Goal: Task Accomplishment & Management: Manage account settings

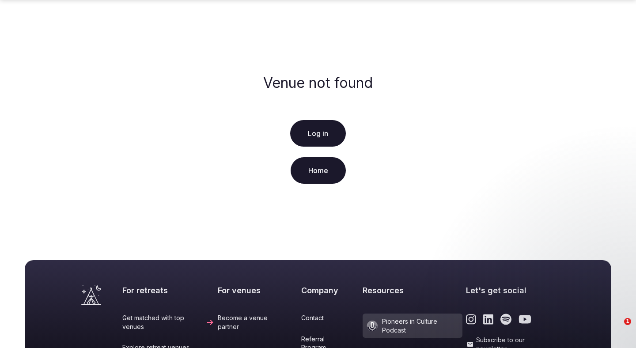
scroll to position [191, 0]
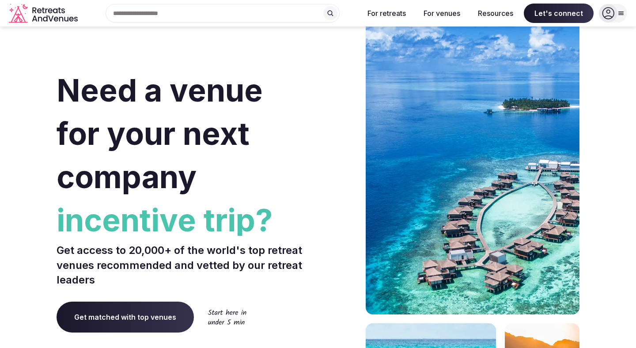
click at [611, 12] on icon at bounding box center [608, 13] width 12 height 12
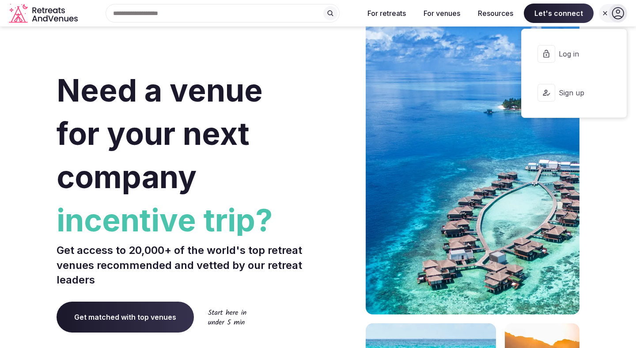
click at [569, 57] on span "Log in" at bounding box center [580, 54] width 42 height 10
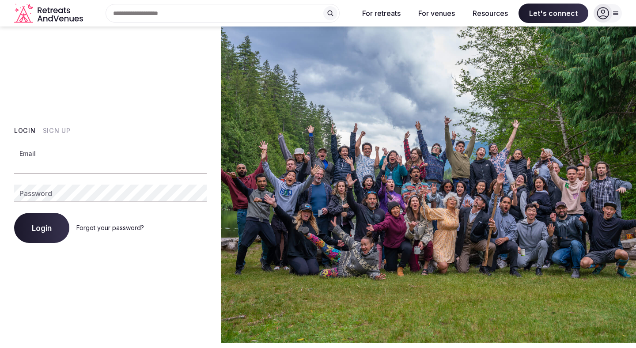
click at [155, 158] on input "Email" at bounding box center [110, 165] width 193 height 18
type input "**********"
click at [51, 230] on span "Login" at bounding box center [42, 227] width 20 height 9
click at [52, 232] on button "Login" at bounding box center [41, 228] width 55 height 30
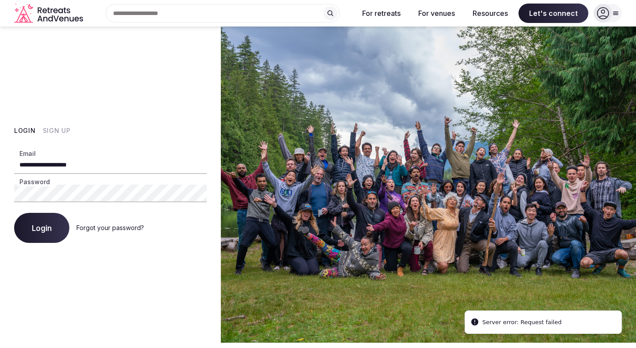
click at [86, 162] on input "**********" at bounding box center [110, 165] width 193 height 18
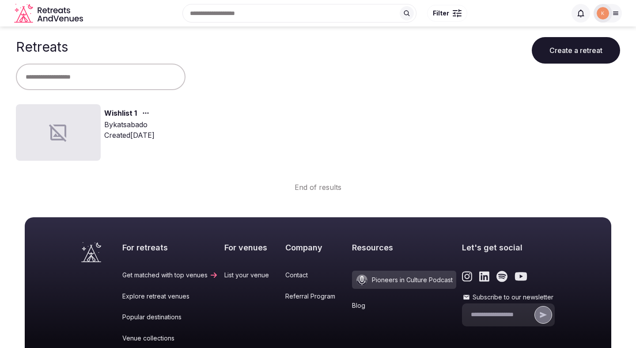
click at [615, 12] on icon at bounding box center [615, 13] width 5 height 3
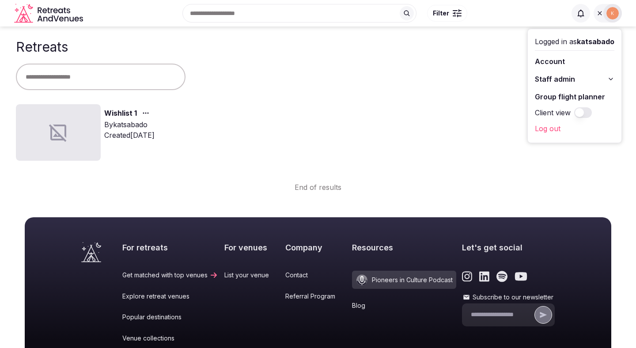
click at [570, 82] on span "Staff admin" at bounding box center [555, 79] width 40 height 11
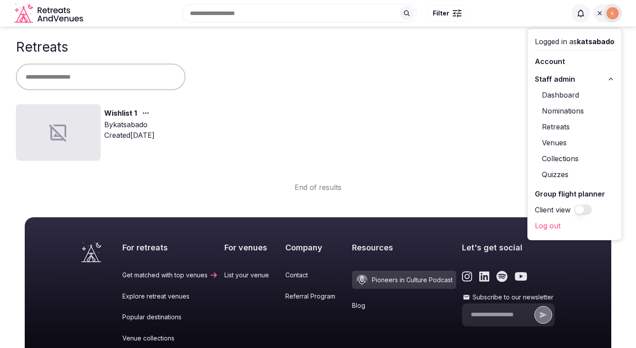
click at [558, 143] on link "Venues" at bounding box center [574, 143] width 79 height 14
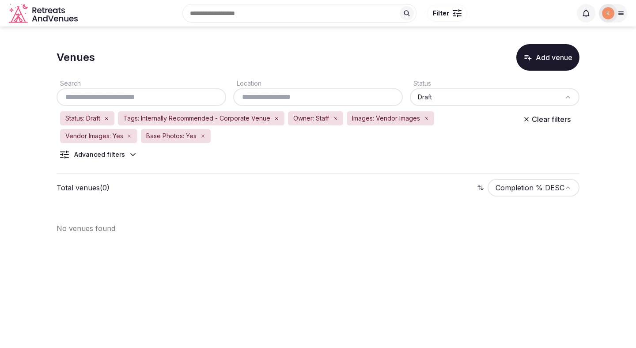
click at [276, 119] on icon "button" at bounding box center [276, 118] width 5 height 5
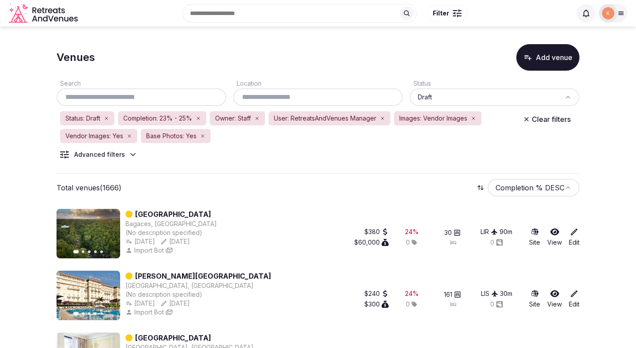
click at [326, 95] on input "text" at bounding box center [318, 97] width 162 height 11
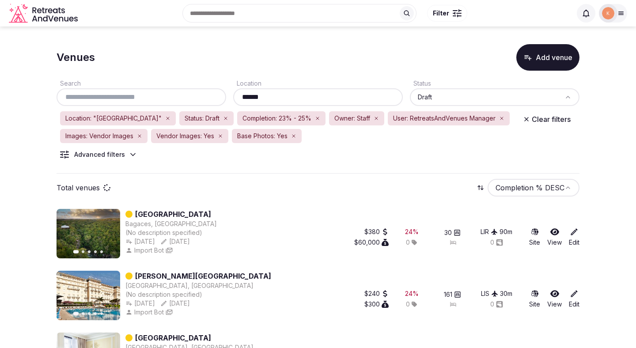
type input "******"
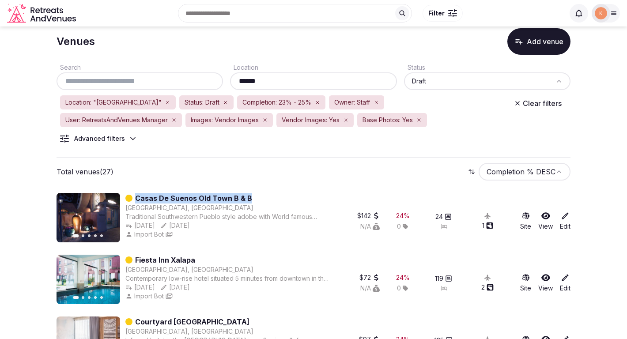
scroll to position [17, 0]
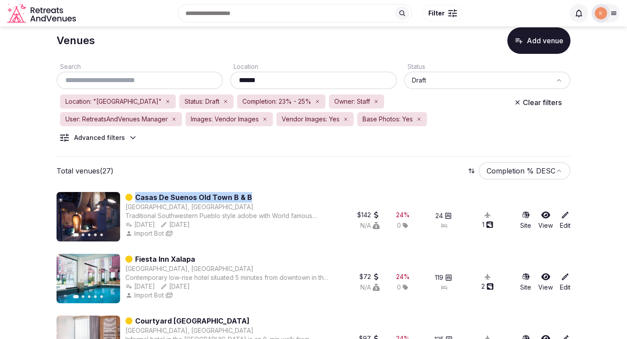
click at [197, 195] on link "Casas De Suenos Old Town B & B" at bounding box center [193, 197] width 117 height 11
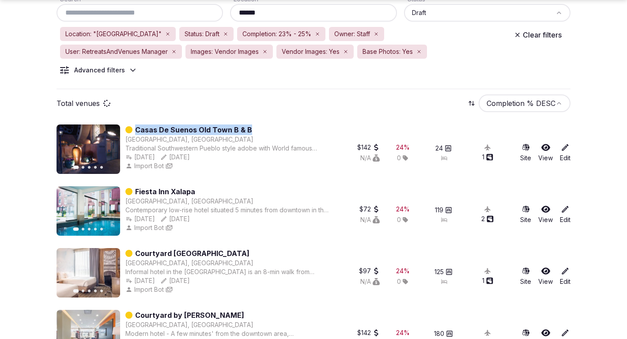
scroll to position [88, 0]
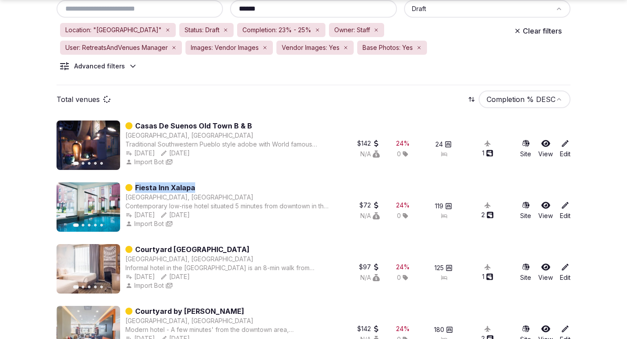
click at [178, 247] on link "Courtyard Mexico City Vallejo" at bounding box center [192, 249] width 114 height 11
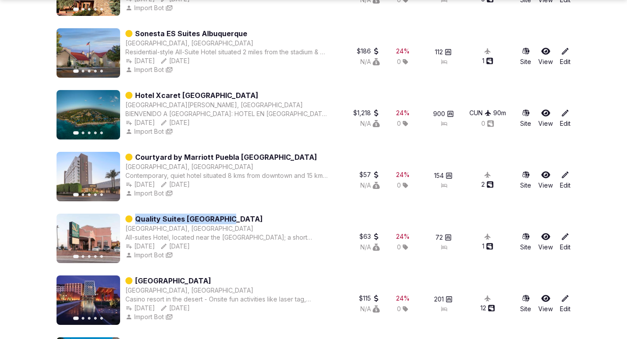
scroll to position [754, 0]
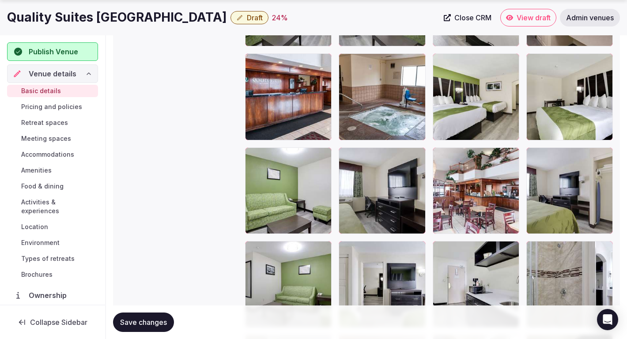
scroll to position [1807, 0]
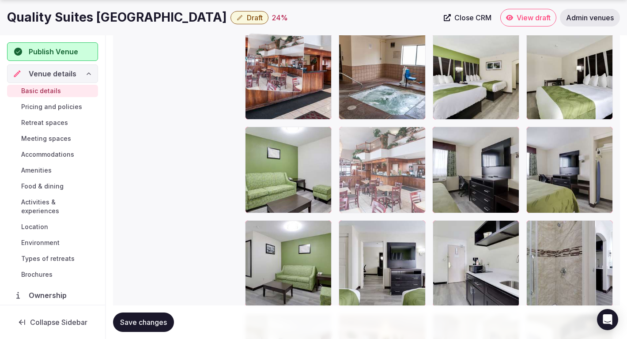
drag, startPoint x: 477, startPoint y: 186, endPoint x: 332, endPoint y: 118, distance: 160.2
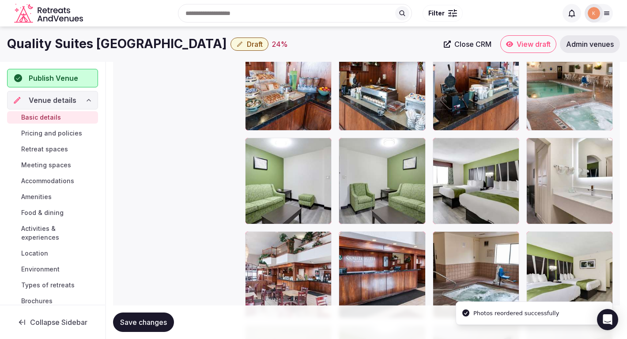
scroll to position [1593, 0]
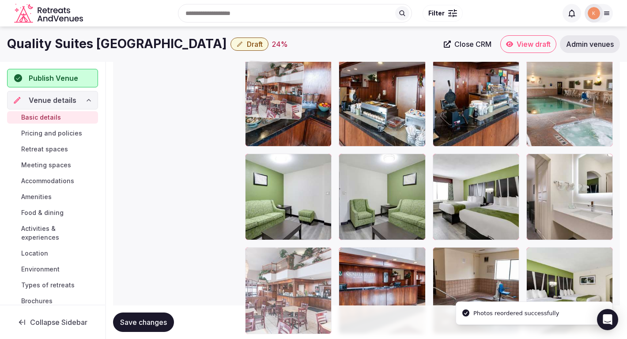
drag, startPoint x: 277, startPoint y: 287, endPoint x: 277, endPoint y: 84, distance: 203.5
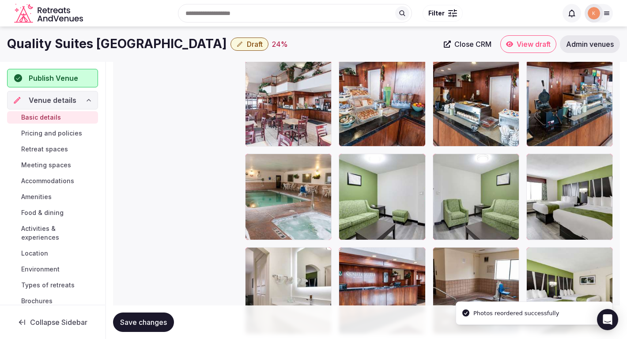
drag, startPoint x: 457, startPoint y: 257, endPoint x: 391, endPoint y: 108, distance: 163.3
click at [391, 108] on div at bounding box center [429, 57] width 368 height 1118
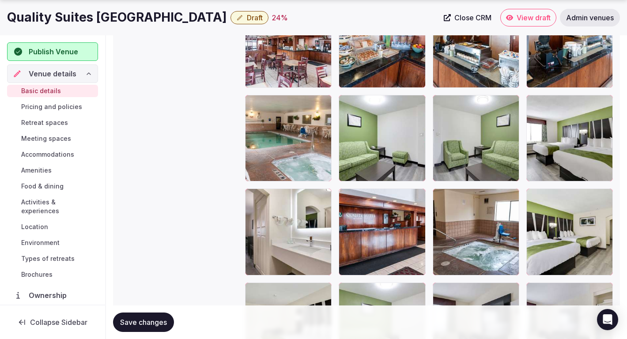
scroll to position [1658, 0]
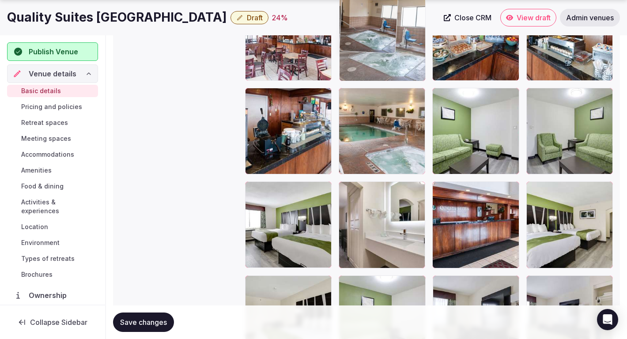
drag, startPoint x: 458, startPoint y: 250, endPoint x: 363, endPoint y: 115, distance: 164.8
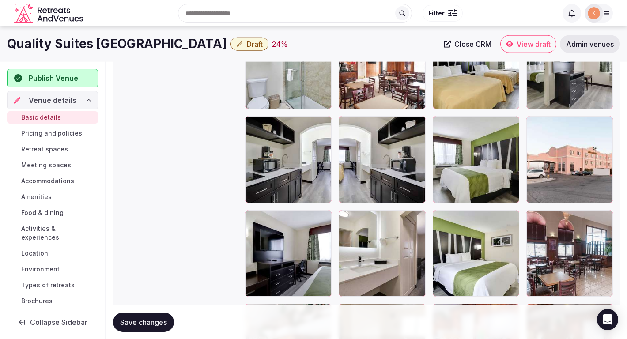
scroll to position [0, 0]
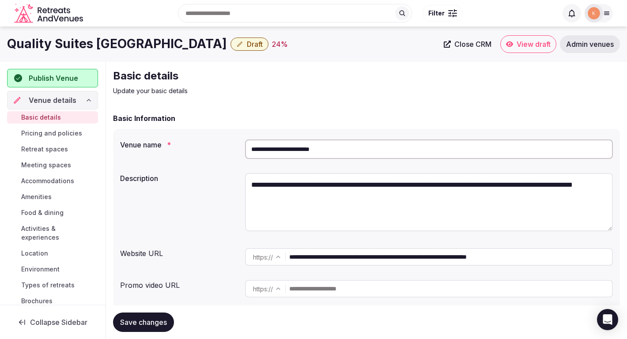
click at [332, 150] on input "**********" at bounding box center [429, 149] width 368 height 19
click at [581, 43] on span "Admin venues" at bounding box center [590, 44] width 48 height 9
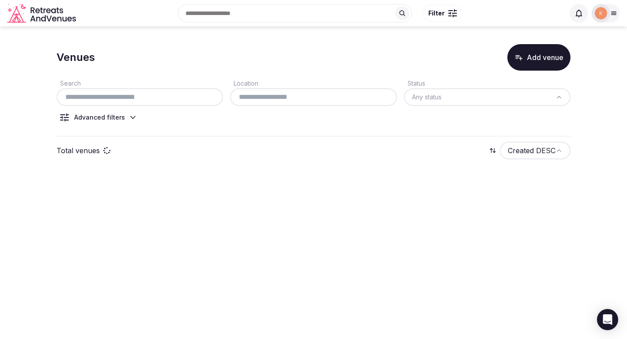
click at [190, 101] on input "text" at bounding box center [139, 97] width 159 height 11
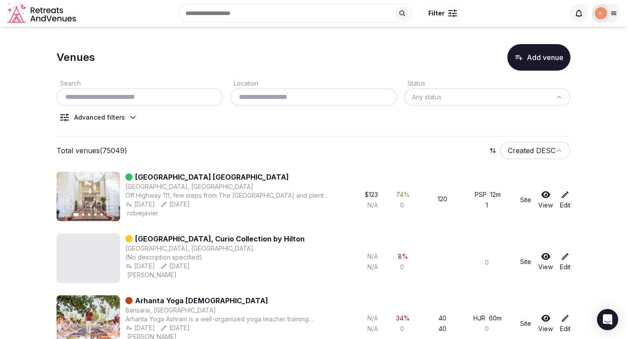
click at [190, 100] on input "text" at bounding box center [139, 97] width 159 height 11
paste input "**********"
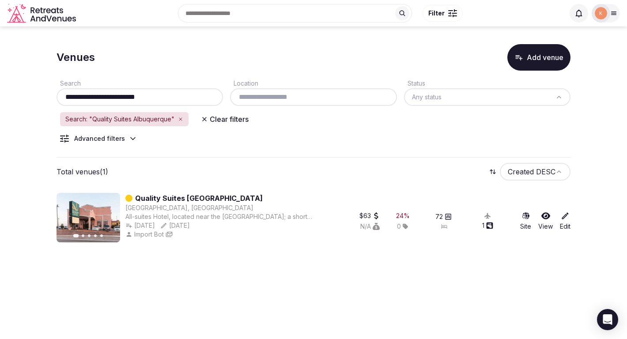
type input "**********"
click at [161, 200] on link "Quality Suites Albuquerque" at bounding box center [199, 198] width 128 height 11
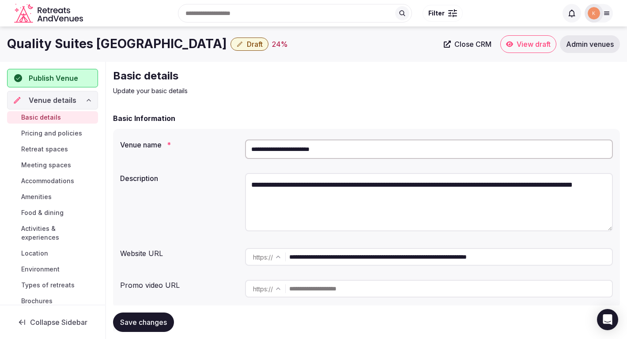
click at [309, 133] on div "**********" at bounding box center [366, 218] width 507 height 179
click at [297, 153] on input "**********" at bounding box center [429, 149] width 368 height 19
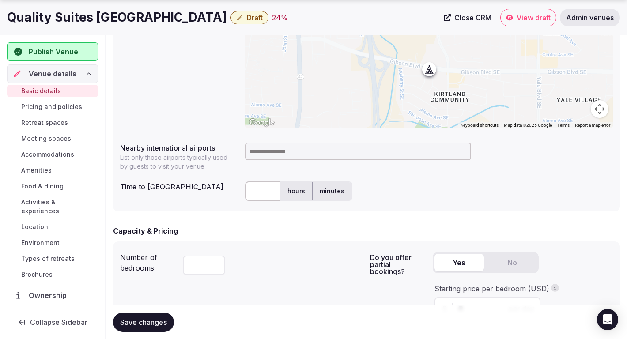
scroll to position [380, 0]
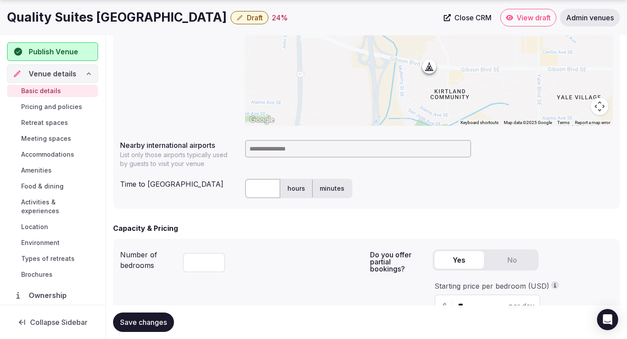
click at [343, 147] on input at bounding box center [358, 149] width 226 height 18
type input "***"
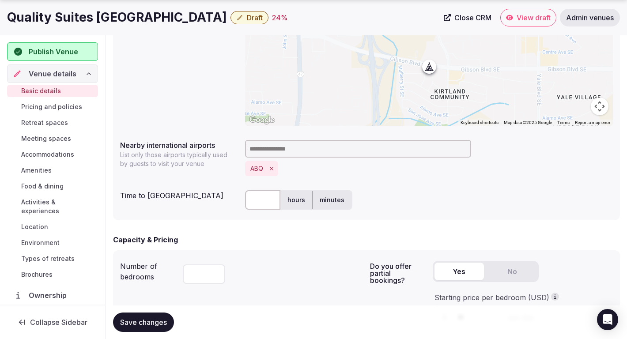
click at [257, 200] on input "text" at bounding box center [262, 199] width 35 height 19
type input "*"
click at [397, 177] on div "ABQ" at bounding box center [429, 157] width 368 height 43
click at [164, 324] on span "Save changes" at bounding box center [143, 322] width 47 height 9
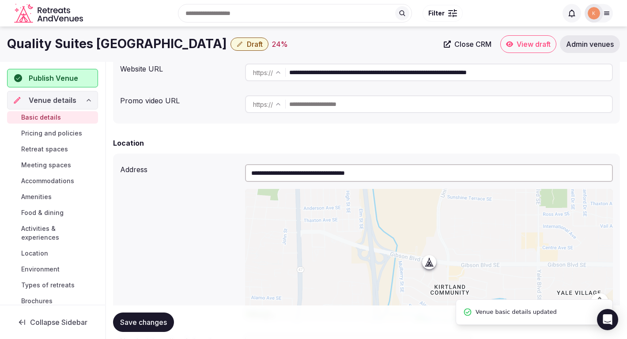
scroll to position [0, 0]
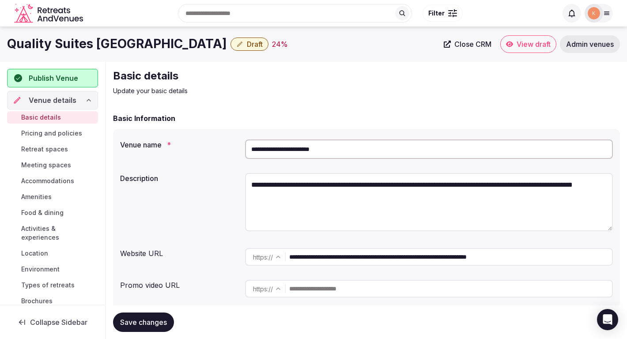
click at [133, 316] on button "Save changes" at bounding box center [143, 322] width 61 height 19
click at [279, 147] on input "**********" at bounding box center [429, 149] width 368 height 19
paste input "********"
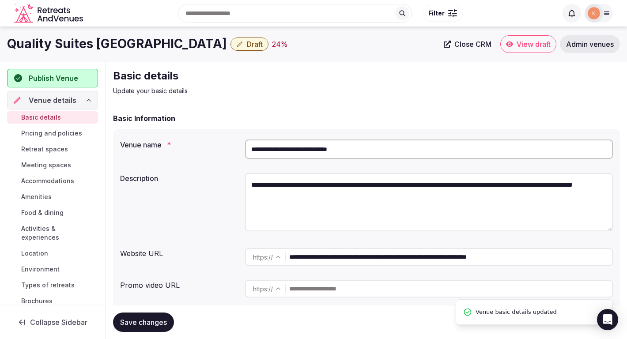
type input "**********"
click at [158, 321] on span "Save changes" at bounding box center [143, 322] width 47 height 9
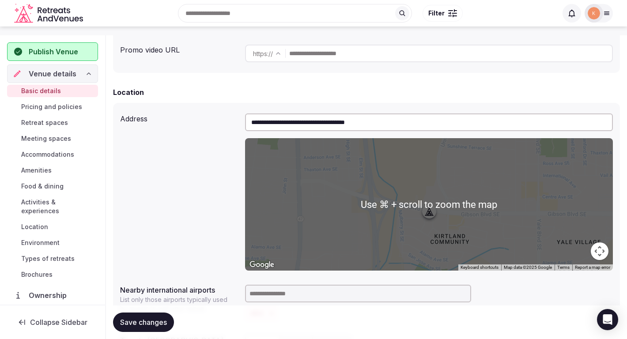
scroll to position [18, 0]
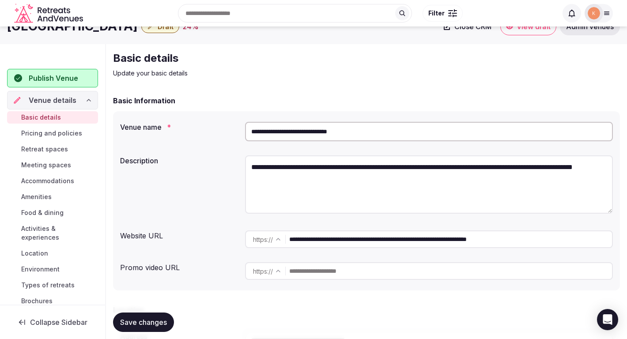
click at [439, 138] on input "**********" at bounding box center [429, 131] width 368 height 19
click at [156, 321] on span "Save changes" at bounding box center [143, 322] width 47 height 9
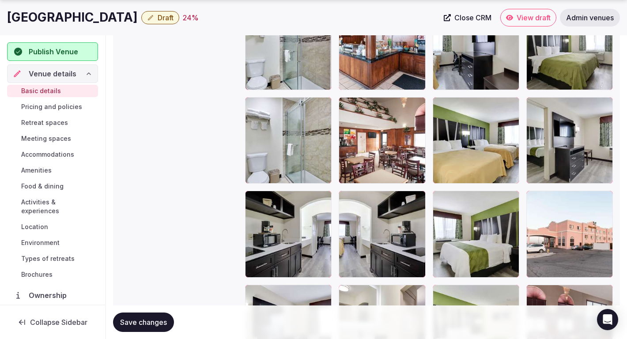
scroll to position [1312, 0]
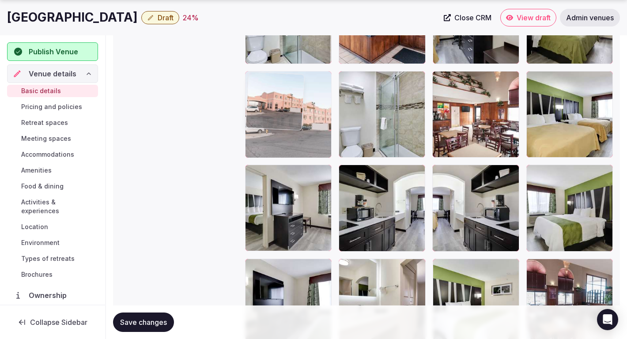
drag, startPoint x: 558, startPoint y: 195, endPoint x: 323, endPoint y: 72, distance: 265.0
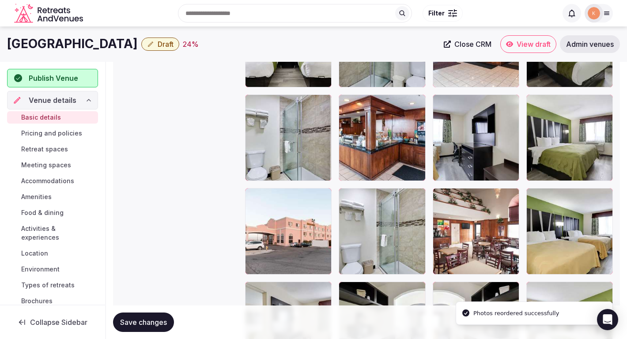
scroll to position [1144, 0]
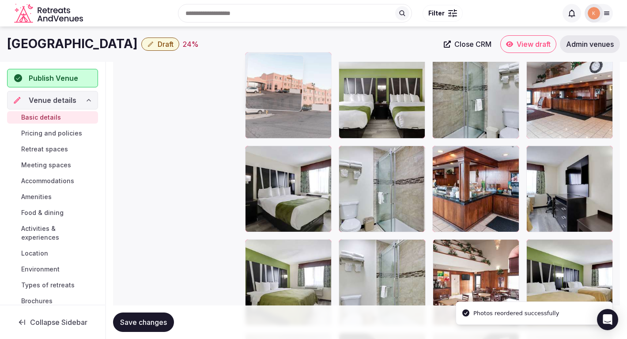
drag, startPoint x: 286, startPoint y: 264, endPoint x: 277, endPoint y: 76, distance: 187.9
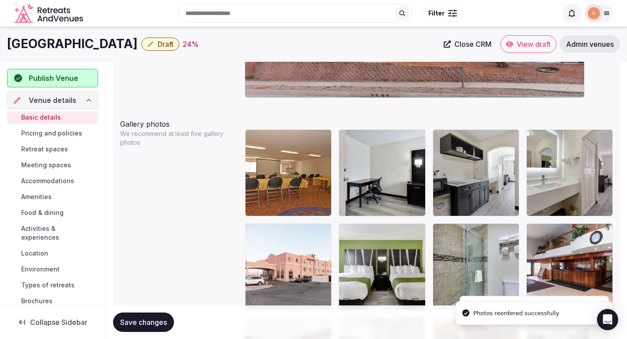
scroll to position [968, 0]
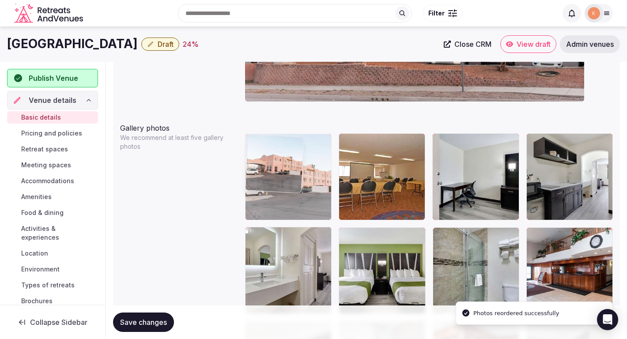
drag, startPoint x: 276, startPoint y: 270, endPoint x: 274, endPoint y: 169, distance: 101.1
click at [274, 169] on body "**********" at bounding box center [313, 174] width 627 height 2284
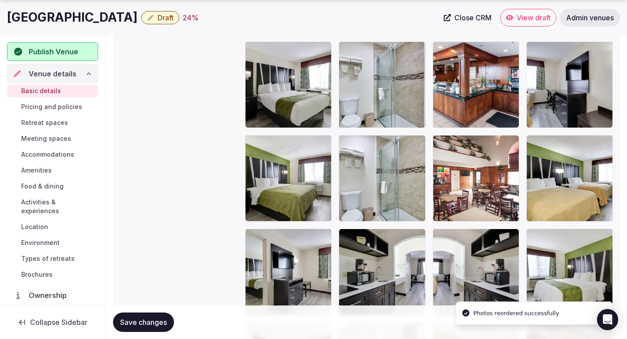
scroll to position [1259, 0]
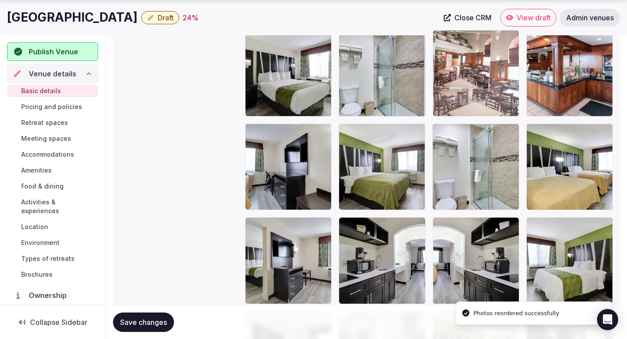
drag, startPoint x: 467, startPoint y: 166, endPoint x: 463, endPoint y: 79, distance: 88.0
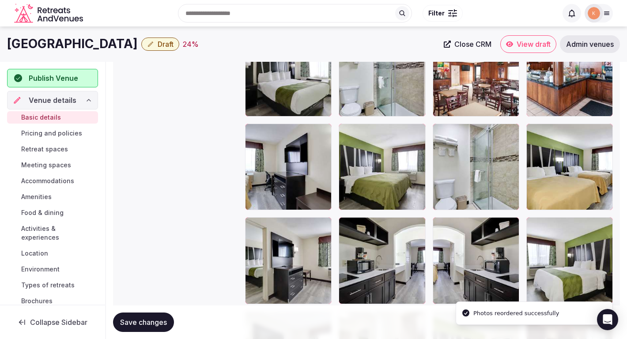
scroll to position [1111, 0]
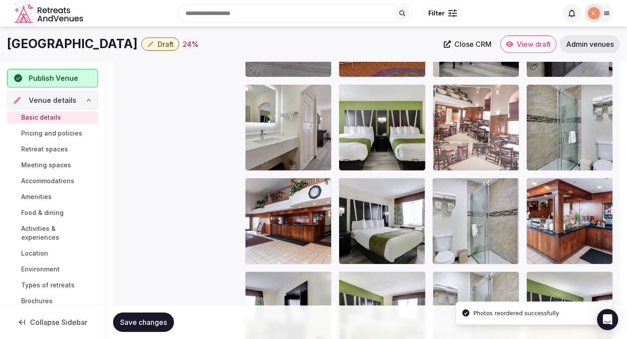
drag, startPoint x: 464, startPoint y: 205, endPoint x: 462, endPoint y: 95, distance: 110.0
click at [462, 95] on body "**********" at bounding box center [313, 31] width 627 height 2284
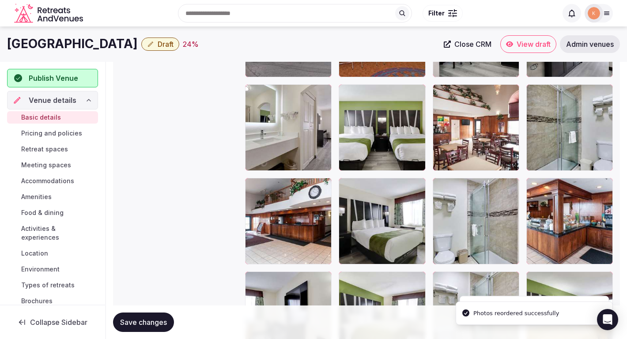
scroll to position [1042, 0]
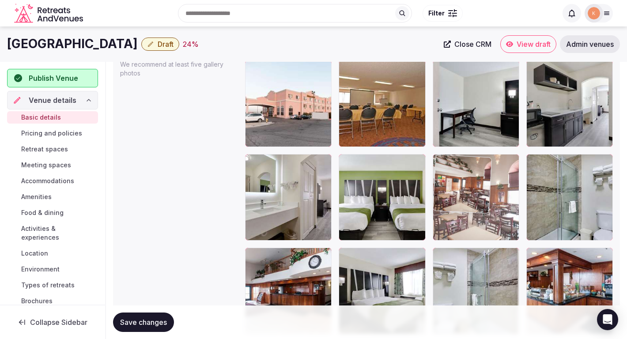
drag, startPoint x: 458, startPoint y: 163, endPoint x: 455, endPoint y: 132, distance: 31.5
click at [455, 132] on body "**********" at bounding box center [313, 100] width 627 height 2284
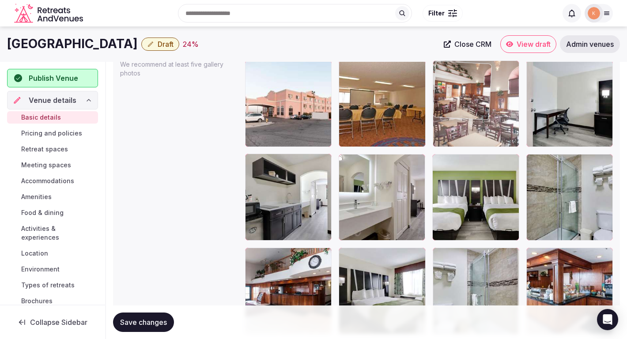
drag, startPoint x: 468, startPoint y: 170, endPoint x: 458, endPoint y: 119, distance: 52.2
click at [458, 119] on body "**********" at bounding box center [313, 100] width 627 height 2284
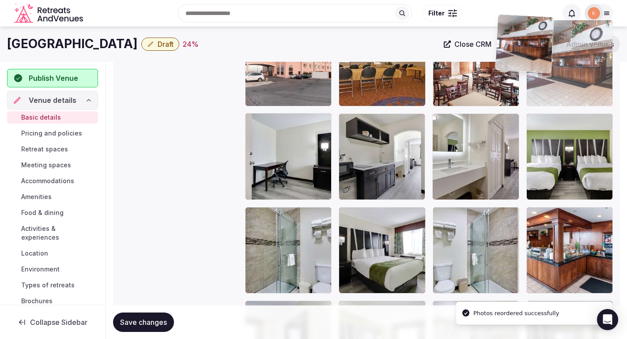
scroll to position [1082, 0]
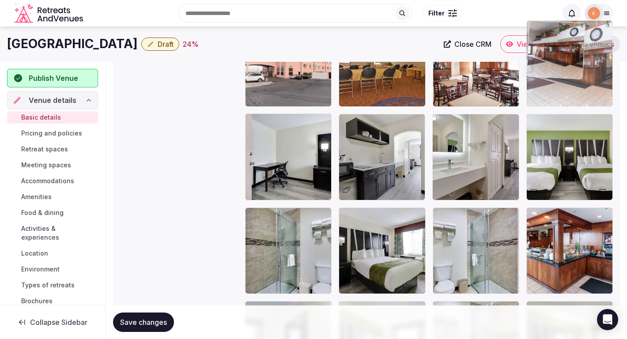
drag, startPoint x: 317, startPoint y: 248, endPoint x: 571, endPoint y: 80, distance: 304.7
click at [571, 80] on body "**********" at bounding box center [313, 60] width 627 height 2284
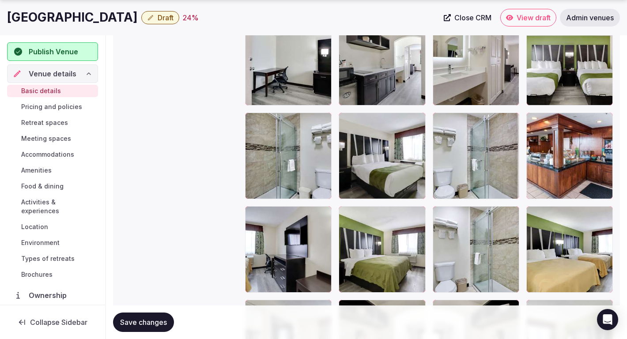
scroll to position [1305, 0]
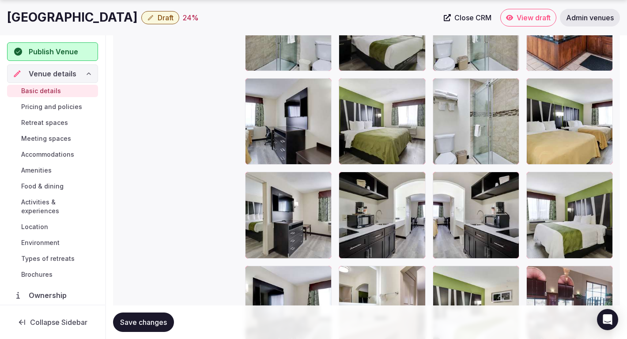
click at [165, 321] on span "Save changes" at bounding box center [143, 322] width 47 height 9
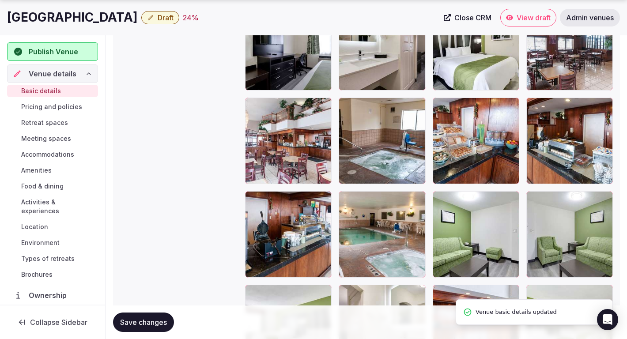
scroll to position [1569, 0]
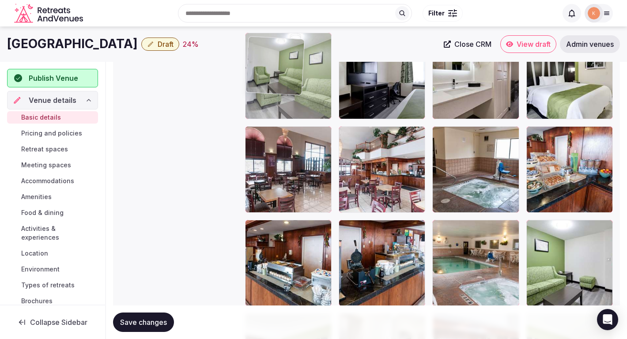
drag, startPoint x: 547, startPoint y: 223, endPoint x: 289, endPoint y: 49, distance: 311.4
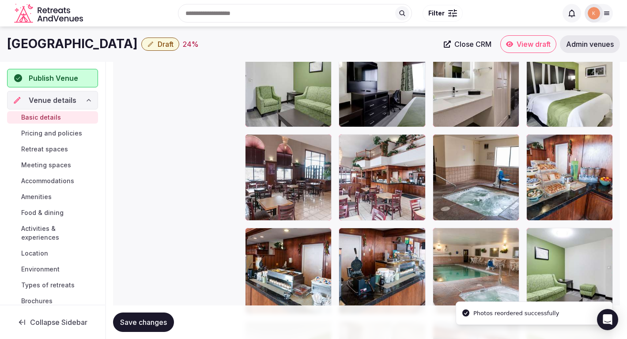
scroll to position [1306, 0]
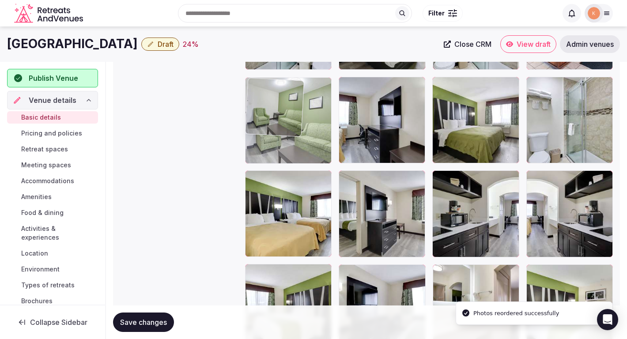
drag, startPoint x: 268, startPoint y: 290, endPoint x: 262, endPoint y: 132, distance: 158.2
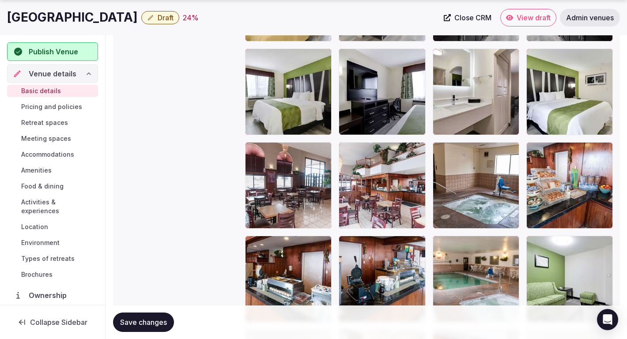
scroll to position [1564, 0]
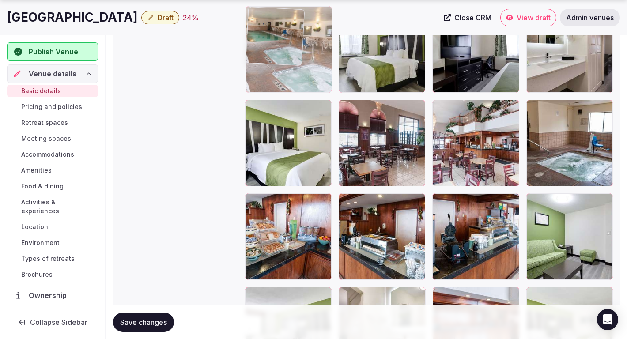
drag, startPoint x: 467, startPoint y: 211, endPoint x: 304, endPoint y: 79, distance: 208.8
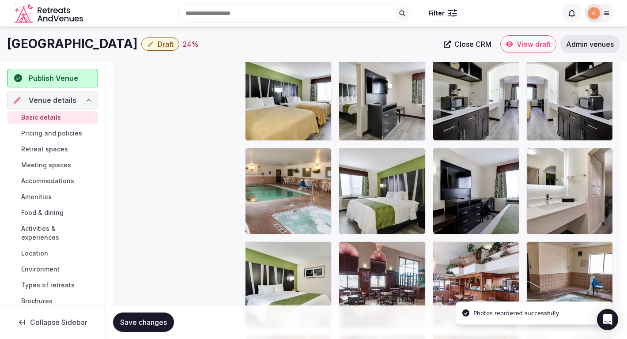
scroll to position [1394, 0]
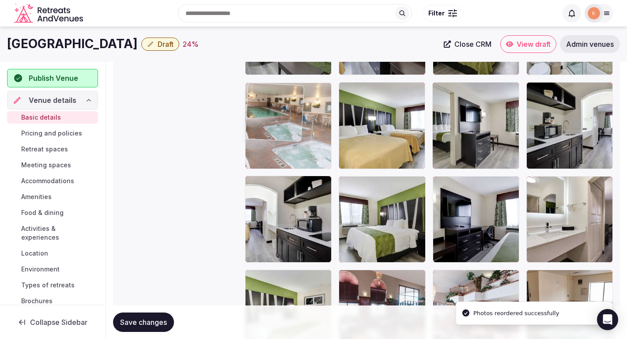
drag, startPoint x: 280, startPoint y: 237, endPoint x: 277, endPoint y: 118, distance: 118.8
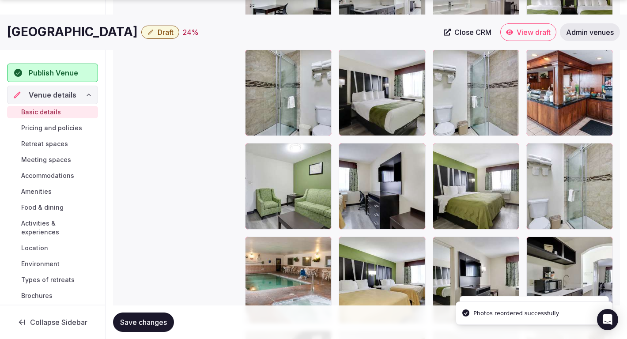
scroll to position [1247, 0]
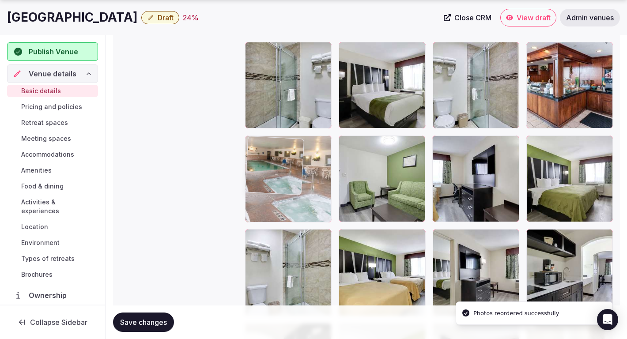
drag, startPoint x: 277, startPoint y: 254, endPoint x: 272, endPoint y: 171, distance: 83.6
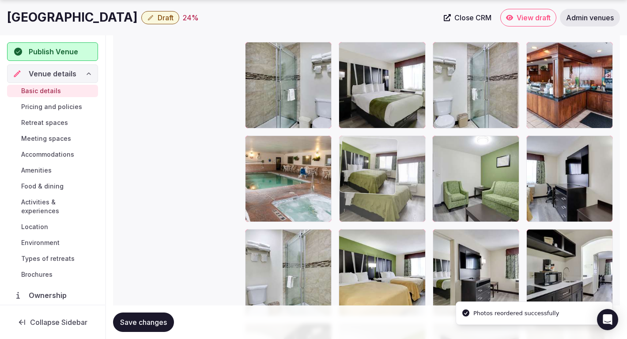
drag, startPoint x: 537, startPoint y: 163, endPoint x: 388, endPoint y: 167, distance: 149.7
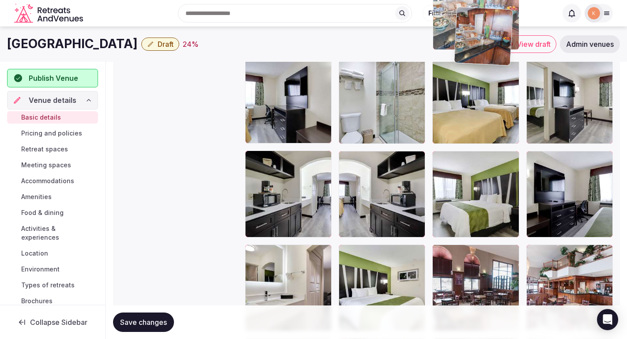
scroll to position [1419, 0]
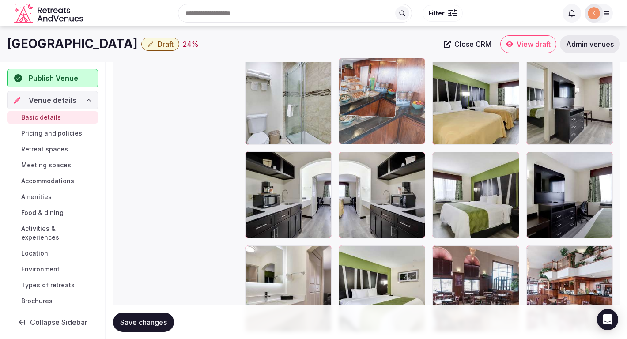
drag, startPoint x: 284, startPoint y: 245, endPoint x: 355, endPoint y: 169, distance: 103.4
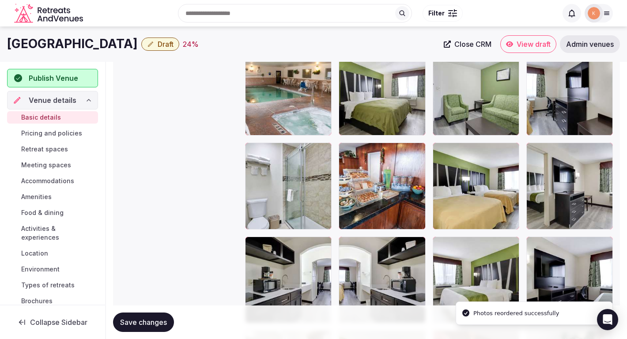
scroll to position [1325, 0]
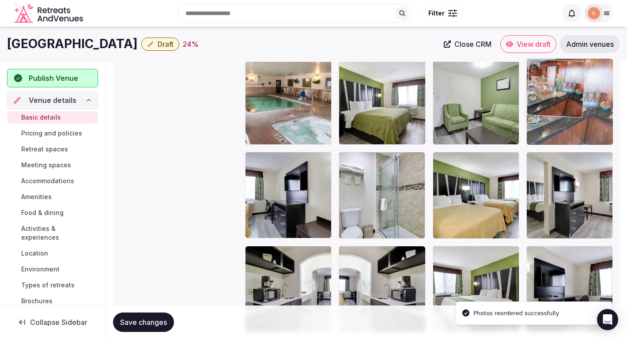
drag, startPoint x: 379, startPoint y: 205, endPoint x: 566, endPoint y: 103, distance: 213.0
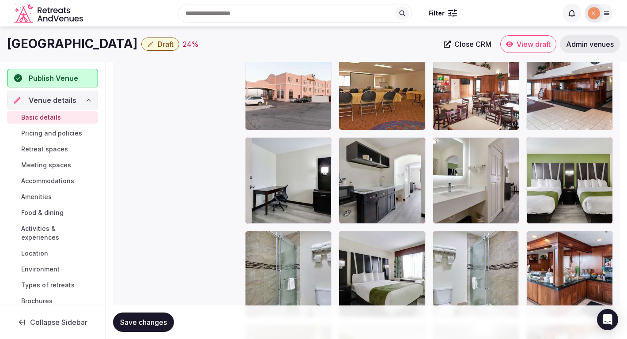
scroll to position [1057, 0]
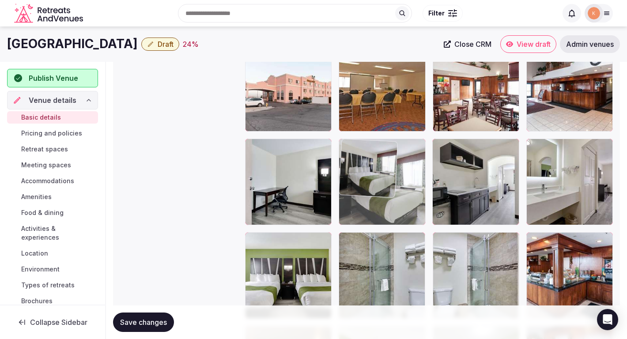
drag, startPoint x: 384, startPoint y: 288, endPoint x: 376, endPoint y: 193, distance: 95.3
click at [376, 193] on body "**********" at bounding box center [313, 85] width 627 height 2284
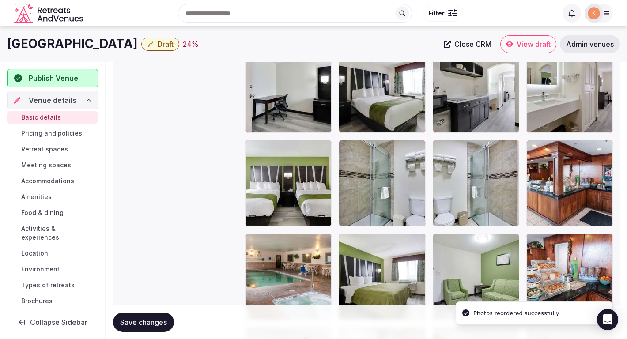
scroll to position [1136, 0]
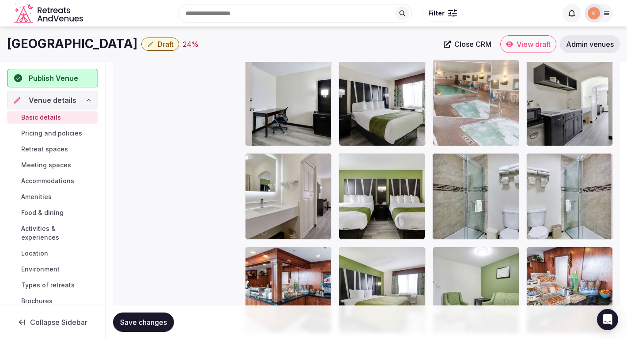
drag, startPoint x: 287, startPoint y: 284, endPoint x: 502, endPoint y: 126, distance: 267.0
click at [502, 126] on body "**********" at bounding box center [313, 6] width 627 height 2284
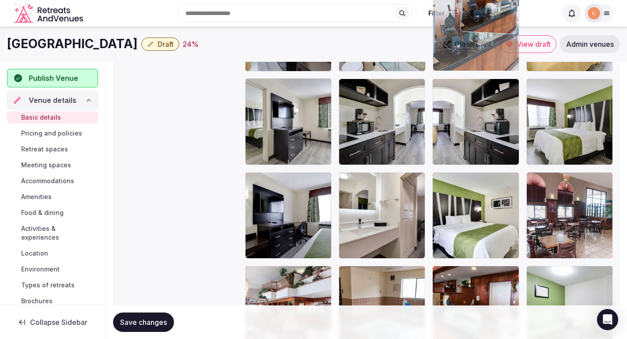
scroll to position [1489, 0]
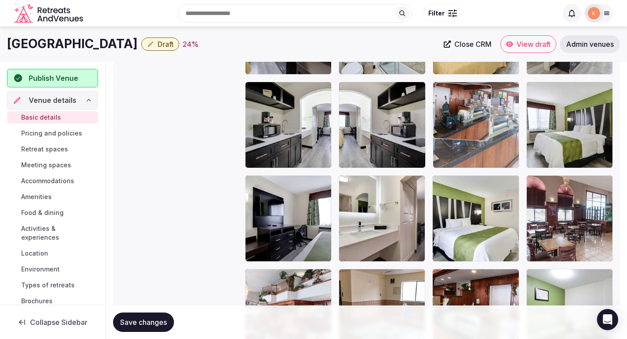
drag, startPoint x: 458, startPoint y: 232, endPoint x: 476, endPoint y: 142, distance: 91.9
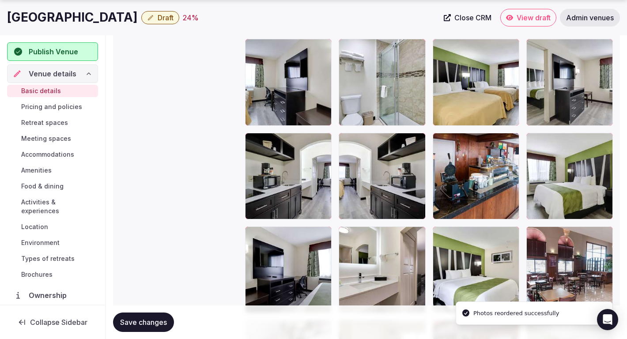
scroll to position [1442, 0]
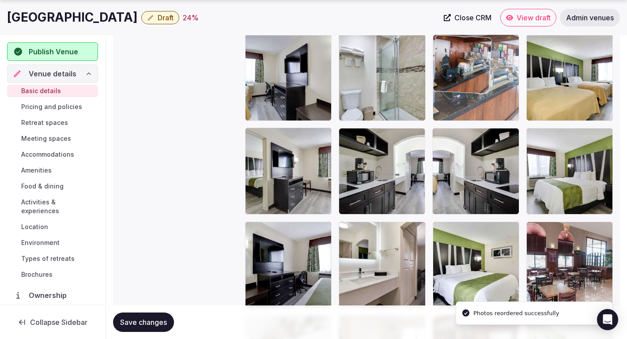
drag, startPoint x: 474, startPoint y: 162, endPoint x: 477, endPoint y: 90, distance: 72.0
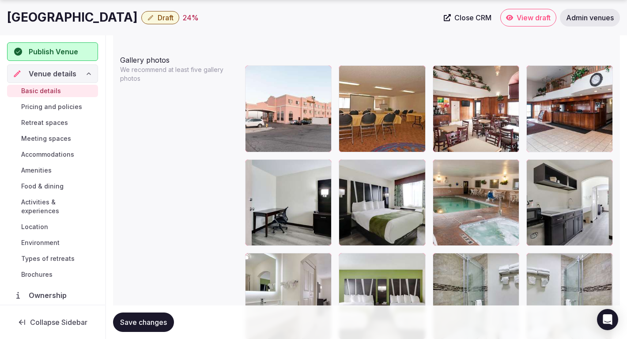
scroll to position [1042, 0]
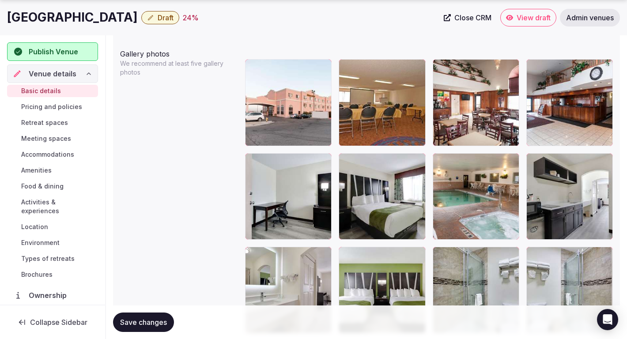
click at [148, 321] on span "Save changes" at bounding box center [143, 322] width 47 height 9
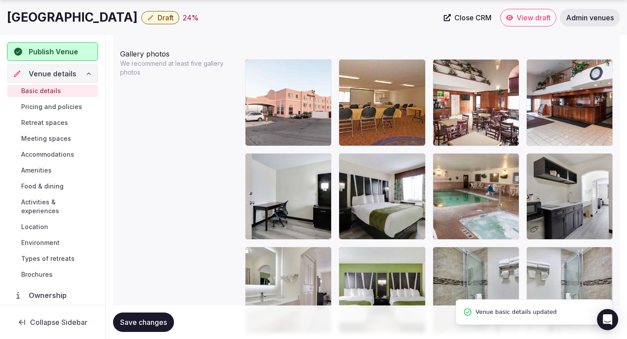
click at [145, 322] on span "Save changes" at bounding box center [143, 322] width 47 height 9
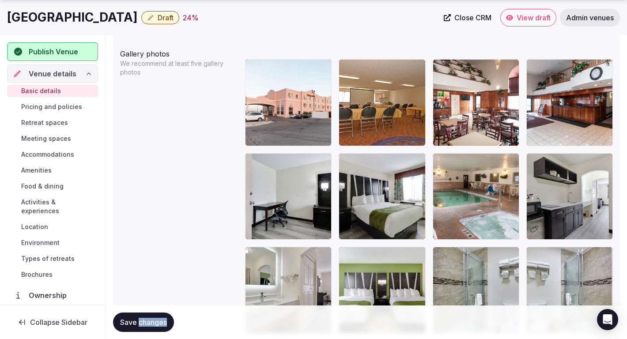
click at [139, 324] on span "Save changes" at bounding box center [143, 322] width 47 height 9
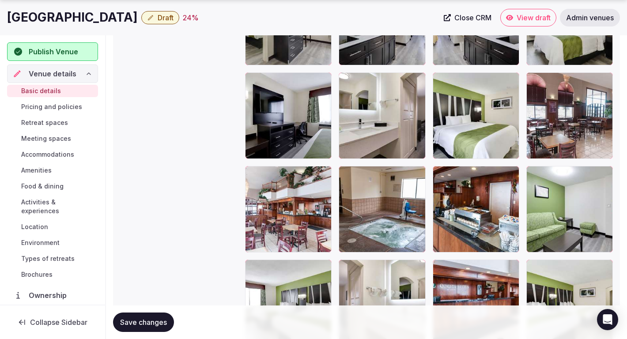
scroll to position [1593, 0]
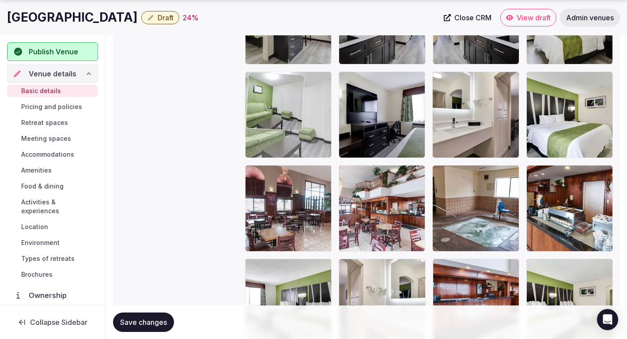
drag, startPoint x: 542, startPoint y: 187, endPoint x: 310, endPoint y: 84, distance: 253.8
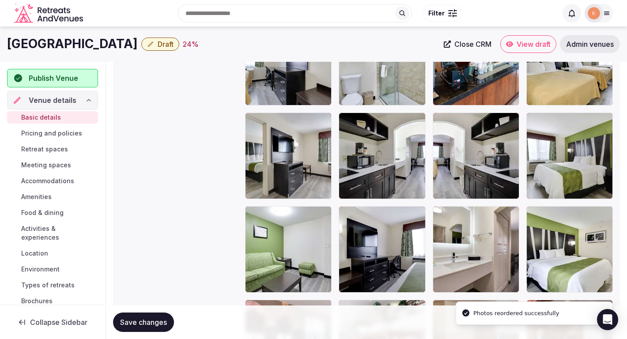
scroll to position [1434, 0]
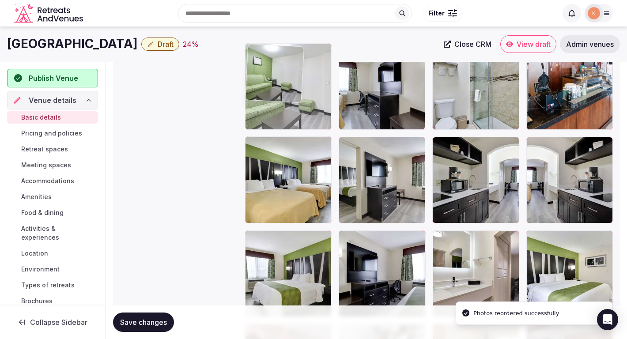
drag, startPoint x: 284, startPoint y: 253, endPoint x: 294, endPoint y: 70, distance: 183.1
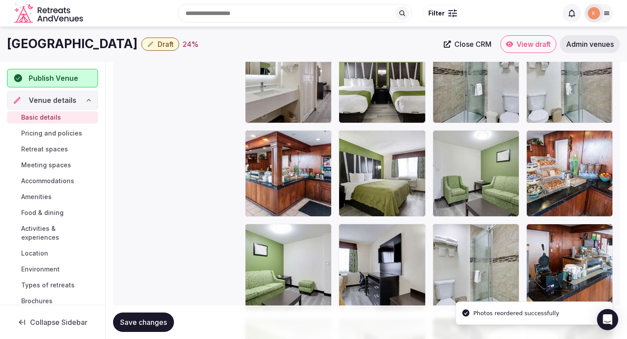
scroll to position [1246, 0]
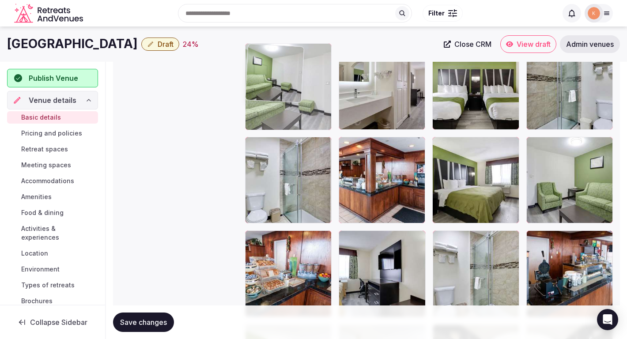
drag, startPoint x: 282, startPoint y: 240, endPoint x: 280, endPoint y: 94, distance: 146.2
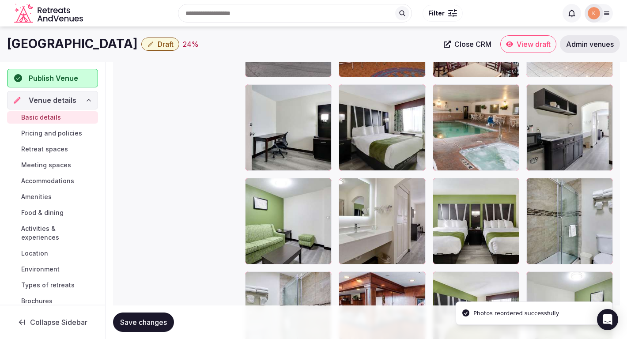
scroll to position [1100, 0]
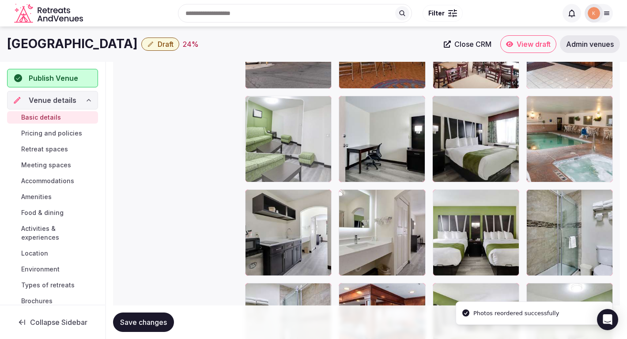
drag, startPoint x: 283, startPoint y: 226, endPoint x: 284, endPoint y: 130, distance: 96.3
click at [284, 130] on body "**********" at bounding box center [313, 42] width 627 height 2284
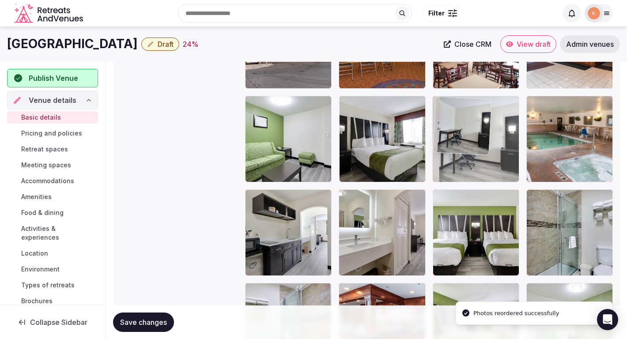
drag, startPoint x: 371, startPoint y: 118, endPoint x: 474, endPoint y: 130, distance: 104.0
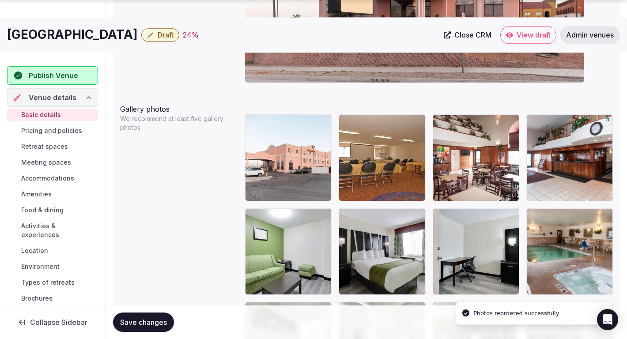
scroll to position [992, 0]
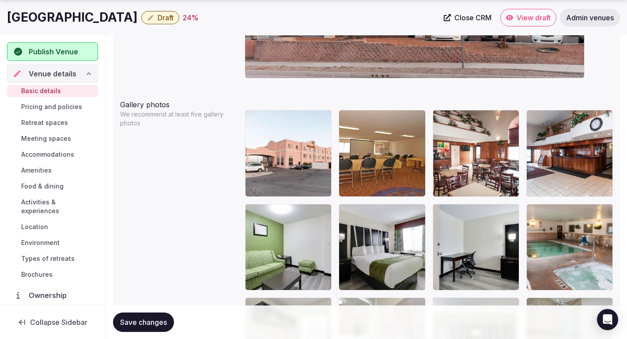
click at [162, 322] on span "Save changes" at bounding box center [143, 322] width 47 height 9
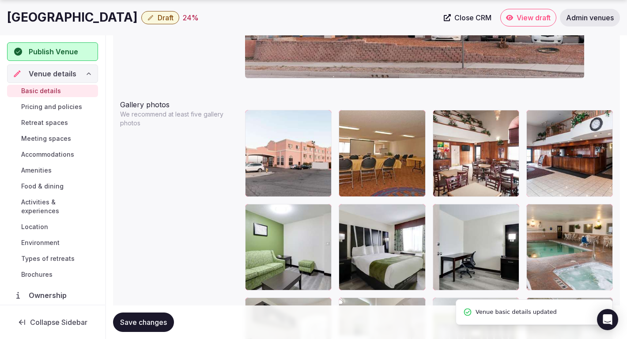
click at [162, 322] on span "Save changes" at bounding box center [143, 322] width 47 height 9
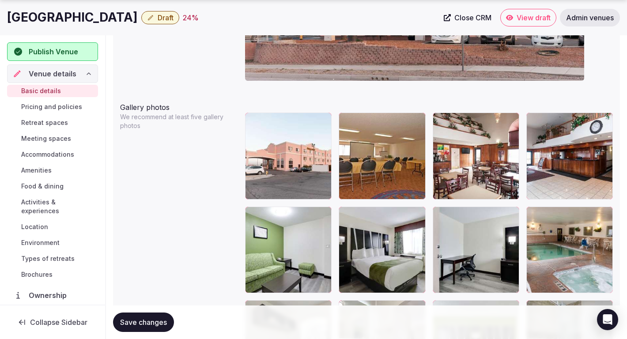
scroll to position [989, 0]
click at [155, 328] on button "Save changes" at bounding box center [143, 322] width 61 height 19
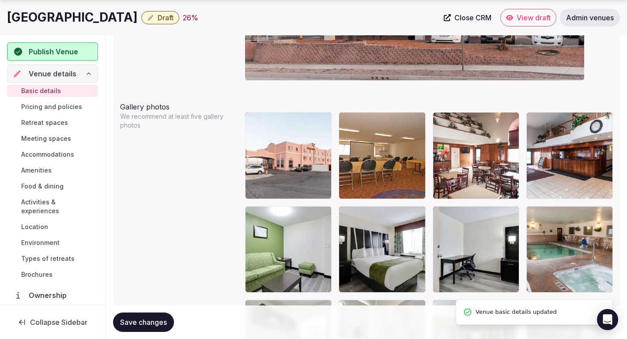
click at [155, 329] on button "Save changes" at bounding box center [143, 322] width 61 height 19
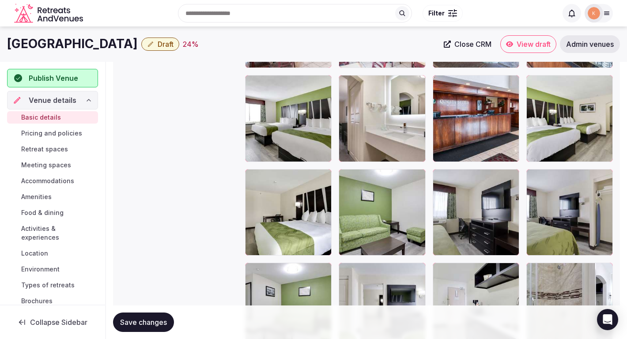
scroll to position [1610, 0]
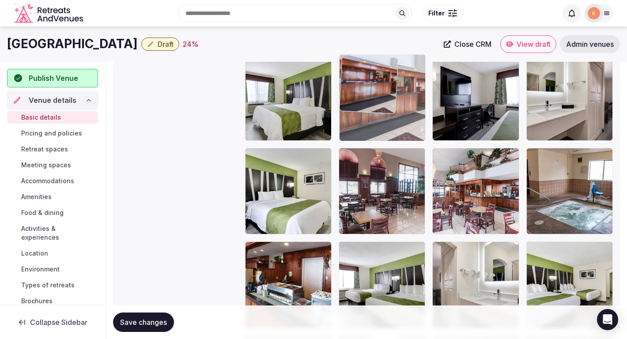
drag, startPoint x: 464, startPoint y: 276, endPoint x: 368, endPoint y: 89, distance: 209.9
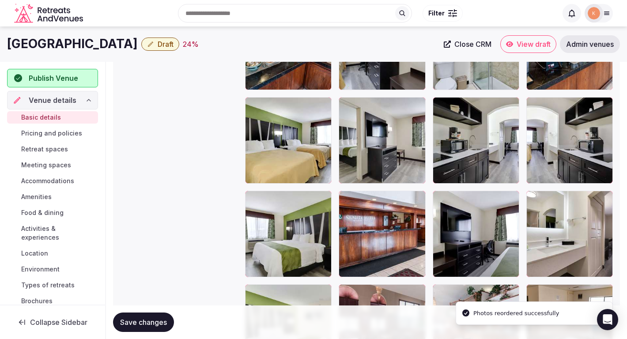
scroll to position [1471, 0]
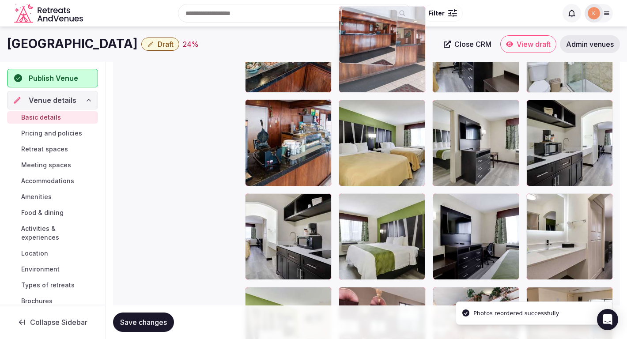
drag, startPoint x: 359, startPoint y: 242, endPoint x: 381, endPoint y: 92, distance: 151.6
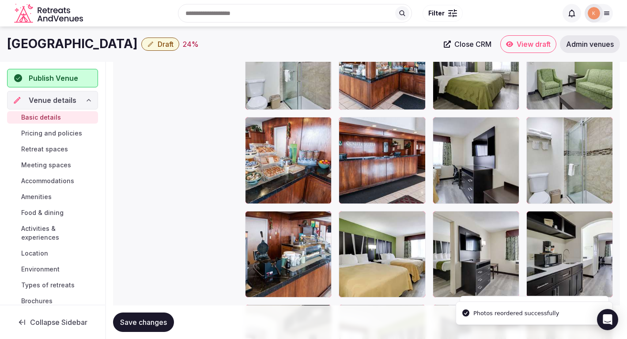
scroll to position [1234, 0]
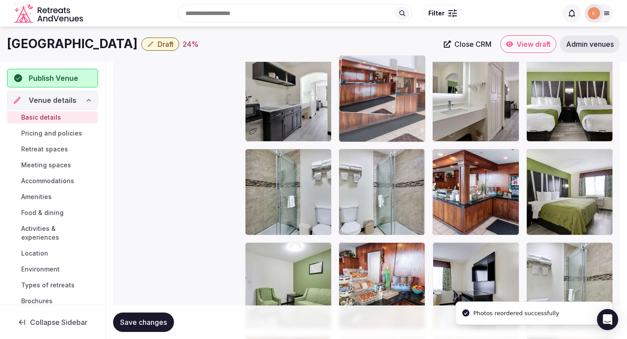
drag, startPoint x: 368, startPoint y: 281, endPoint x: 380, endPoint y: 118, distance: 162.9
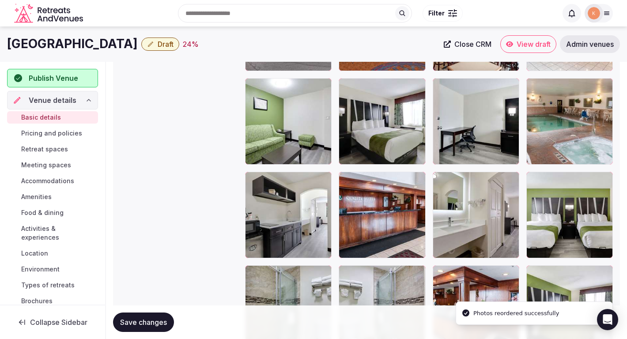
scroll to position [1090, 0]
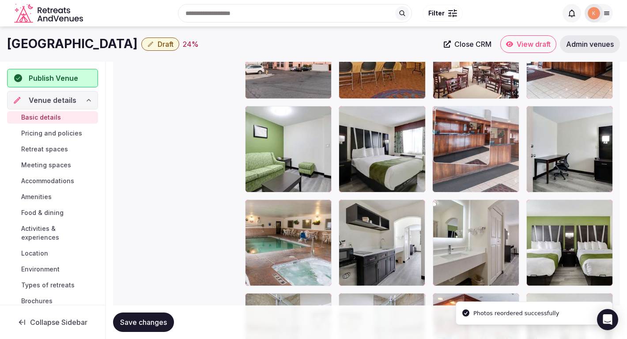
drag, startPoint x: 379, startPoint y: 222, endPoint x: 483, endPoint y: 135, distance: 134.8
click at [483, 135] on body "**********" at bounding box center [313, 52] width 627 height 2284
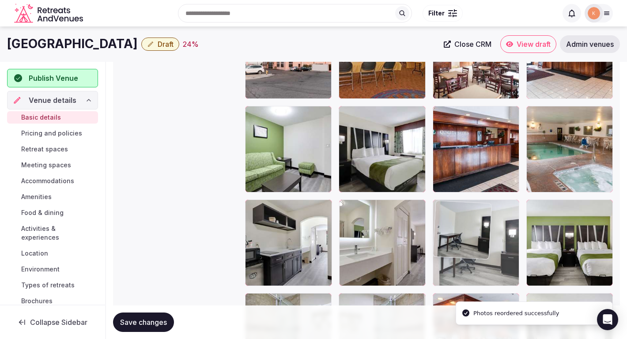
drag, startPoint x: 551, startPoint y: 125, endPoint x: 457, endPoint y: 244, distance: 152.5
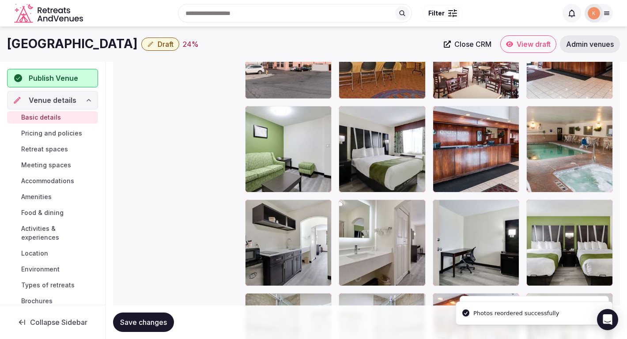
click at [156, 323] on span "Save changes" at bounding box center [143, 322] width 47 height 9
click at [155, 323] on span "Save changes" at bounding box center [143, 322] width 47 height 9
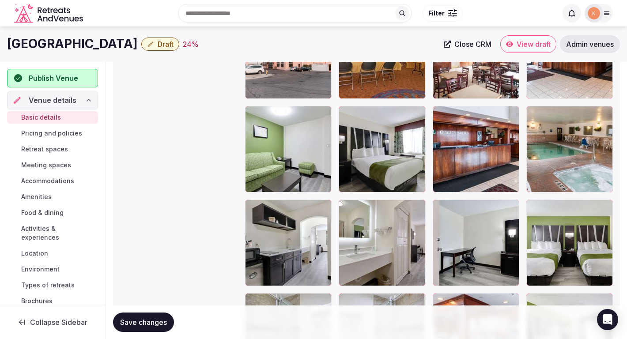
click at [147, 316] on button "Save changes" at bounding box center [143, 322] width 61 height 19
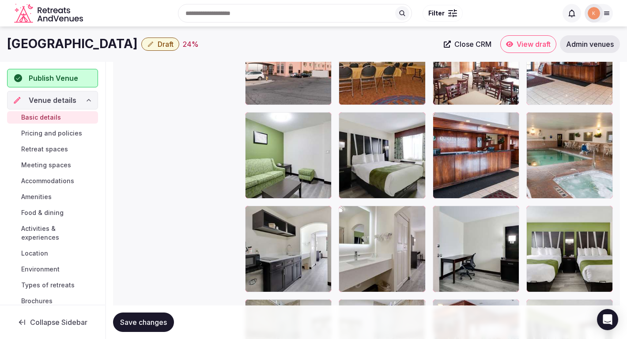
scroll to position [1081, 0]
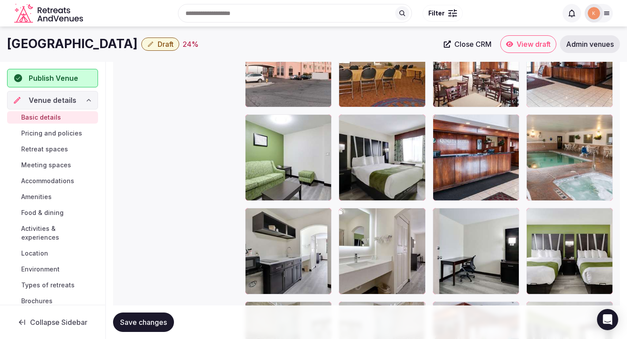
click at [158, 327] on button "Save changes" at bounding box center [143, 322] width 61 height 19
click at [179, 50] on button "Draft" at bounding box center [160, 44] width 38 height 13
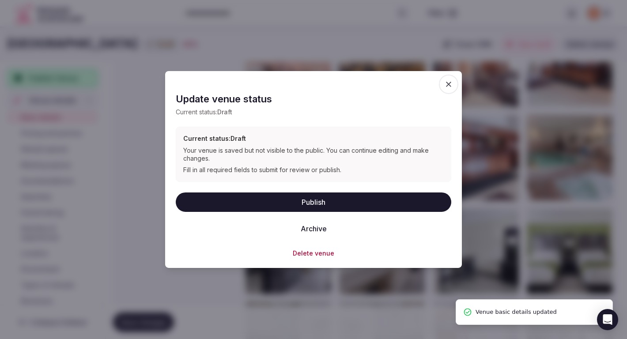
click at [245, 194] on button "Publish" at bounding box center [314, 201] width 276 height 19
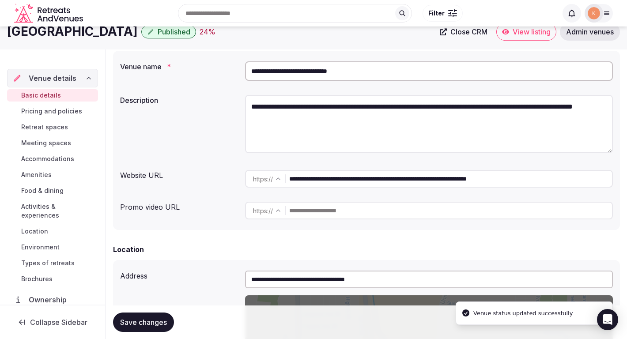
scroll to position [0, 0]
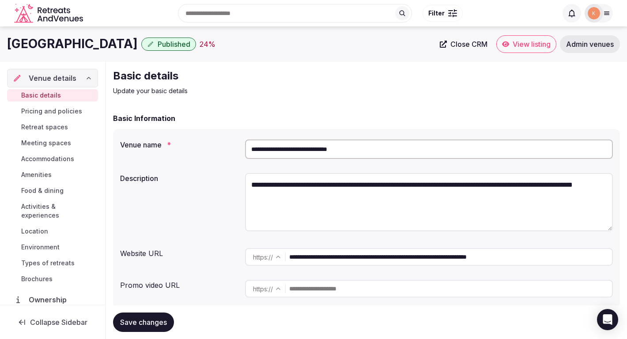
click at [509, 44] on link "View listing" at bounding box center [526, 44] width 60 height 18
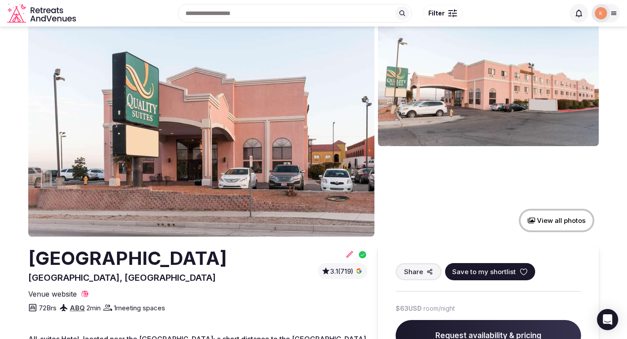
scroll to position [24, 0]
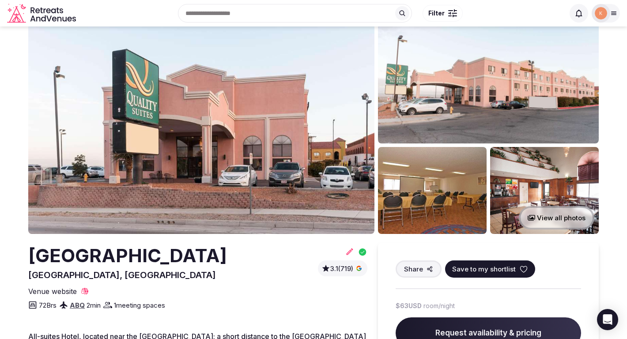
click at [361, 119] on img at bounding box center [201, 127] width 346 height 214
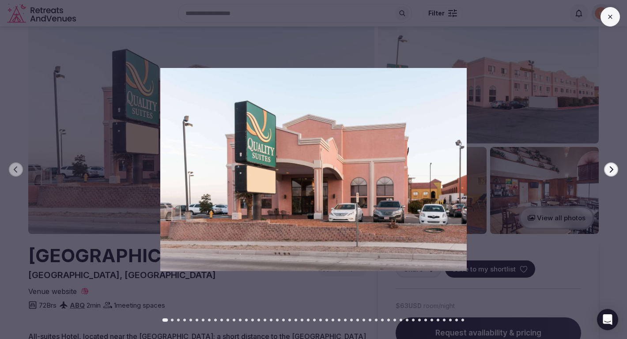
click at [432, 159] on img at bounding box center [313, 170] width 439 height 204
click at [172, 321] on div "Previous slide Next slide" at bounding box center [313, 169] width 627 height 339
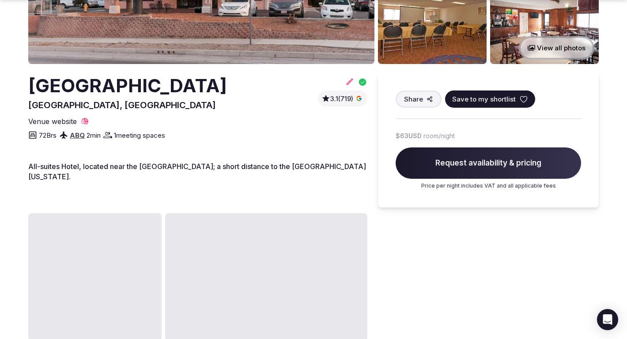
scroll to position [195, 0]
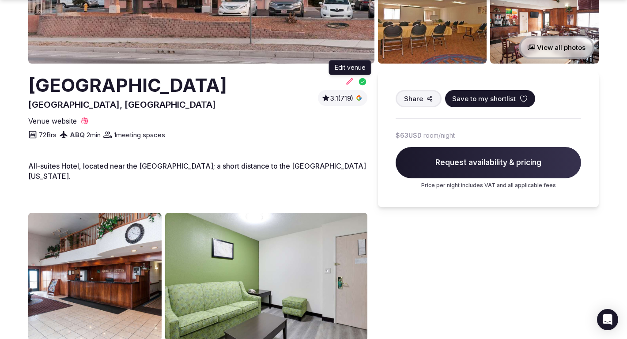
click at [350, 86] on icon at bounding box center [349, 81] width 9 height 9
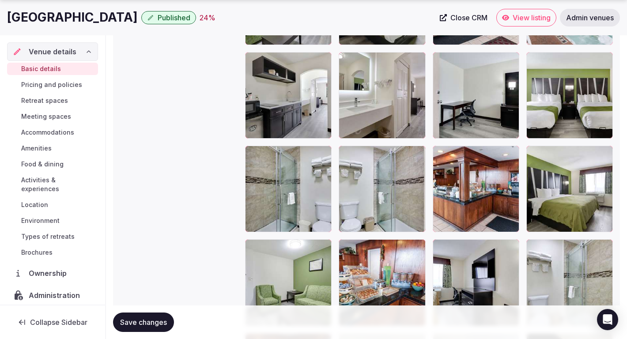
scroll to position [1241, 0]
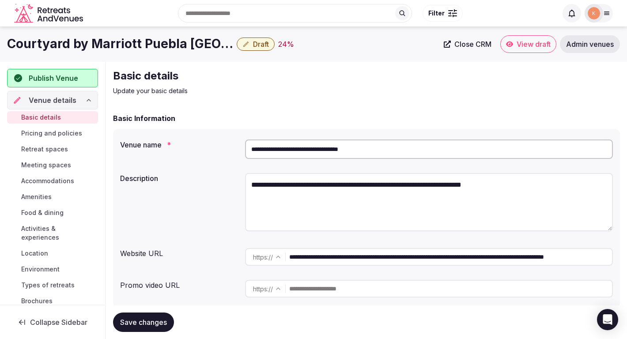
click at [377, 153] on input "**********" at bounding box center [429, 149] width 368 height 19
click at [303, 152] on input "**********" at bounding box center [429, 149] width 368 height 19
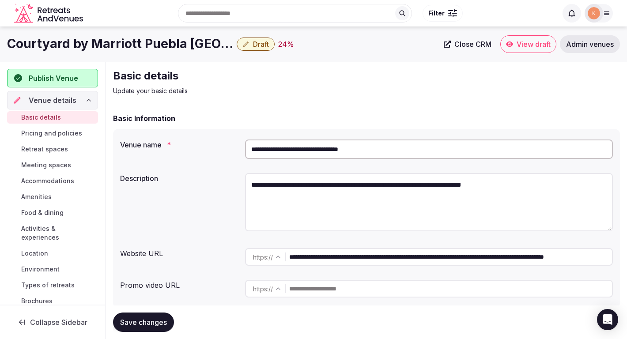
click at [303, 152] on input "**********" at bounding box center [429, 149] width 368 height 19
click at [305, 152] on input "**********" at bounding box center [429, 149] width 368 height 19
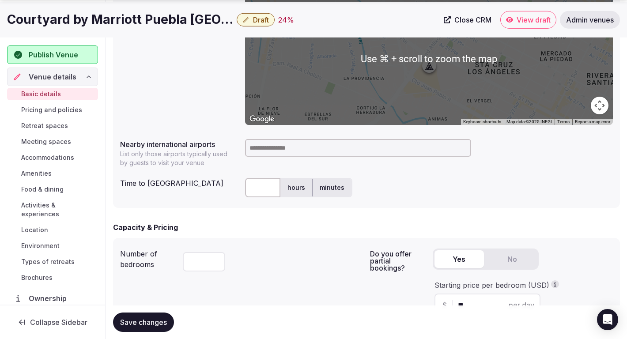
scroll to position [400, 0]
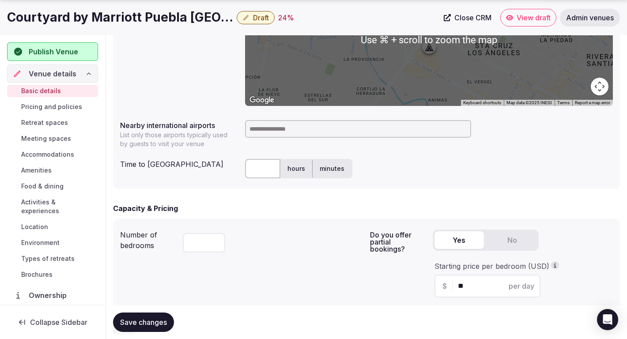
click at [340, 128] on input at bounding box center [358, 129] width 226 height 18
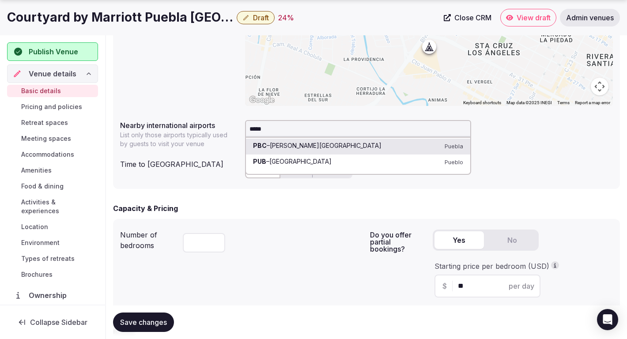
type input "******"
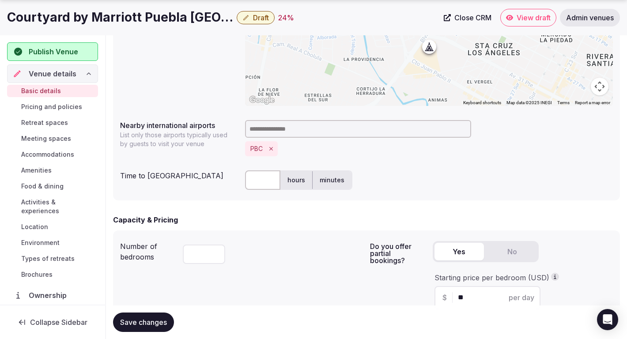
click at [263, 189] on input "text" at bounding box center [262, 179] width 35 height 19
type input "**"
click at [368, 190] on div "** hours minutes" at bounding box center [429, 180] width 368 height 26
click at [163, 318] on span "Save changes" at bounding box center [143, 322] width 47 height 9
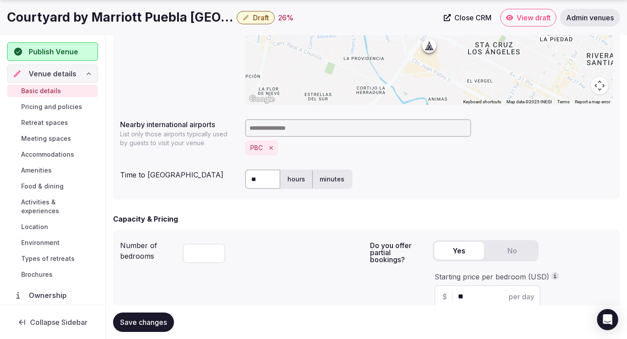
click at [136, 336] on div "Save changes" at bounding box center [366, 323] width 507 height 34
click at [143, 322] on span "Save changes" at bounding box center [143, 322] width 47 height 9
click at [145, 323] on span "Save changes" at bounding box center [143, 322] width 47 height 9
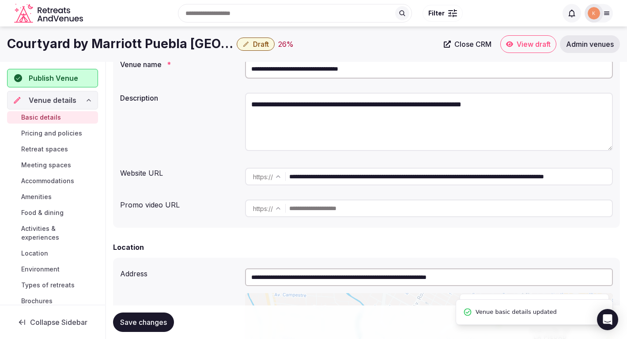
scroll to position [0, 0]
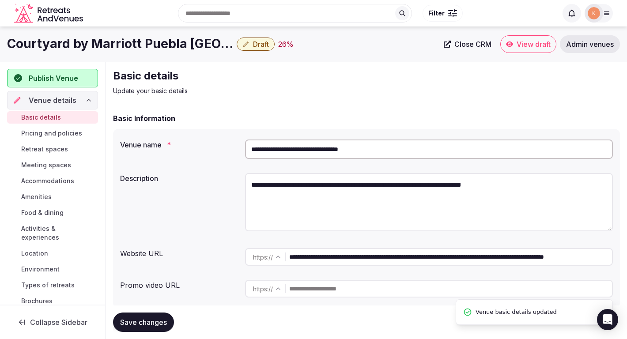
click at [574, 41] on span "Admin venues" at bounding box center [590, 44] width 48 height 9
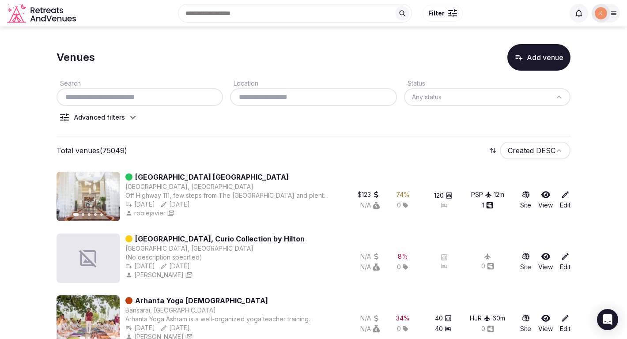
click at [199, 101] on input "text" at bounding box center [139, 97] width 159 height 11
paste input "**********"
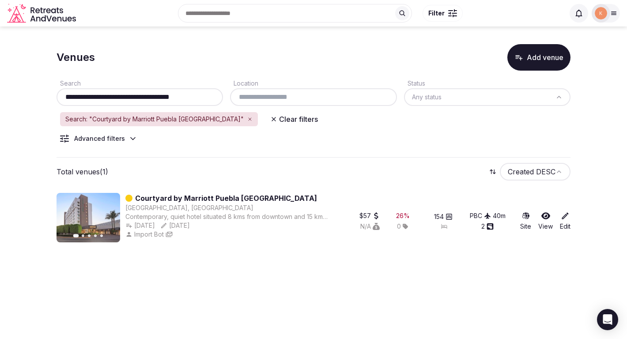
type input "**********"
click at [220, 195] on link "Courtyard by Marriott Puebla Las Animas" at bounding box center [226, 198] width 182 height 11
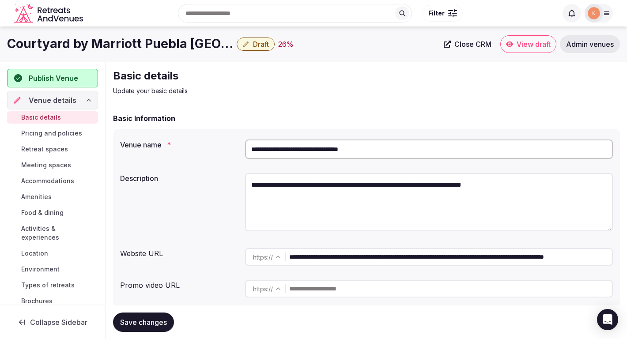
click at [479, 43] on span "Close CRM" at bounding box center [472, 44] width 37 height 9
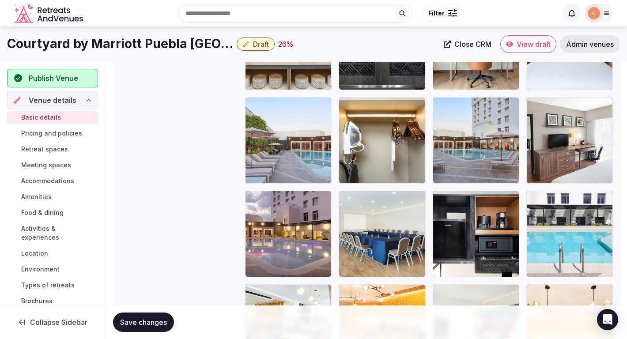
scroll to position [1187, 0]
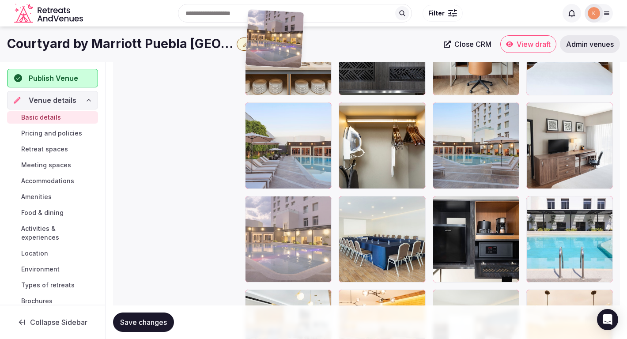
drag, startPoint x: 299, startPoint y: 221, endPoint x: 301, endPoint y: 93, distance: 128.1
click at [301, 93] on body "**********" at bounding box center [313, 2] width 627 height 2379
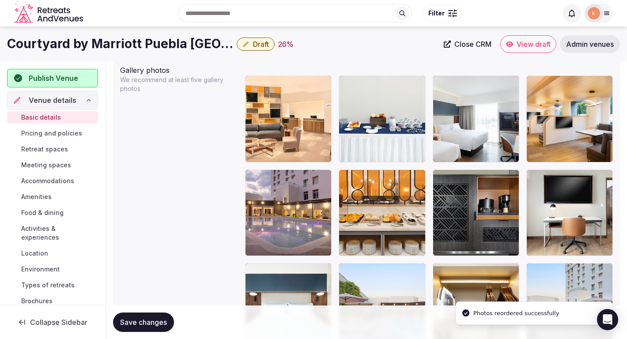
scroll to position [1022, 0]
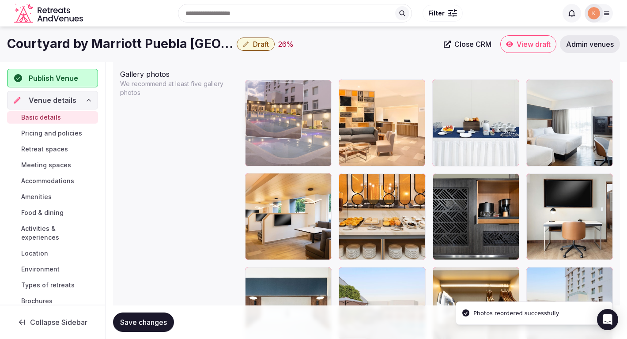
drag, startPoint x: 271, startPoint y: 203, endPoint x: 277, endPoint y: 80, distance: 122.4
click at [277, 80] on body "**********" at bounding box center [313, 167] width 627 height 2379
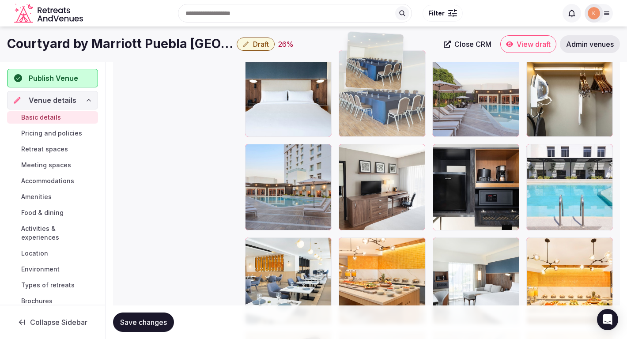
scroll to position [1234, 0]
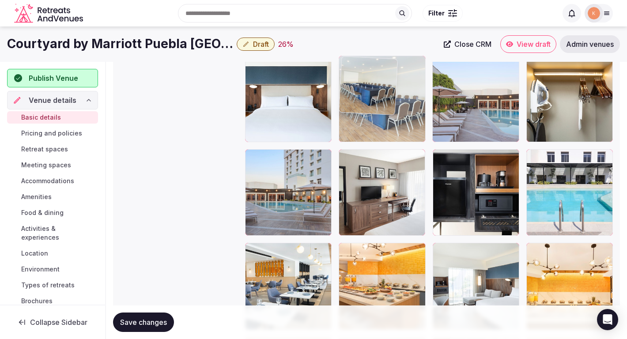
drag, startPoint x: 366, startPoint y: 170, endPoint x: 366, endPoint y: 102, distance: 68.0
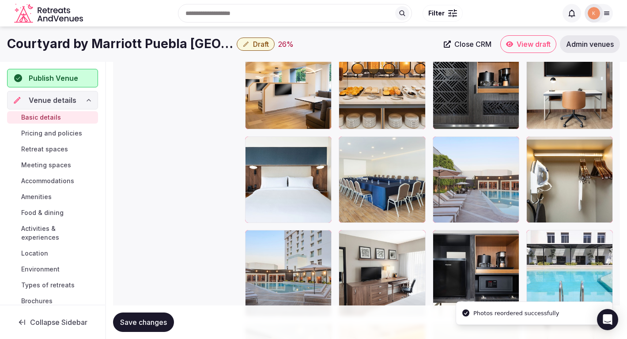
scroll to position [1139, 0]
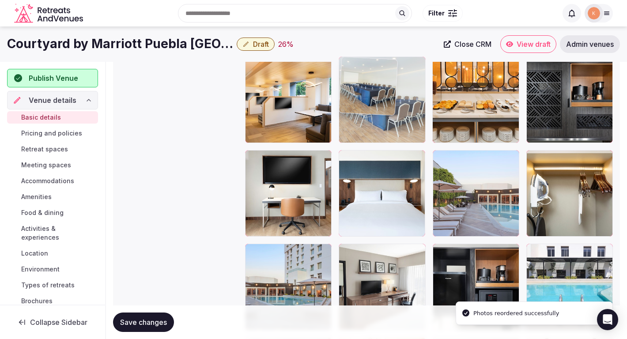
drag, startPoint x: 362, startPoint y: 188, endPoint x: 363, endPoint y: 119, distance: 68.9
click at [363, 119] on body "**********" at bounding box center [313, 50] width 627 height 2379
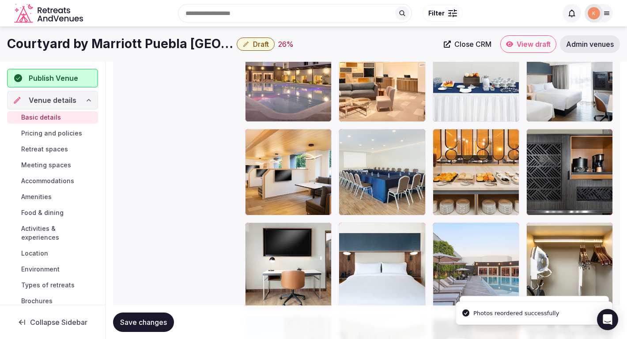
scroll to position [974, 0]
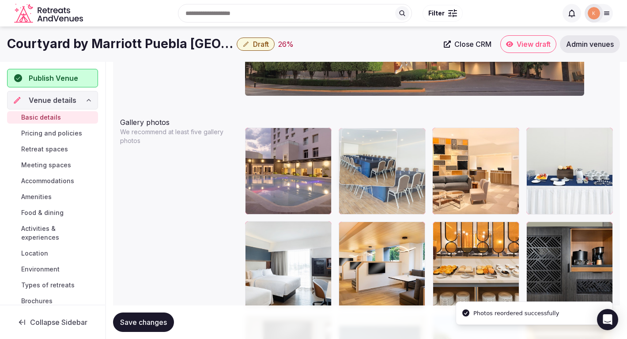
drag, startPoint x: 365, startPoint y: 241, endPoint x: 359, endPoint y: 196, distance: 45.4
click at [359, 196] on body "**********" at bounding box center [313, 215] width 627 height 2379
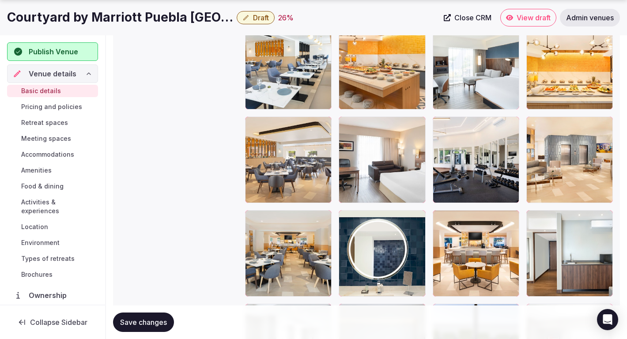
scroll to position [1457, 0]
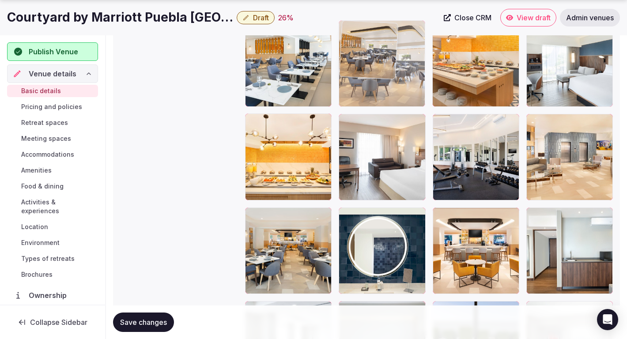
drag, startPoint x: 323, startPoint y: 171, endPoint x: 400, endPoint y: 72, distance: 124.9
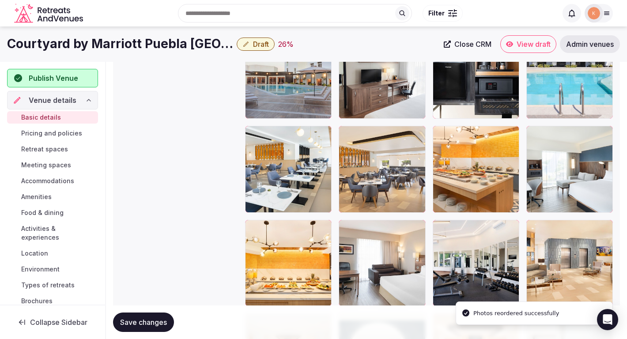
scroll to position [1349, 0]
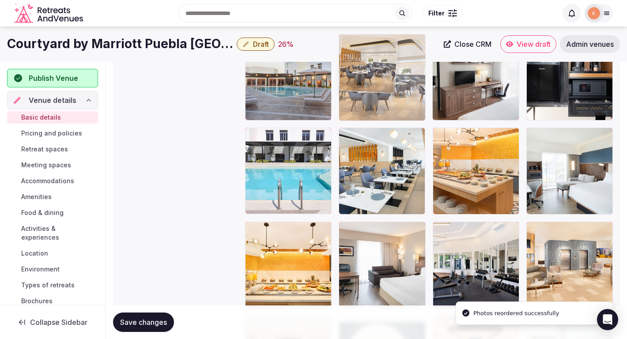
drag, startPoint x: 382, startPoint y: 180, endPoint x: 393, endPoint y: 94, distance: 86.8
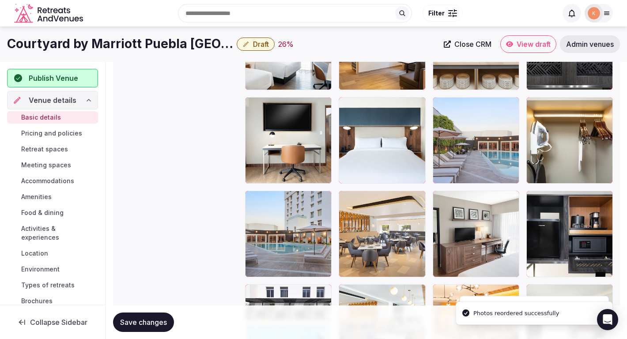
scroll to position [1187, 0]
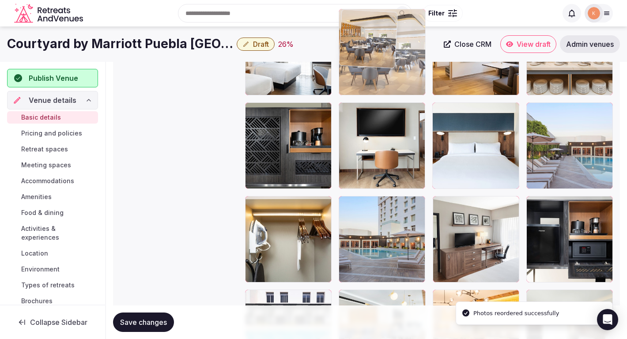
drag, startPoint x: 361, startPoint y: 237, endPoint x: 382, endPoint y: 92, distance: 146.4
click at [382, 92] on body "**********" at bounding box center [313, 2] width 627 height 2379
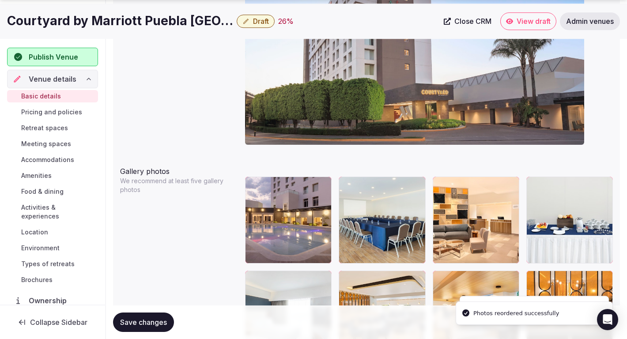
scroll to position [978, 0]
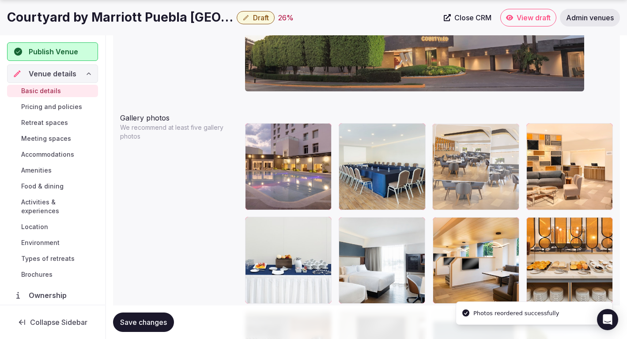
drag, startPoint x: 365, startPoint y: 247, endPoint x: 476, endPoint y: 156, distance: 144.1
click at [477, 156] on body "**********" at bounding box center [313, 211] width 627 height 2379
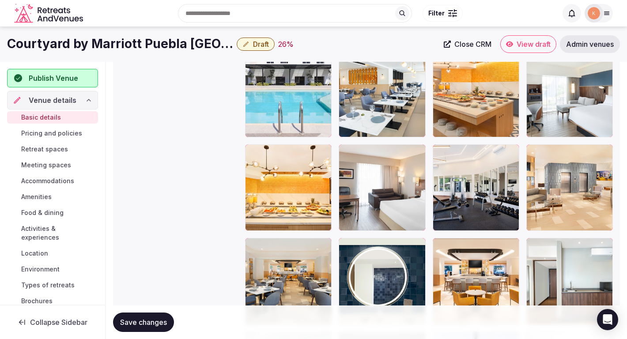
scroll to position [1412, 0]
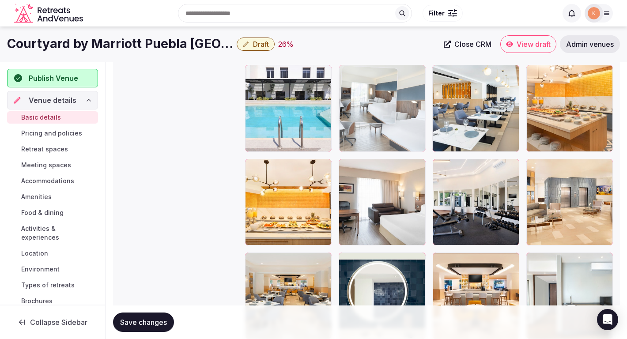
drag, startPoint x: 570, startPoint y: 122, endPoint x: 404, endPoint y: 113, distance: 166.2
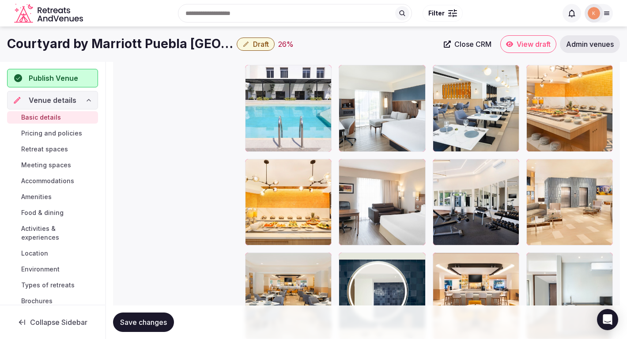
scroll to position [1379, 0]
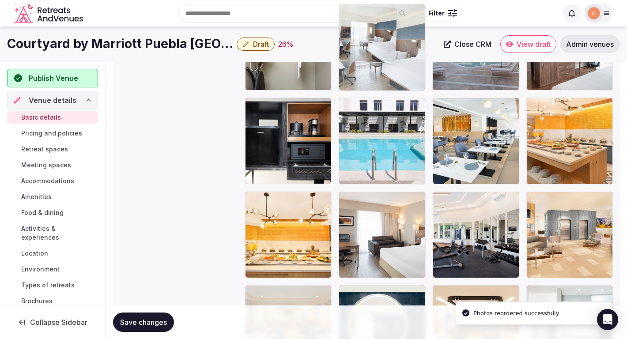
drag, startPoint x: 393, startPoint y: 157, endPoint x: 392, endPoint y: 91, distance: 65.4
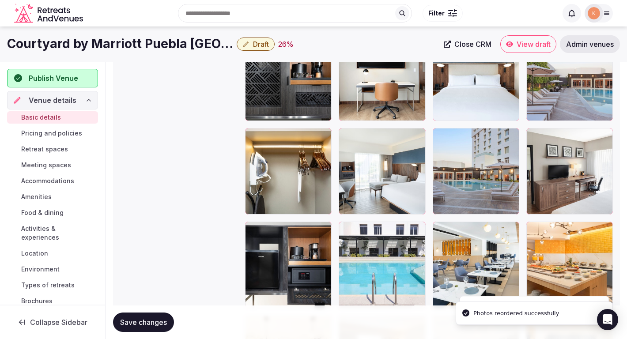
scroll to position [1241, 0]
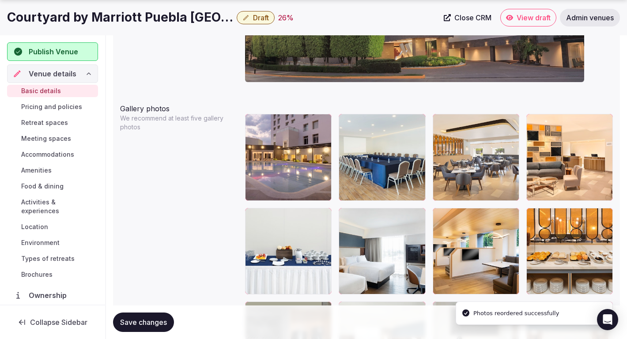
scroll to position [1088, 0]
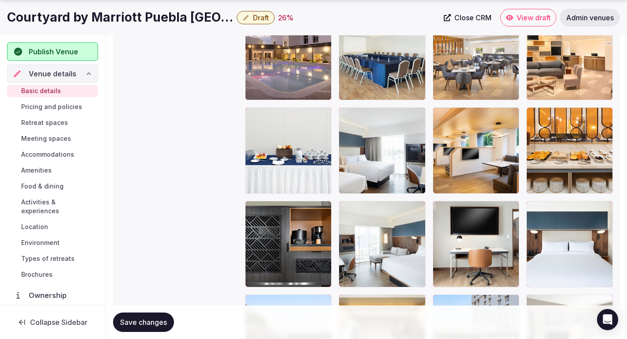
click at [381, 177] on div at bounding box center [382, 150] width 87 height 87
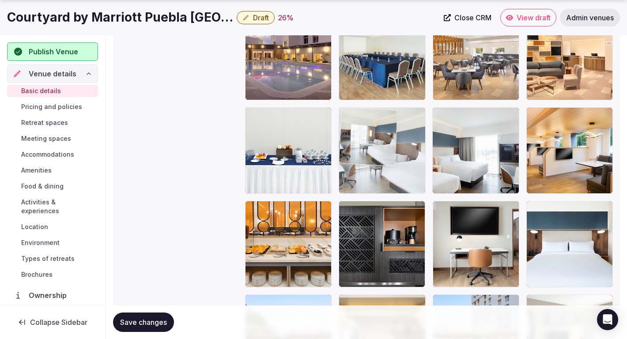
drag, startPoint x: 380, startPoint y: 237, endPoint x: 380, endPoint y: 187, distance: 49.9
click at [380, 187] on body "**********" at bounding box center [313, 101] width 627 height 2379
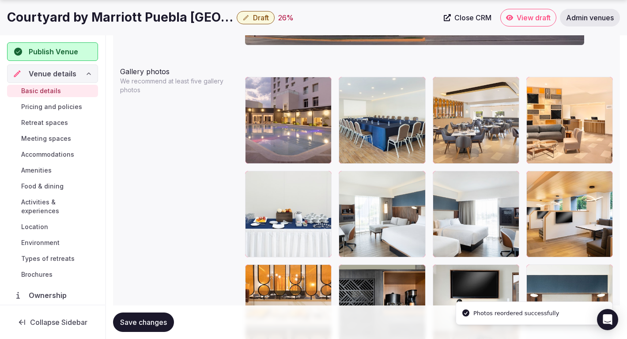
scroll to position [1029, 0]
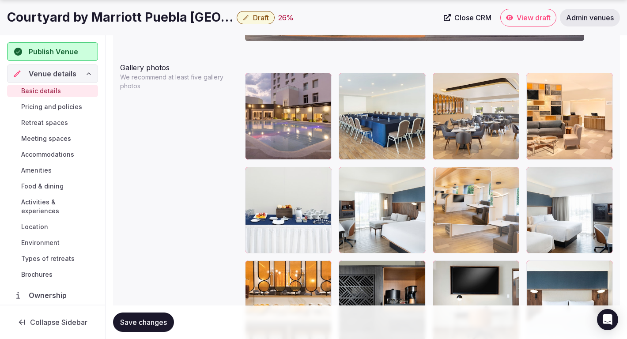
drag, startPoint x: 566, startPoint y: 200, endPoint x: 481, endPoint y: 210, distance: 85.8
click at [482, 210] on body "**********" at bounding box center [313, 160] width 627 height 2379
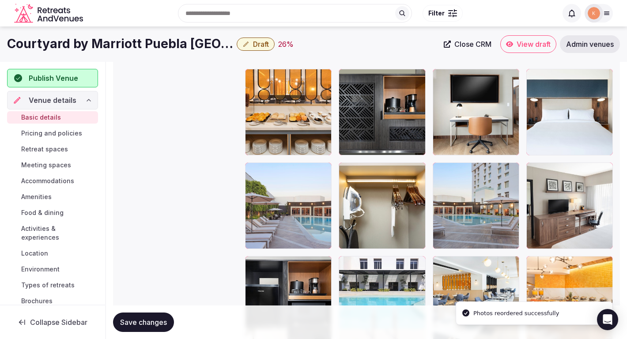
scroll to position [1208, 0]
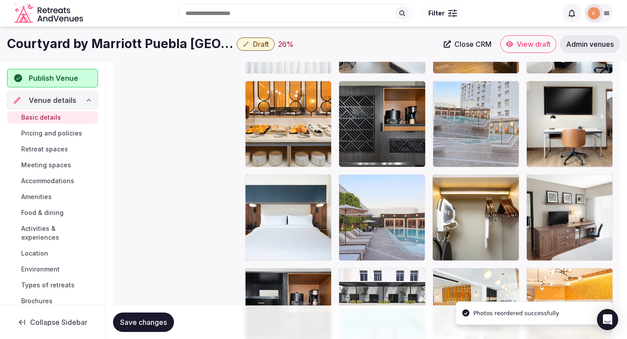
drag, startPoint x: 481, startPoint y: 222, endPoint x: 481, endPoint y: 149, distance: 72.4
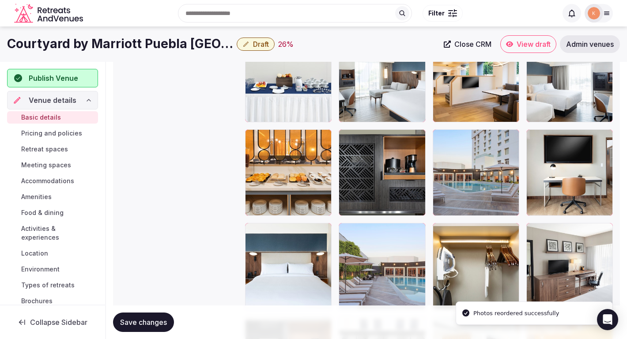
scroll to position [1140, 0]
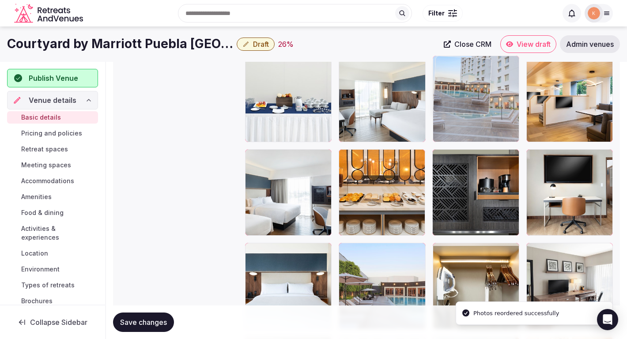
drag, startPoint x: 480, startPoint y: 184, endPoint x: 482, endPoint y: 110, distance: 74.2
click at [482, 110] on body "**********" at bounding box center [313, 49] width 627 height 2379
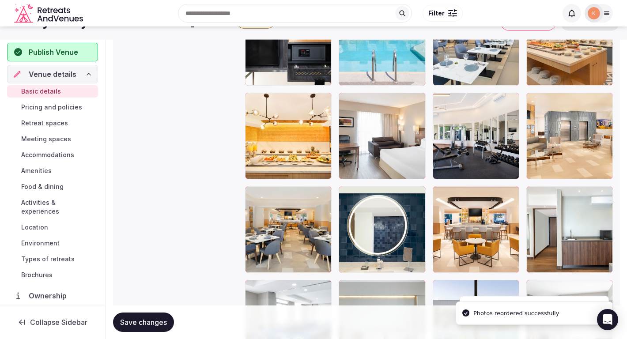
scroll to position [1460, 0]
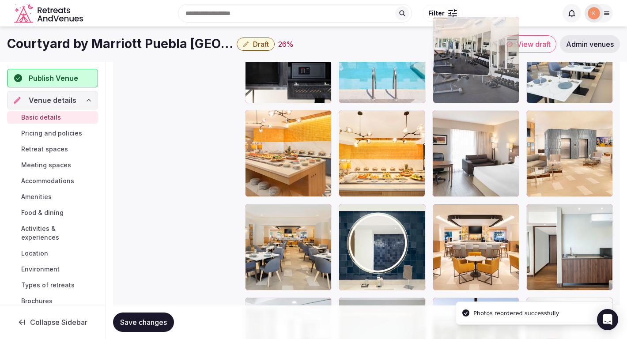
drag, startPoint x: 458, startPoint y: 174, endPoint x: 441, endPoint y: 105, distance: 71.3
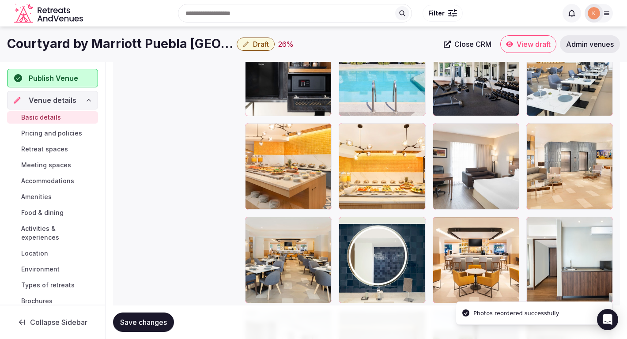
scroll to position [1235, 0]
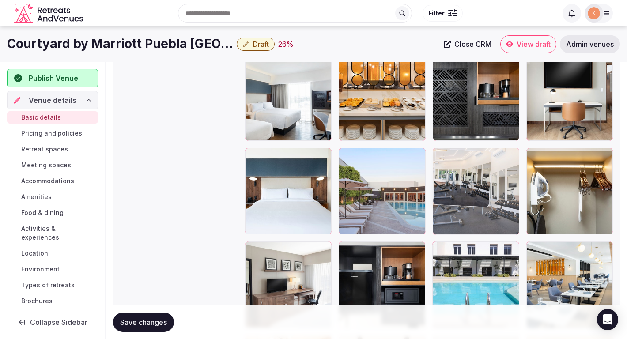
drag, startPoint x: 466, startPoint y: 259, endPoint x: 452, endPoint y: 167, distance: 92.5
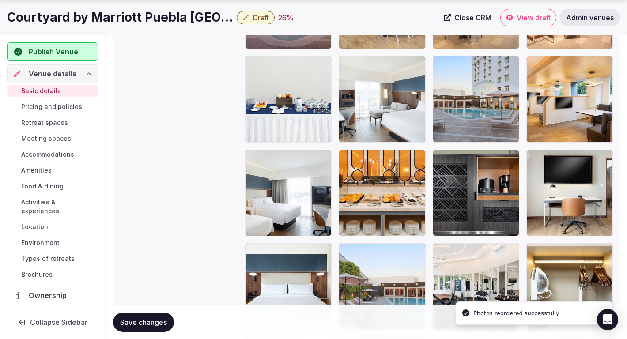
scroll to position [1144, 0]
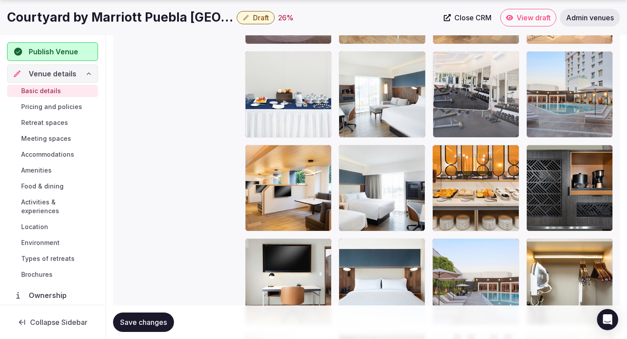
drag, startPoint x: 464, startPoint y: 266, endPoint x: 466, endPoint y: 120, distance: 146.6
click at [466, 120] on body "**********" at bounding box center [313, 45] width 627 height 2379
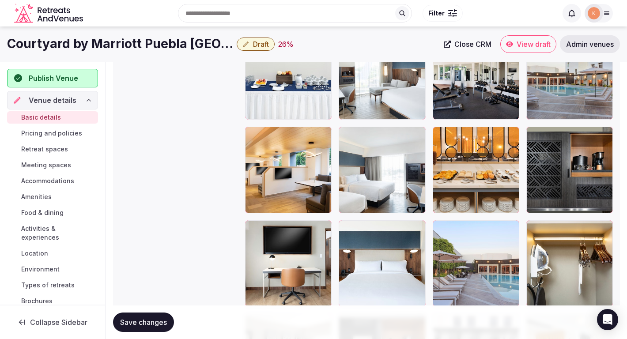
scroll to position [1149, 0]
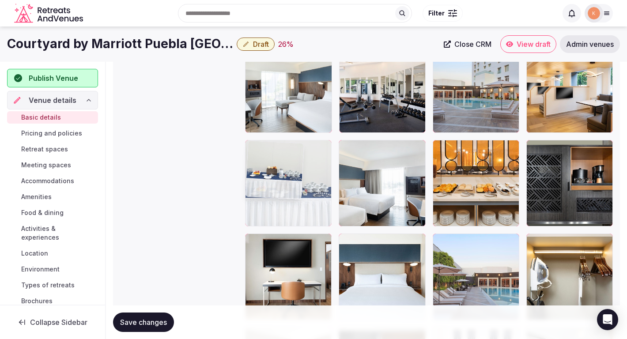
drag, startPoint x: 310, startPoint y: 116, endPoint x: 332, endPoint y: 193, distance: 80.1
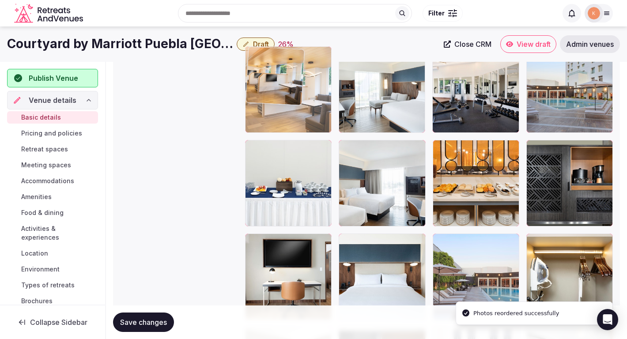
drag, startPoint x: 568, startPoint y: 106, endPoint x: 279, endPoint y: 110, distance: 289.2
click at [279, 110] on body "**********" at bounding box center [313, 40] width 627 height 2379
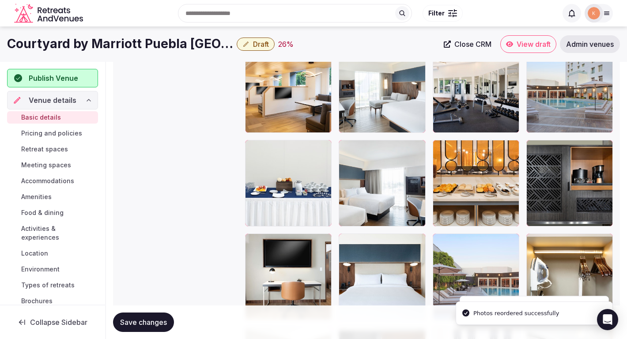
click at [162, 326] on span "Save changes" at bounding box center [143, 322] width 47 height 9
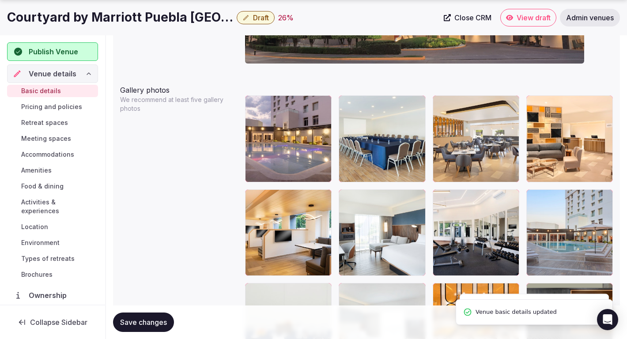
scroll to position [1040, 0]
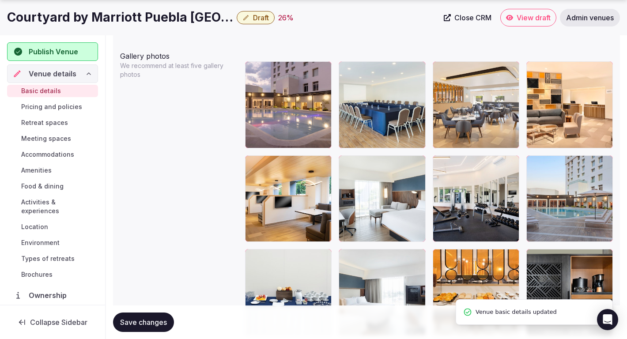
click at [167, 324] on button "Save changes" at bounding box center [143, 322] width 61 height 19
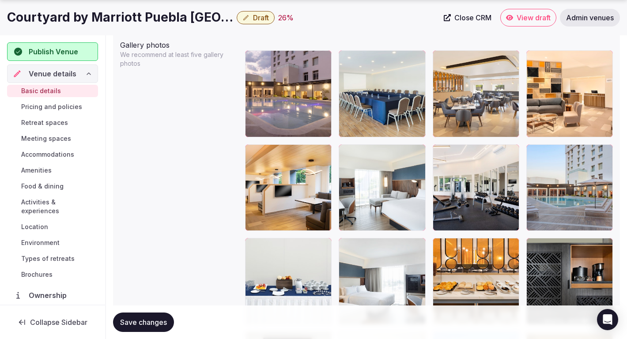
scroll to position [1052, 0]
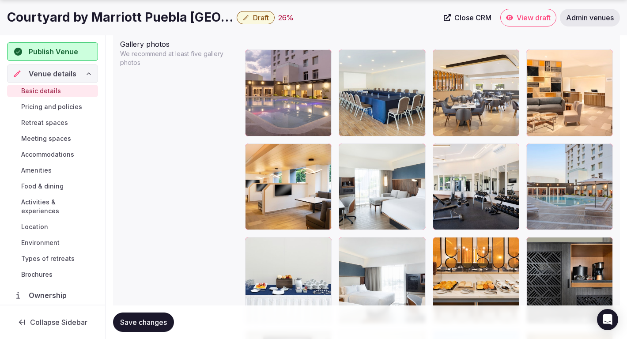
click at [147, 320] on span "Save changes" at bounding box center [143, 322] width 47 height 9
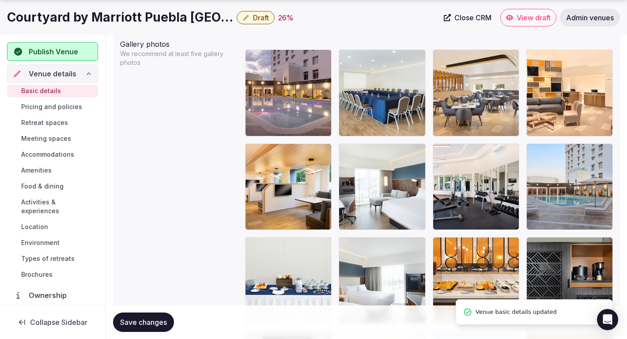
click at [148, 321] on span "Save changes" at bounding box center [143, 322] width 47 height 9
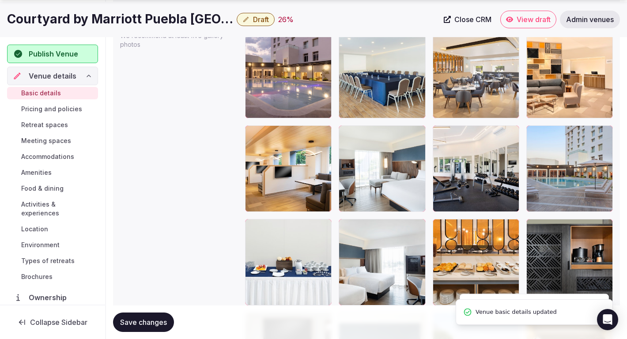
scroll to position [1099, 0]
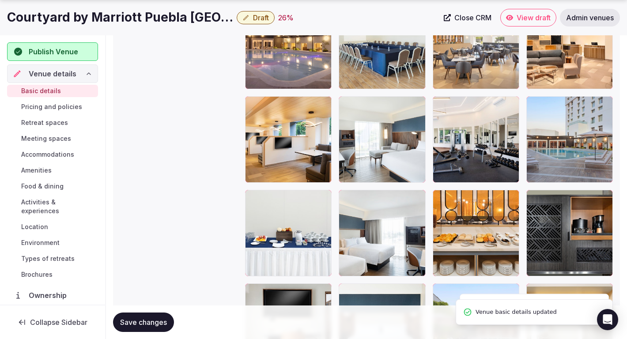
click at [266, 23] on button "Draft" at bounding box center [256, 17] width 38 height 13
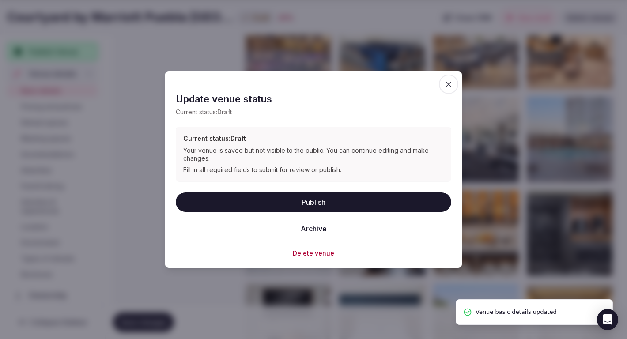
click at [232, 209] on button "Publish" at bounding box center [314, 201] width 276 height 19
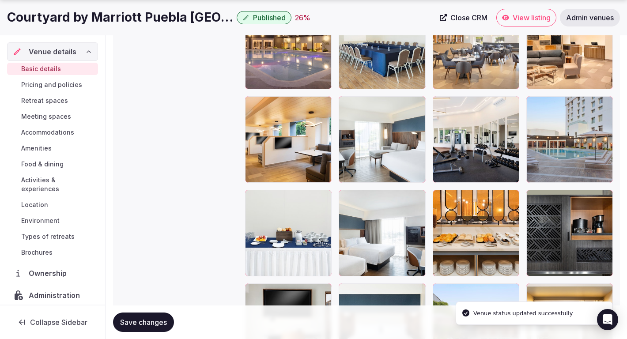
click at [506, 17] on icon at bounding box center [505, 17] width 7 height 7
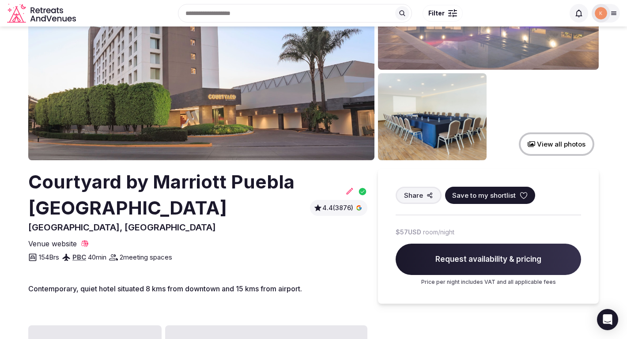
scroll to position [73, 0]
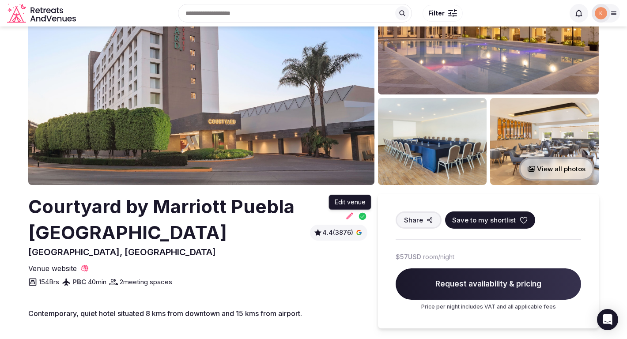
click at [351, 211] on icon at bounding box center [349, 215] width 9 height 9
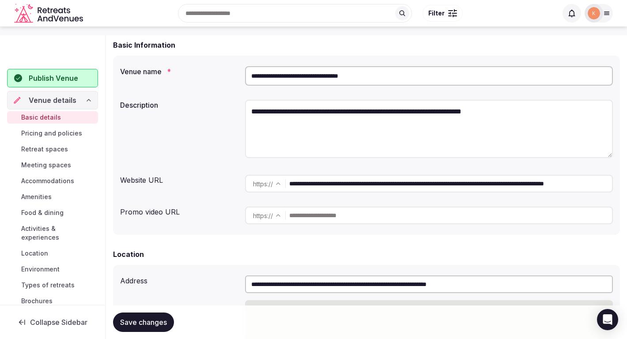
scroll to position [0, 0]
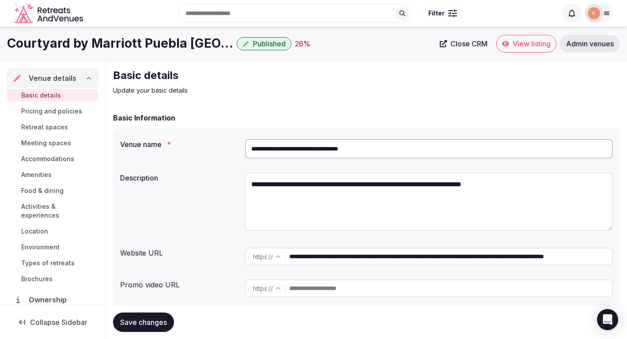
click at [349, 211] on textarea "**********" at bounding box center [429, 202] width 368 height 58
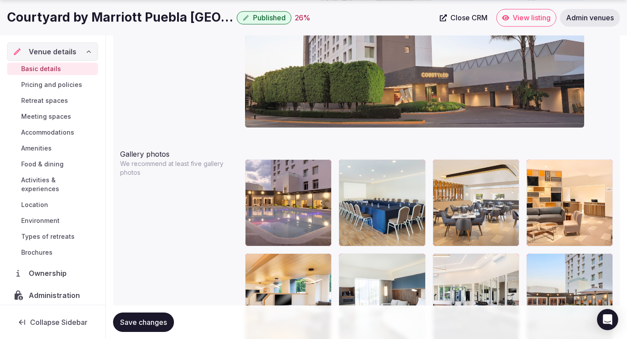
scroll to position [944, 0]
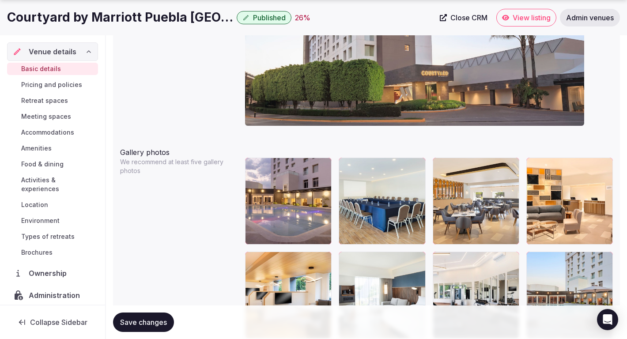
click at [155, 328] on button "Save changes" at bounding box center [143, 322] width 61 height 19
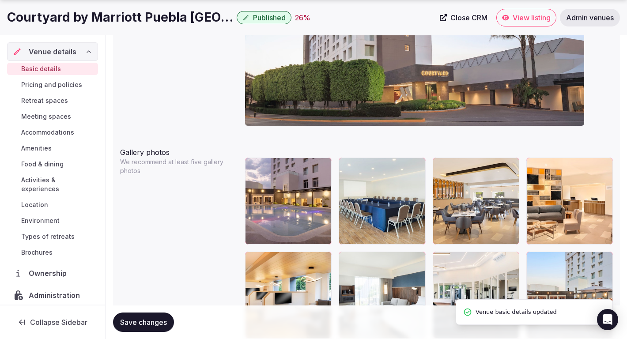
click at [155, 328] on button "Save changes" at bounding box center [143, 322] width 61 height 19
click at [529, 16] on span "View listing" at bounding box center [532, 17] width 38 height 9
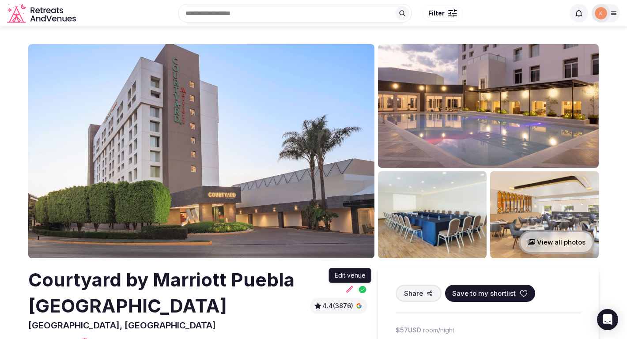
click at [350, 286] on icon at bounding box center [350, 289] width 7 height 7
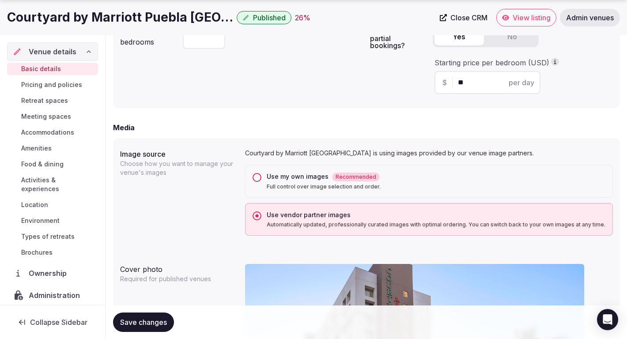
scroll to position [629, 0]
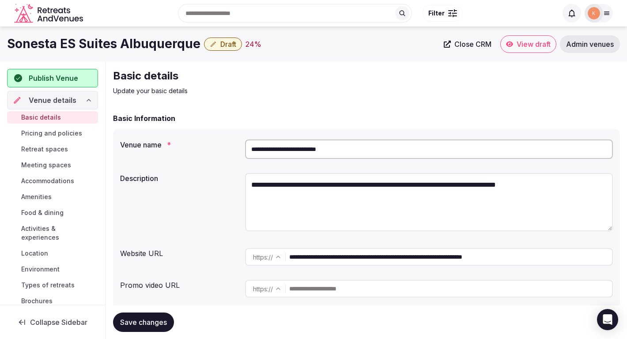
click at [291, 156] on input "**********" at bounding box center [429, 149] width 368 height 19
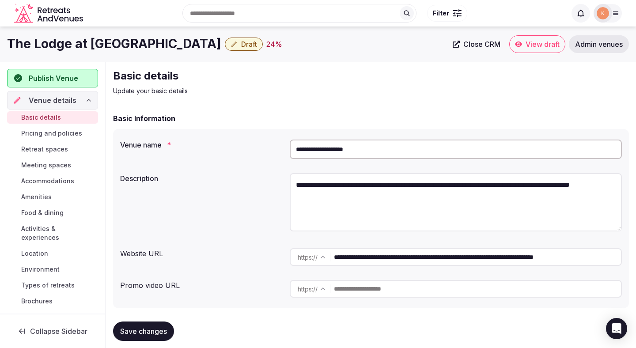
click at [384, 154] on input "**********" at bounding box center [456, 149] width 332 height 19
click at [597, 49] on link "Admin venues" at bounding box center [599, 44] width 60 height 18
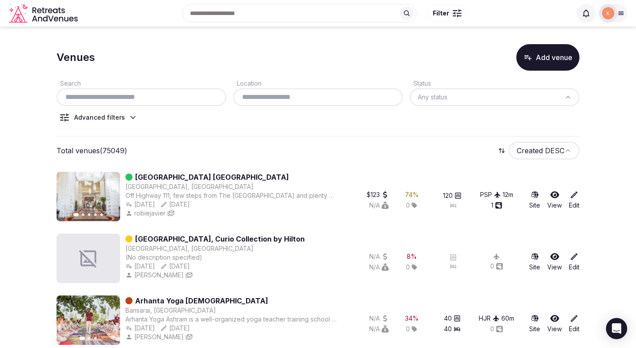
click at [148, 98] on input "text" at bounding box center [141, 97] width 162 height 11
paste input "**********"
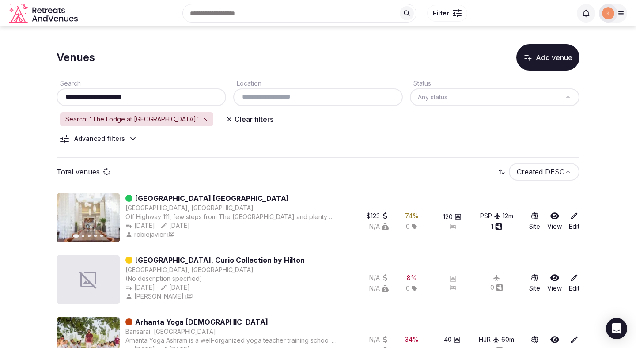
type input "**********"
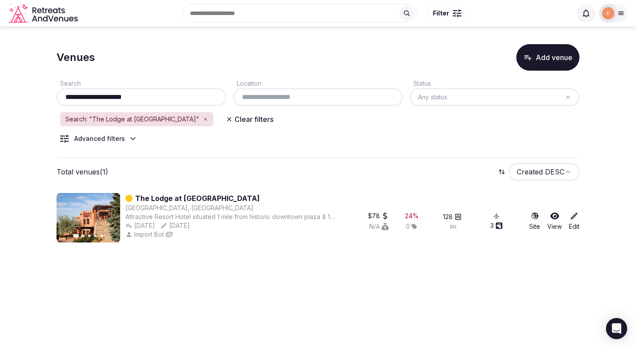
click at [189, 200] on link "The Lodge at Santa Fe" at bounding box center [197, 198] width 125 height 11
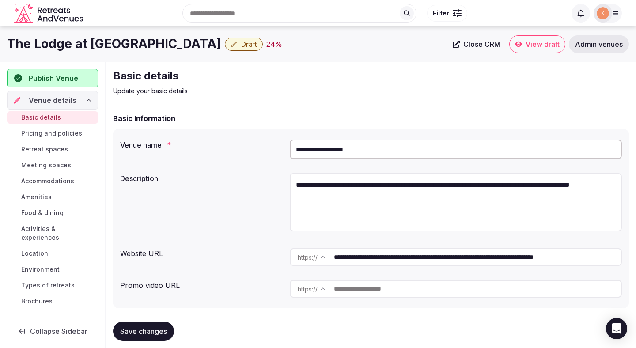
click at [482, 43] on span "Close CRM" at bounding box center [481, 44] width 37 height 9
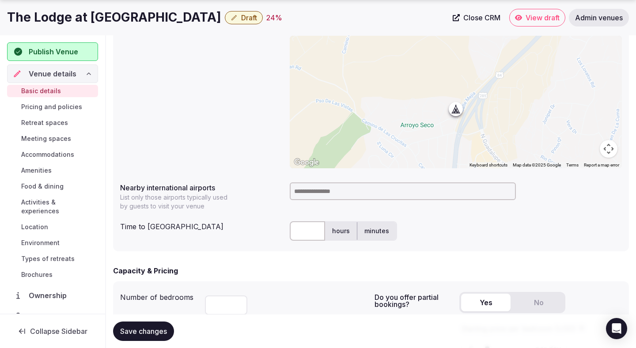
scroll to position [342, 0]
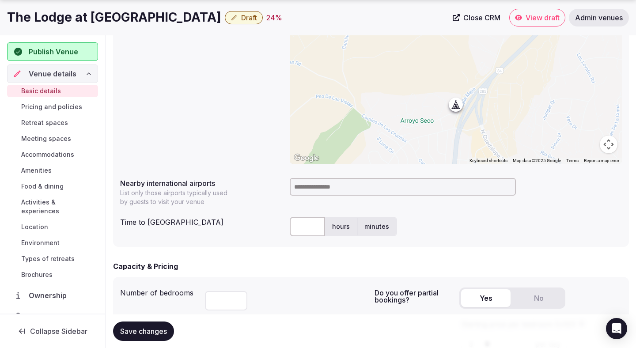
click at [167, 153] on div "**********" at bounding box center [371, 85] width 502 height 164
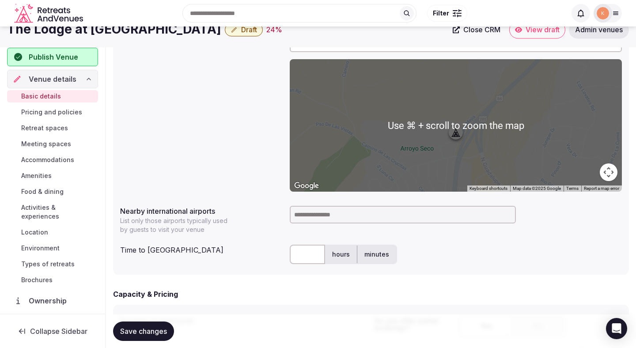
scroll to position [224, 0]
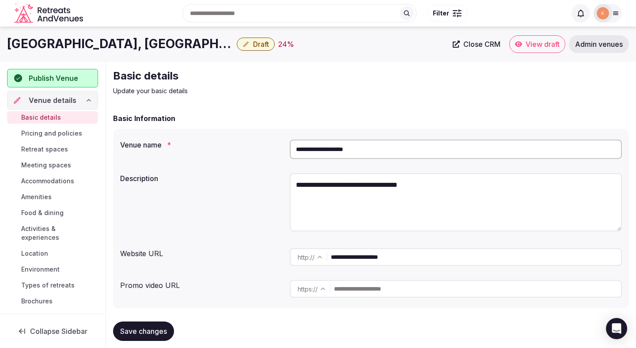
click at [359, 150] on input "**********" at bounding box center [456, 149] width 332 height 19
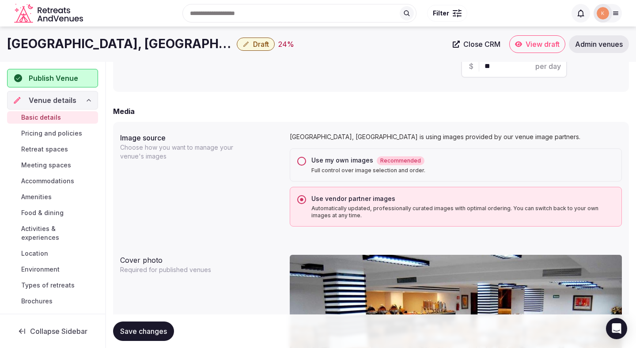
scroll to position [619, 0]
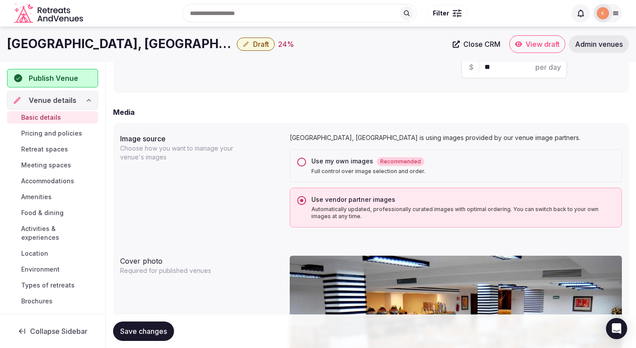
click at [328, 172] on p "Full control over image selection and order." at bounding box center [462, 171] width 303 height 7
click at [306, 166] on button "Use my own images Recommended Full control over image selection and order." at bounding box center [301, 162] width 9 height 9
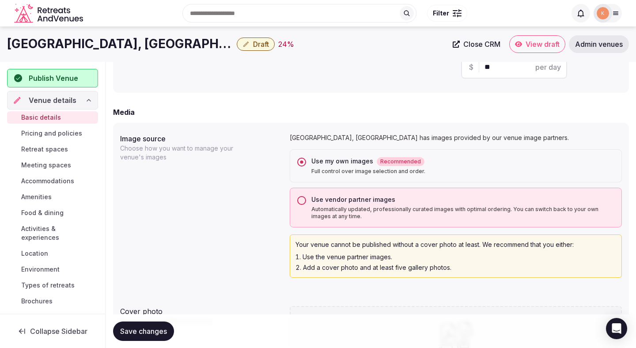
click at [159, 333] on span "Save changes" at bounding box center [143, 331] width 47 height 9
click at [150, 332] on span "Save changes" at bounding box center [143, 331] width 47 height 9
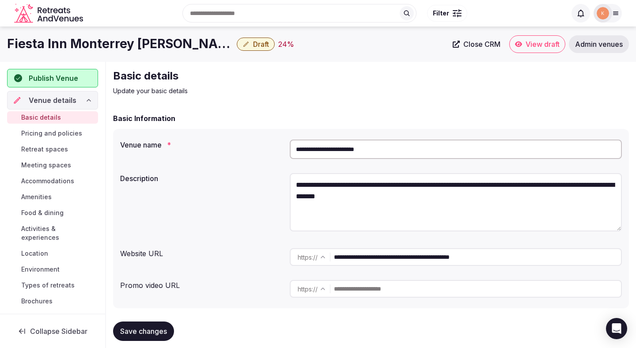
click at [338, 151] on input "**********" at bounding box center [456, 149] width 332 height 19
click at [337, 150] on input "**********" at bounding box center [456, 149] width 332 height 19
click at [584, 48] on span "Admin venues" at bounding box center [599, 44] width 48 height 9
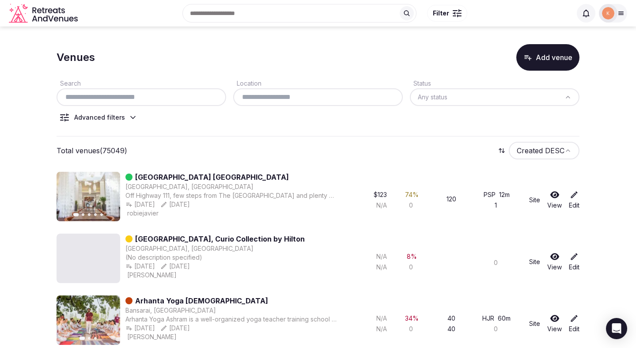
click at [187, 103] on div at bounding box center [142, 97] width 170 height 18
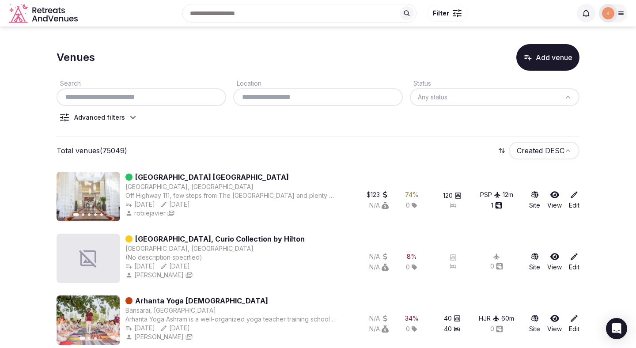
click at [182, 98] on input "text" at bounding box center [141, 97] width 162 height 11
paste input "**********"
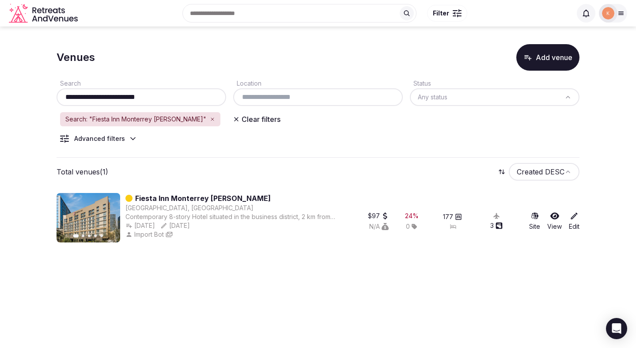
type input "**********"
click at [173, 197] on link "Fiesta Inn Monterrey Valle" at bounding box center [203, 198] width 136 height 11
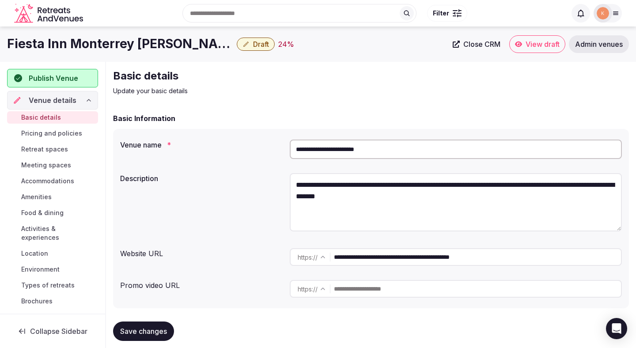
click at [469, 45] on span "Close CRM" at bounding box center [481, 44] width 37 height 9
click at [374, 155] on input "**********" at bounding box center [456, 149] width 332 height 19
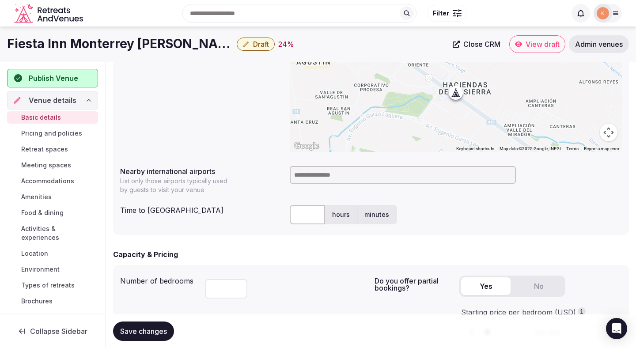
scroll to position [346, 0]
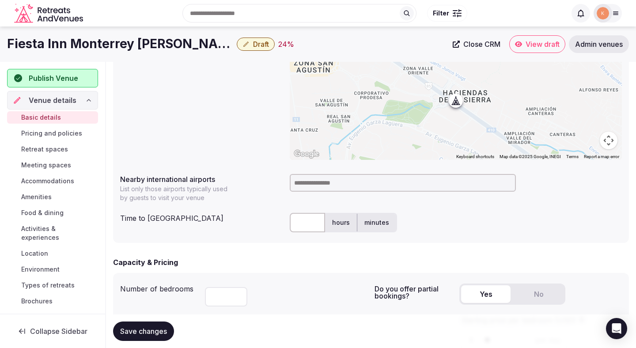
click at [326, 181] on input at bounding box center [403, 183] width 226 height 18
type input "***"
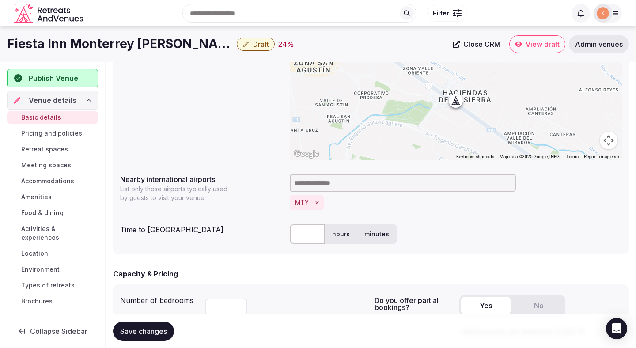
click at [306, 228] on input "text" at bounding box center [307, 233] width 35 height 19
type input "**"
click at [428, 233] on div "** hours minutes" at bounding box center [456, 233] width 332 height 19
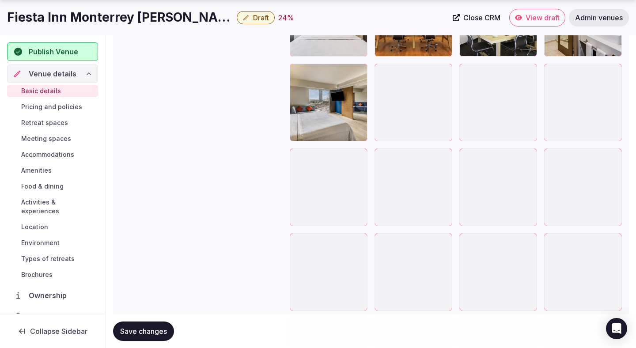
scroll to position [1129, 0]
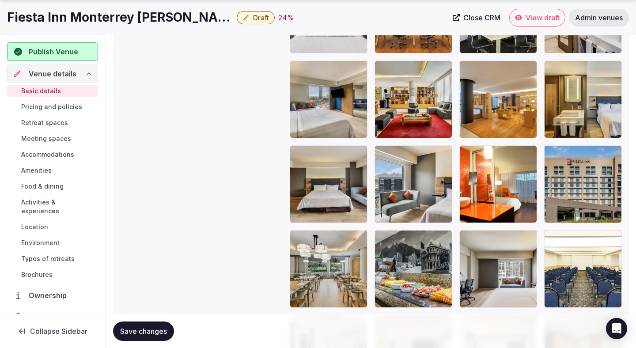
click at [162, 332] on span "Save changes" at bounding box center [143, 331] width 47 height 9
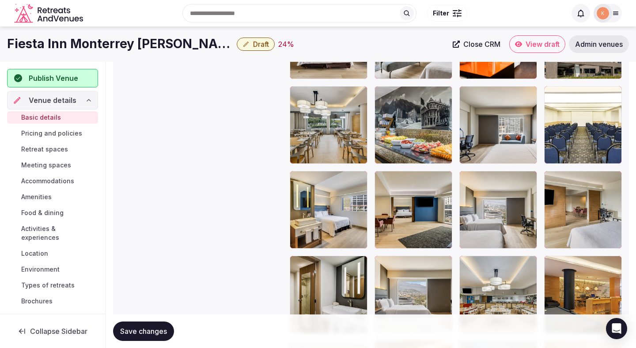
scroll to position [1260, 0]
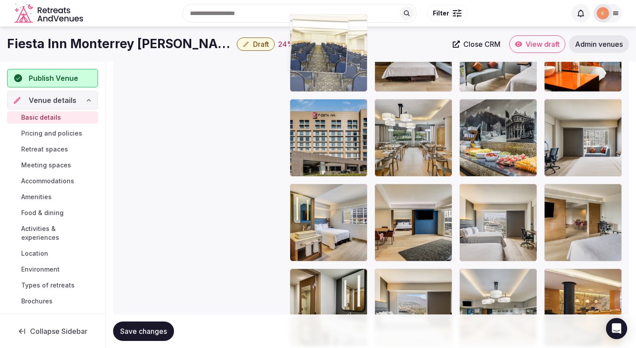
drag, startPoint x: 592, startPoint y: 149, endPoint x: 361, endPoint y: 90, distance: 238.8
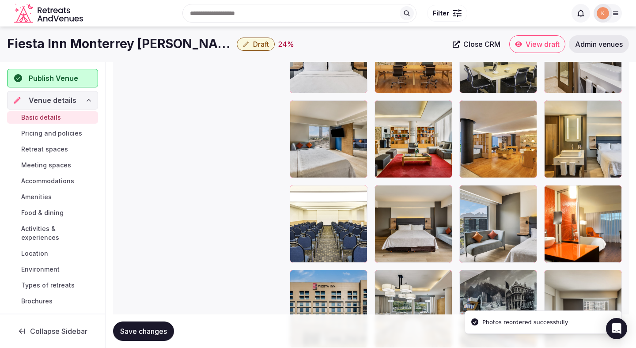
scroll to position [1081, 0]
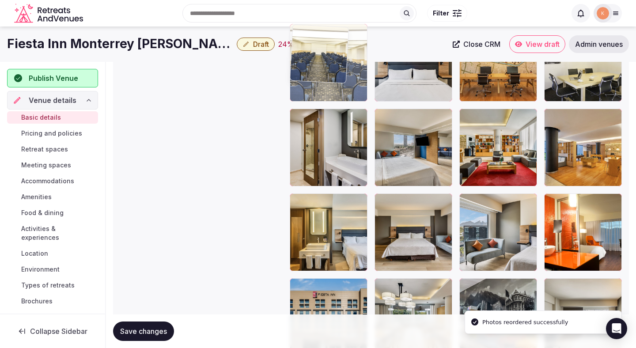
drag, startPoint x: 337, startPoint y: 233, endPoint x: 336, endPoint y: 88, distance: 144.4
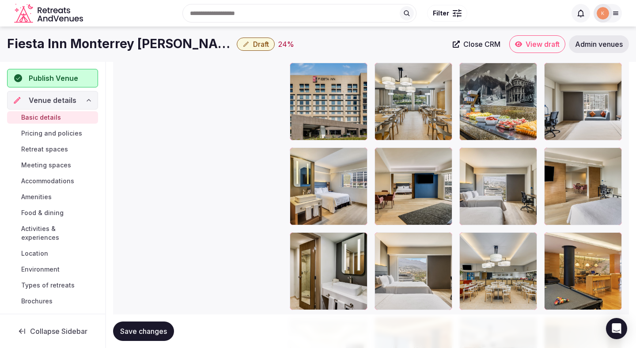
scroll to position [1294, 0]
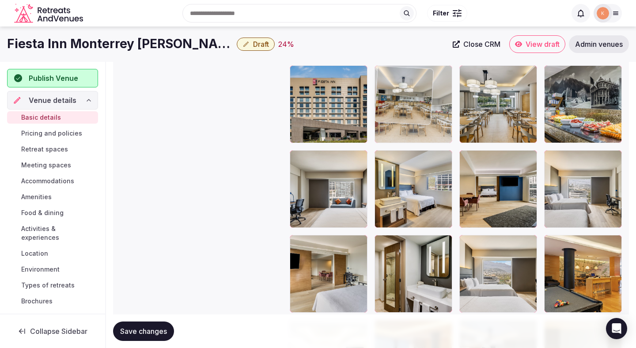
drag, startPoint x: 490, startPoint y: 264, endPoint x: 416, endPoint y: 132, distance: 150.6
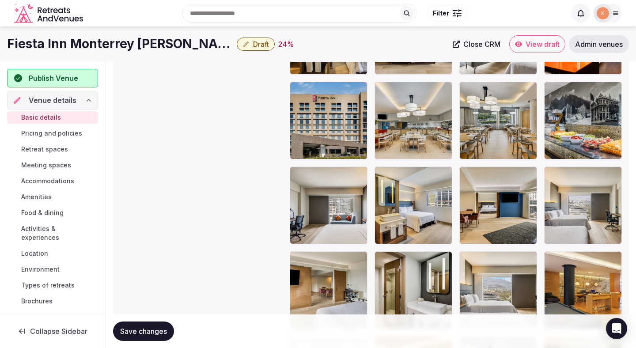
scroll to position [1142, 0]
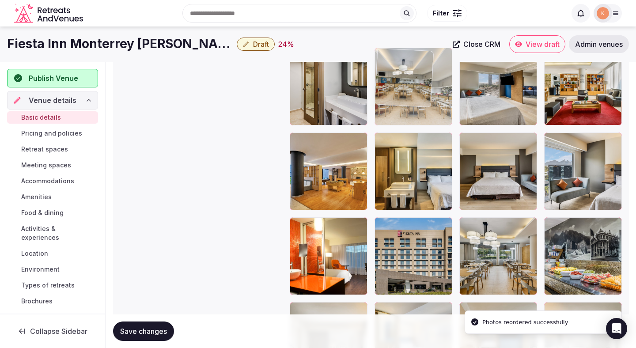
drag, startPoint x: 414, startPoint y: 264, endPoint x: 412, endPoint y: 119, distance: 144.8
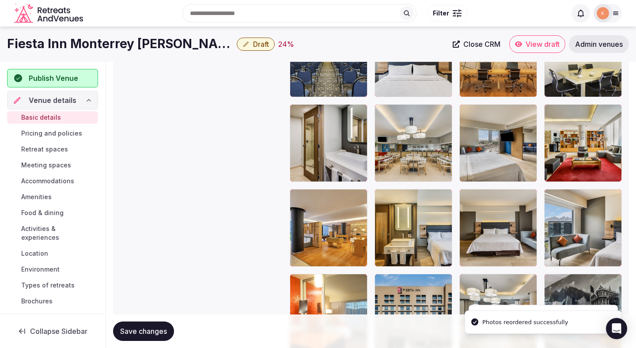
scroll to position [1015, 0]
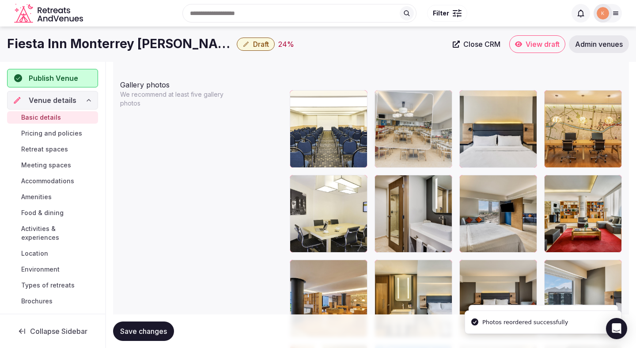
drag, startPoint x: 412, startPoint y: 222, endPoint x: 412, endPoint y: 155, distance: 66.7
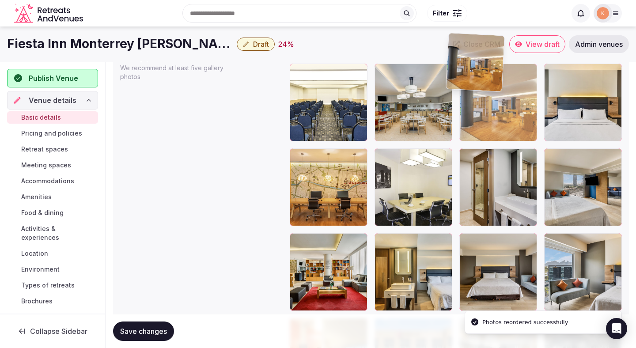
scroll to position [1040, 0]
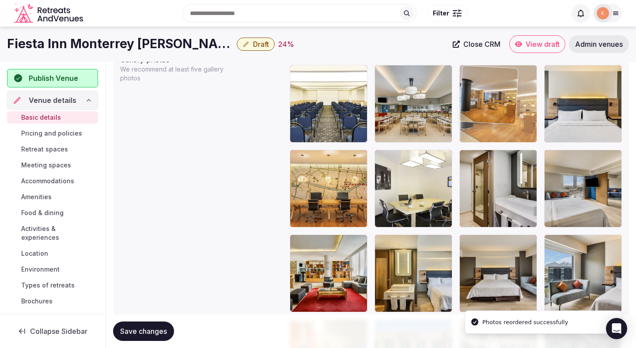
drag, startPoint x: 344, startPoint y: 211, endPoint x: 504, endPoint y: 132, distance: 178.7
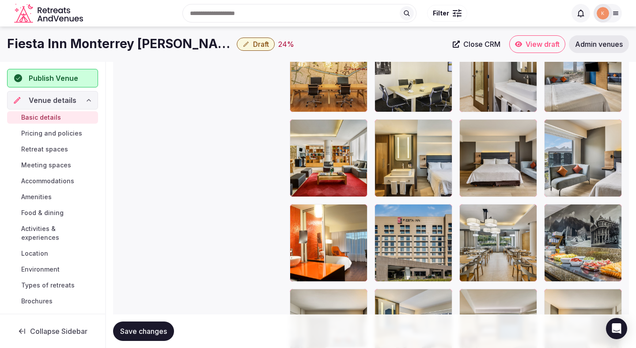
scroll to position [1153, 0]
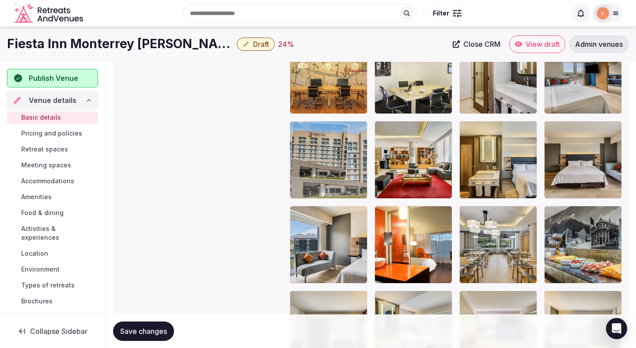
drag, startPoint x: 439, startPoint y: 232, endPoint x: 365, endPoint y: 124, distance: 131.2
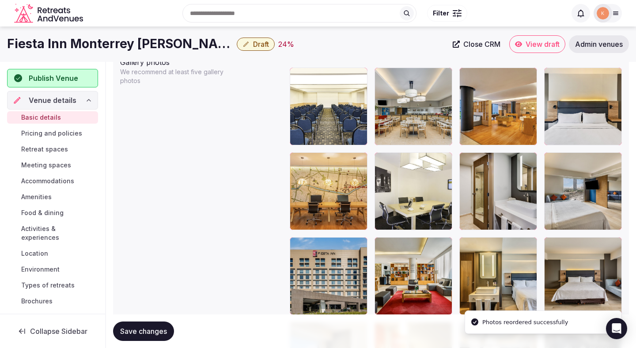
scroll to position [1034, 0]
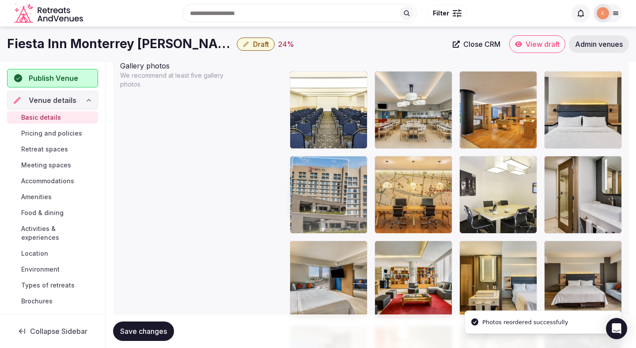
drag, startPoint x: 342, startPoint y: 264, endPoint x: 342, endPoint y: 188, distance: 75.9
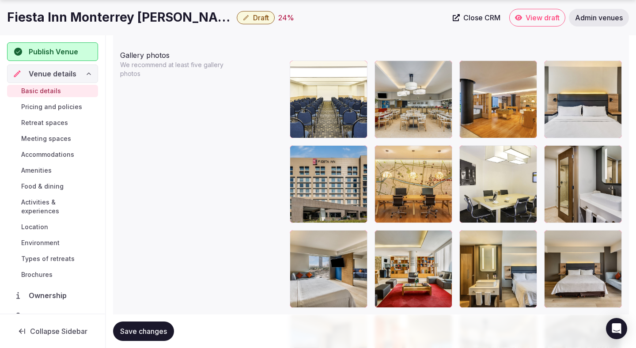
scroll to position [1081, 0]
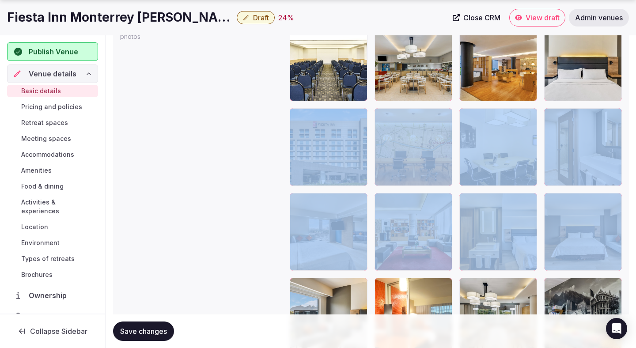
drag, startPoint x: 542, startPoint y: 253, endPoint x: 563, endPoint y: 93, distance: 161.2
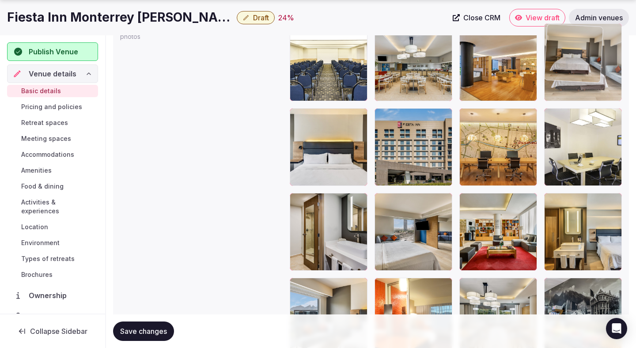
drag, startPoint x: 587, startPoint y: 254, endPoint x: 589, endPoint y: 93, distance: 161.2
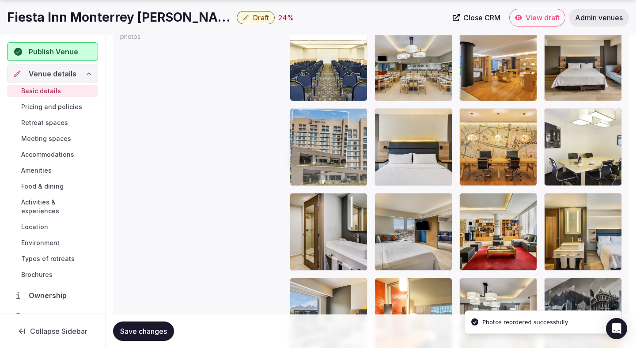
drag, startPoint x: 415, startPoint y: 170, endPoint x: 349, endPoint y: 167, distance: 66.7
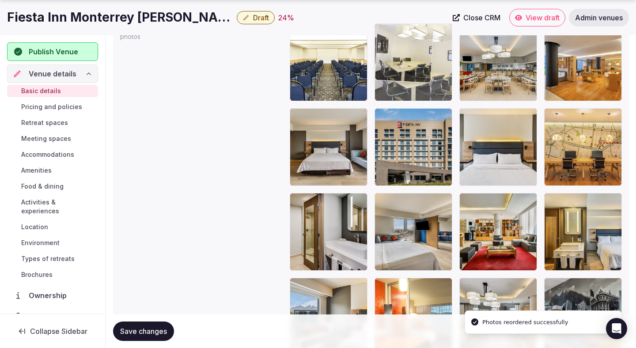
drag, startPoint x: 578, startPoint y: 166, endPoint x: 432, endPoint y: 88, distance: 165.5
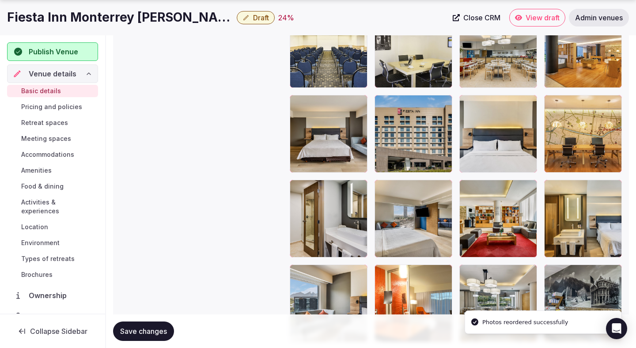
scroll to position [1096, 0]
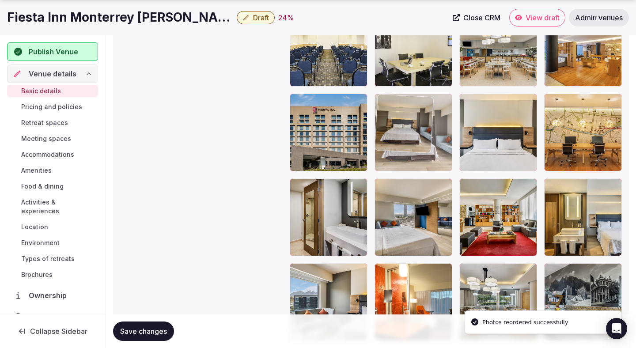
drag, startPoint x: 321, startPoint y: 155, endPoint x: 384, endPoint y: 154, distance: 62.7
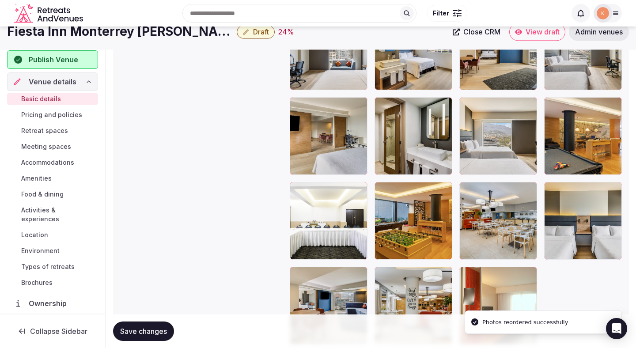
scroll to position [1427, 0]
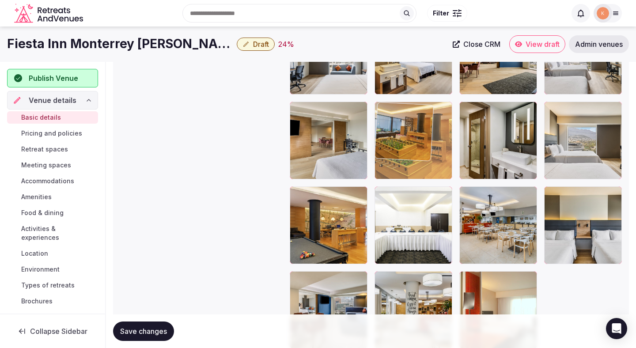
drag, startPoint x: 415, startPoint y: 231, endPoint x: 448, endPoint y: 127, distance: 109.3
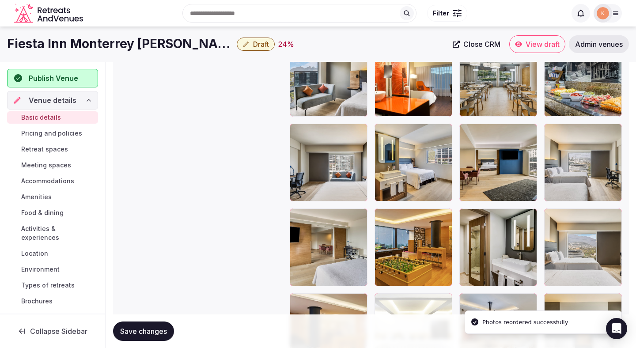
scroll to position [1287, 0]
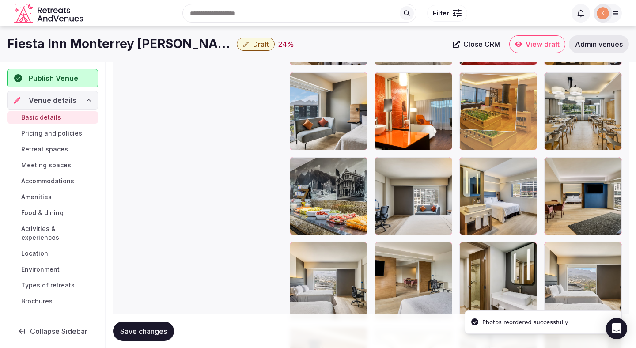
drag, startPoint x: 415, startPoint y: 248, endPoint x: 478, endPoint y: 108, distance: 153.7
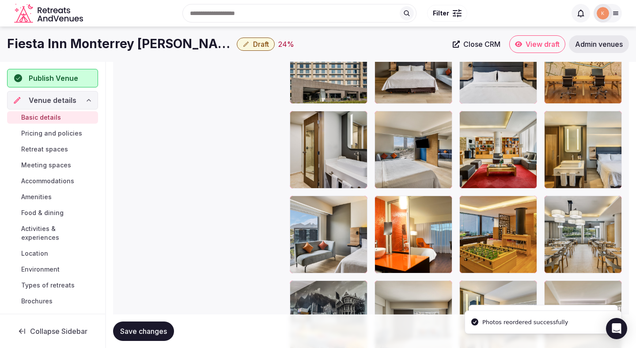
scroll to position [1135, 0]
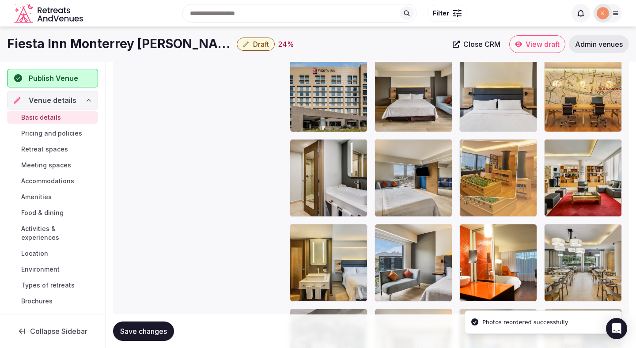
drag, startPoint x: 478, startPoint y: 254, endPoint x: 488, endPoint y: 189, distance: 65.7
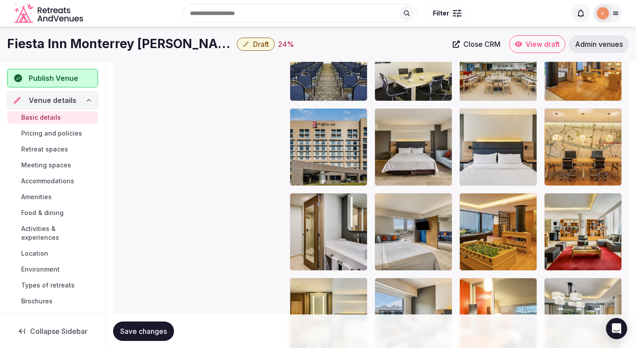
scroll to position [1064, 0]
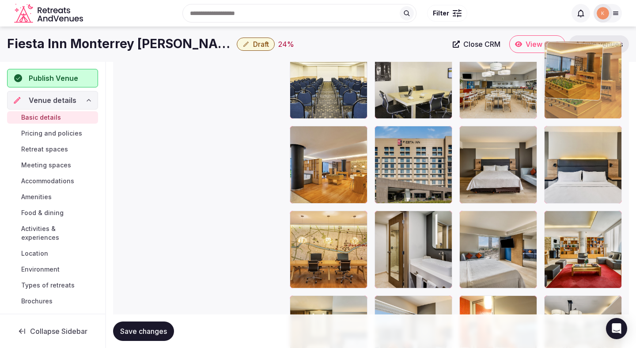
drag, startPoint x: 493, startPoint y: 255, endPoint x: 581, endPoint y: 117, distance: 164.1
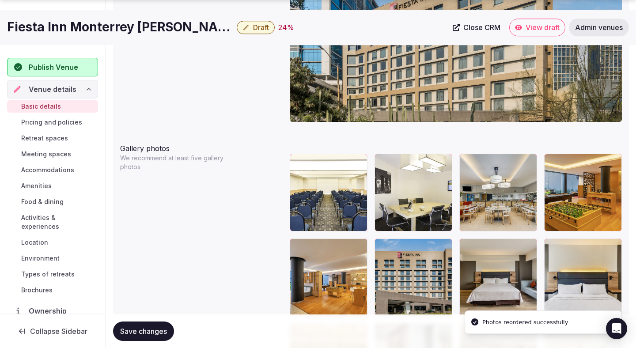
scroll to position [955, 0]
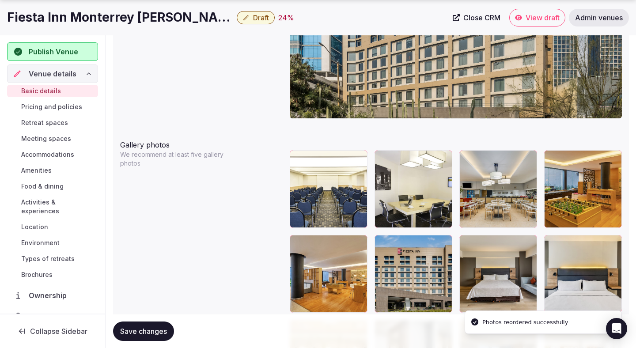
drag, startPoint x: 571, startPoint y: 199, endPoint x: 569, endPoint y: 205, distance: 6.1
click at [570, 201] on div at bounding box center [583, 189] width 78 height 78
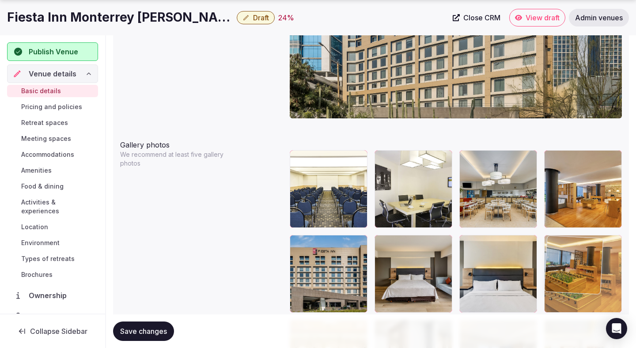
drag, startPoint x: 569, startPoint y: 205, endPoint x: 567, endPoint y: 270, distance: 64.9
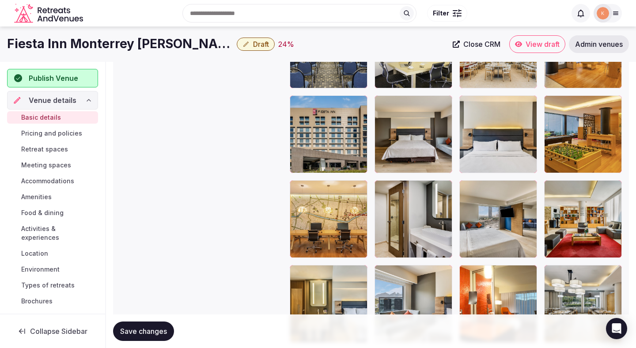
scroll to position [1094, 0]
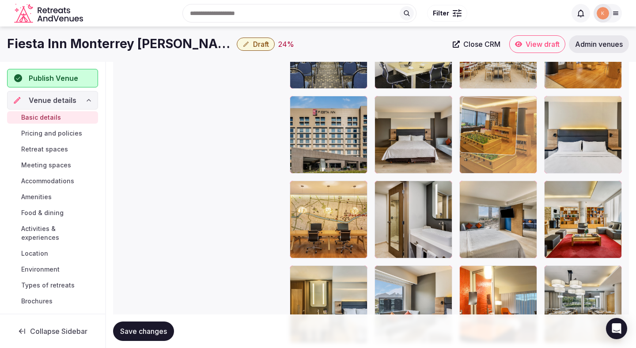
drag, startPoint x: 576, startPoint y: 170, endPoint x: 504, endPoint y: 172, distance: 72.0
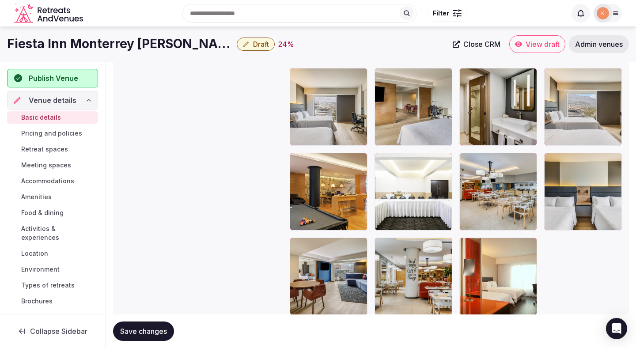
scroll to position [1442, 0]
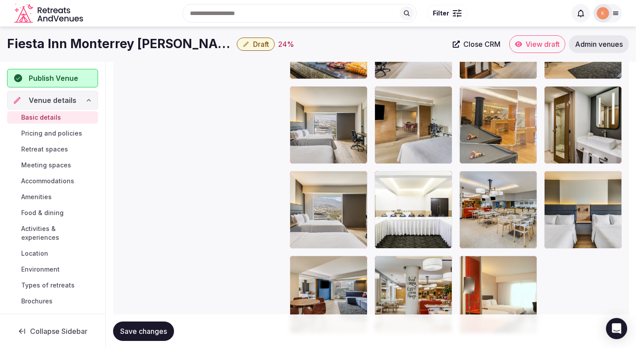
drag, startPoint x: 357, startPoint y: 222, endPoint x: 525, endPoint y: 129, distance: 192.1
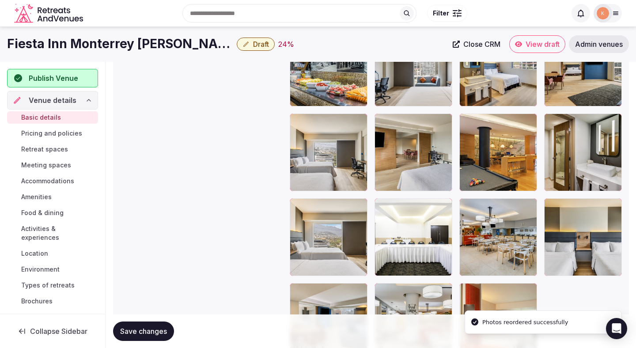
scroll to position [1397, 0]
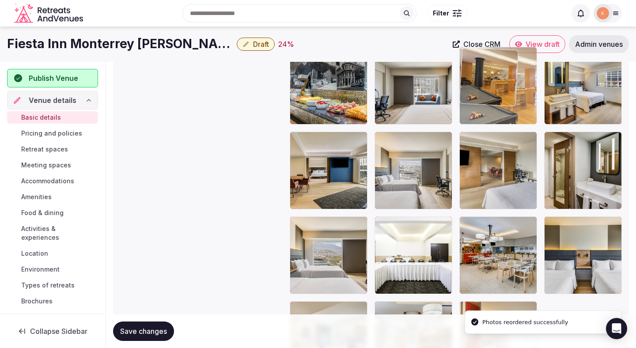
drag, startPoint x: 498, startPoint y: 183, endPoint x: 498, endPoint y: 132, distance: 51.7
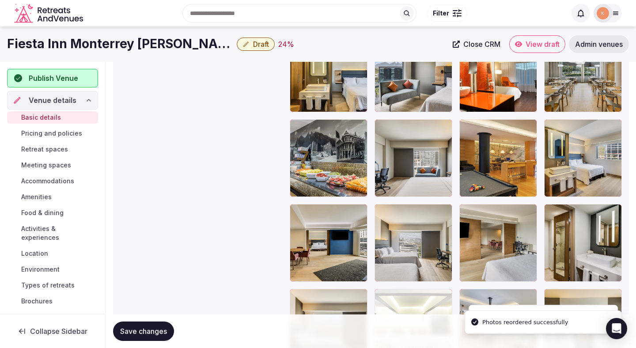
scroll to position [1282, 0]
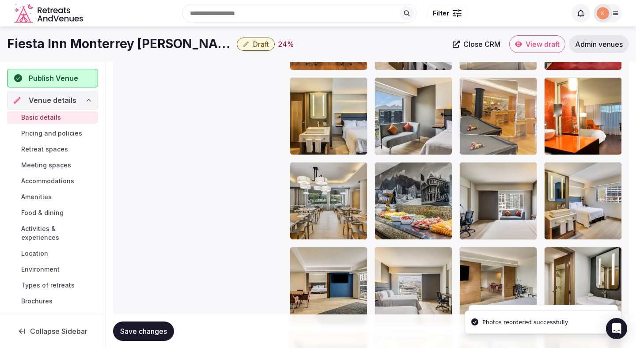
drag, startPoint x: 489, startPoint y: 192, endPoint x: 489, endPoint y: 146, distance: 45.9
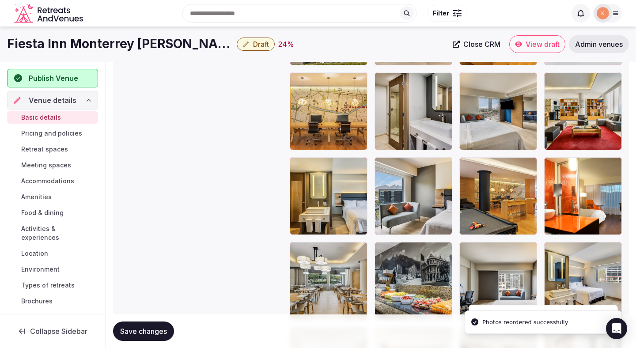
scroll to position [1194, 0]
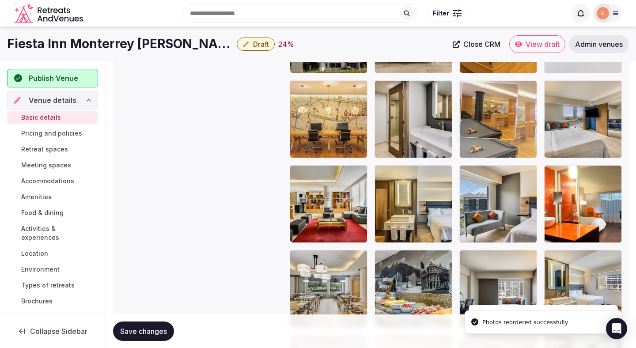
drag, startPoint x: 498, startPoint y: 200, endPoint x: 493, endPoint y: 98, distance: 102.1
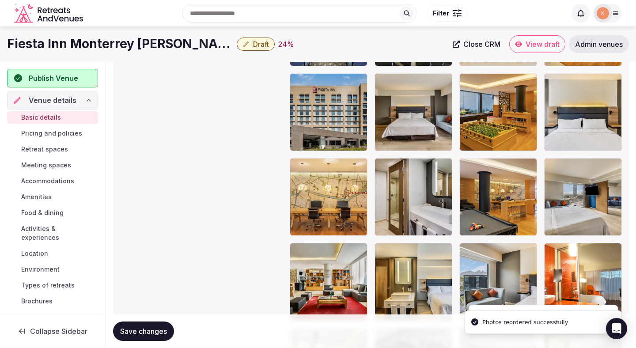
scroll to position [1112, 0]
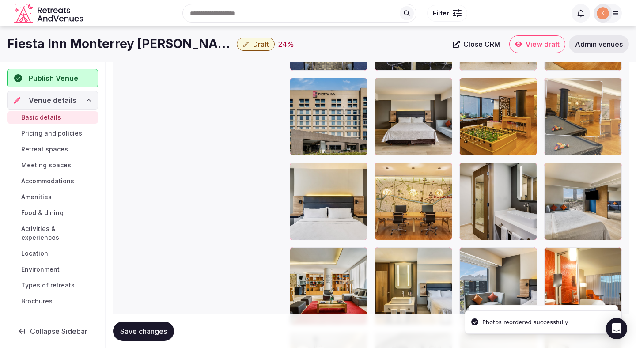
drag, startPoint x: 506, startPoint y: 181, endPoint x: 596, endPoint y: 131, distance: 102.6
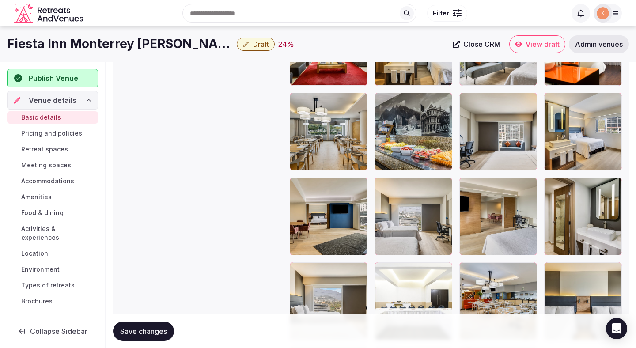
scroll to position [1345, 0]
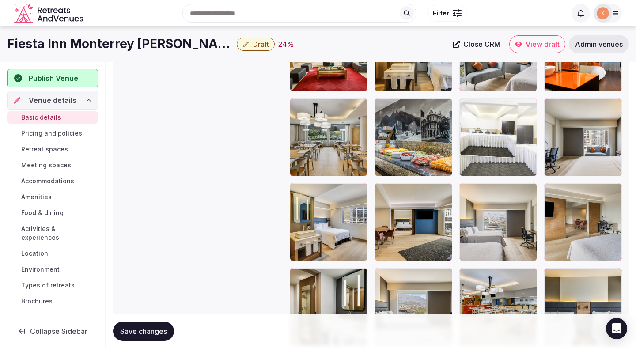
drag, startPoint x: 423, startPoint y: 294, endPoint x: 496, endPoint y: 128, distance: 181.2
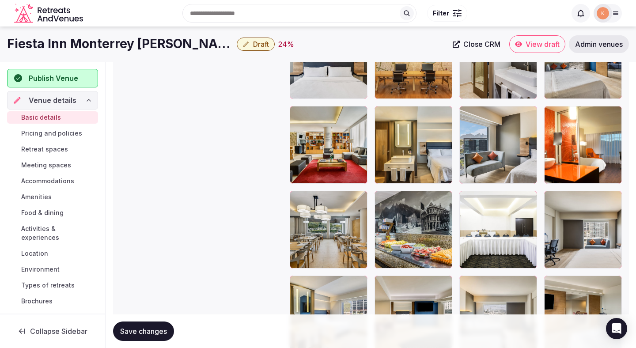
scroll to position [1236, 0]
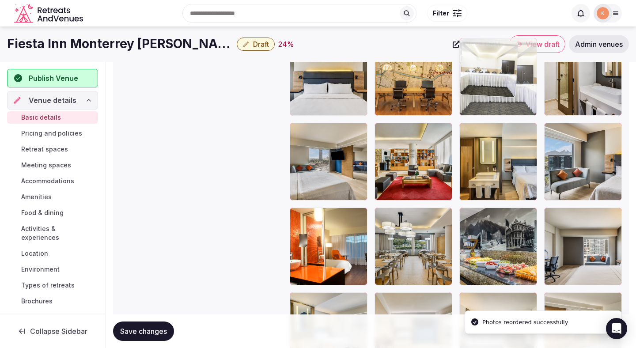
drag, startPoint x: 495, startPoint y: 216, endPoint x: 495, endPoint y: 82, distance: 133.8
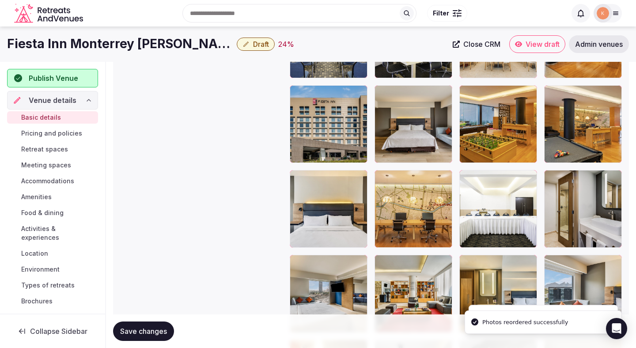
click at [490, 172] on div at bounding box center [498, 209] width 78 height 78
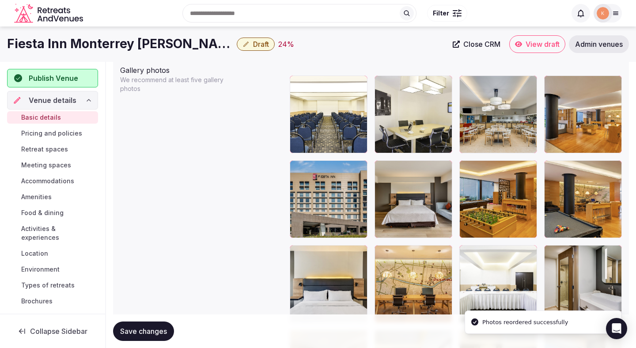
scroll to position [1030, 0]
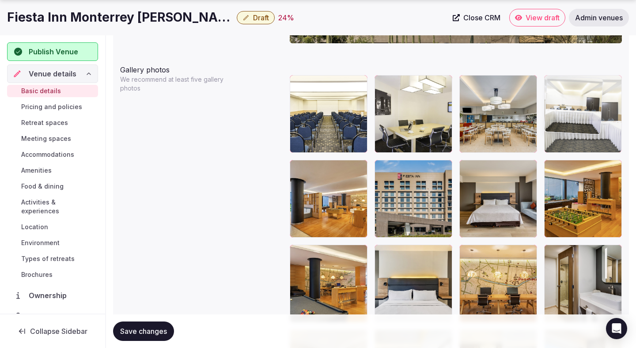
drag, startPoint x: 494, startPoint y: 285, endPoint x: 570, endPoint y: 147, distance: 158.1
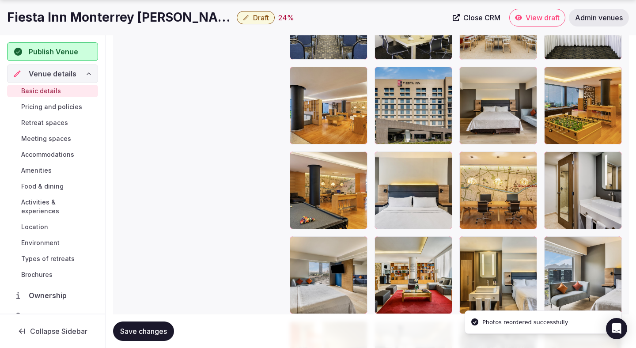
scroll to position [1157, 0]
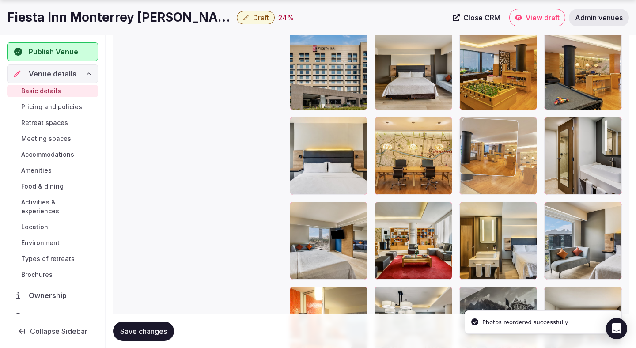
drag, startPoint x: 319, startPoint y: 105, endPoint x: 480, endPoint y: 196, distance: 184.8
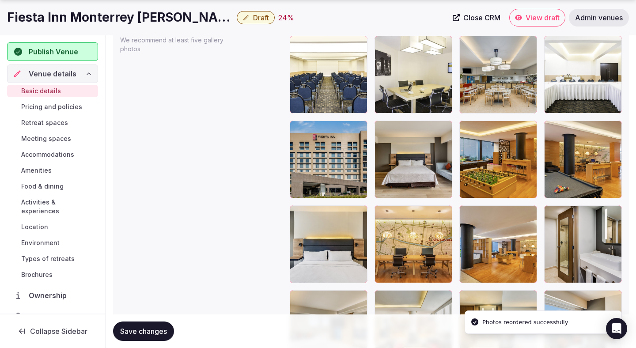
scroll to position [1065, 0]
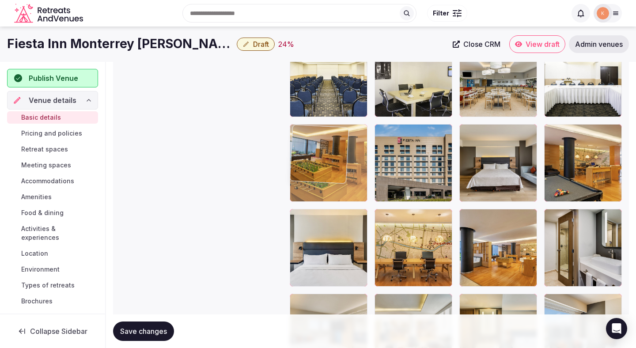
drag, startPoint x: 492, startPoint y: 160, endPoint x: 355, endPoint y: 191, distance: 140.0
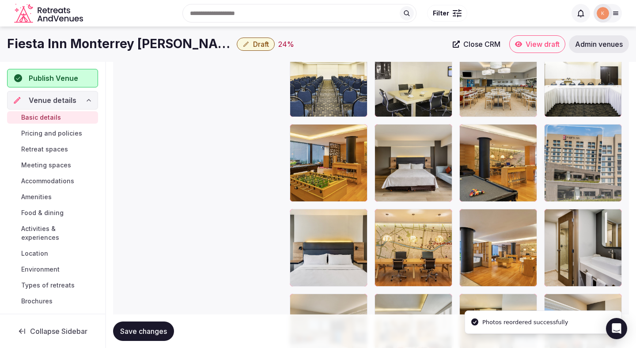
drag, startPoint x: 417, startPoint y: 169, endPoint x: 591, endPoint y: 156, distance: 174.0
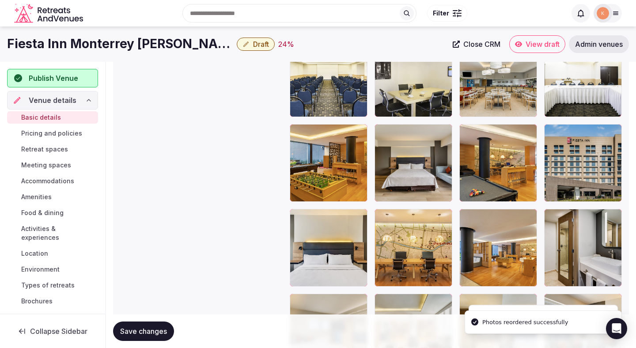
click at [160, 329] on span "Save changes" at bounding box center [143, 331] width 47 height 9
click at [253, 45] on span "Draft" at bounding box center [261, 44] width 16 height 9
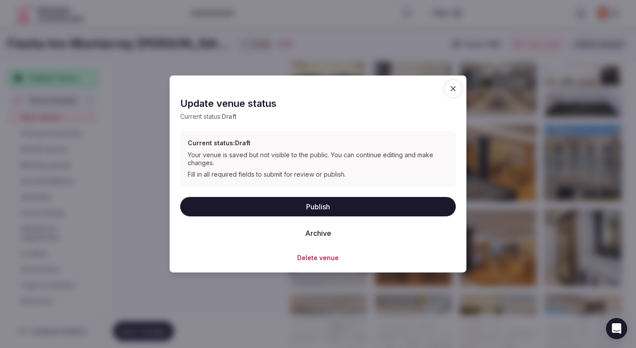
click at [225, 206] on button "Publish" at bounding box center [318, 205] width 276 height 19
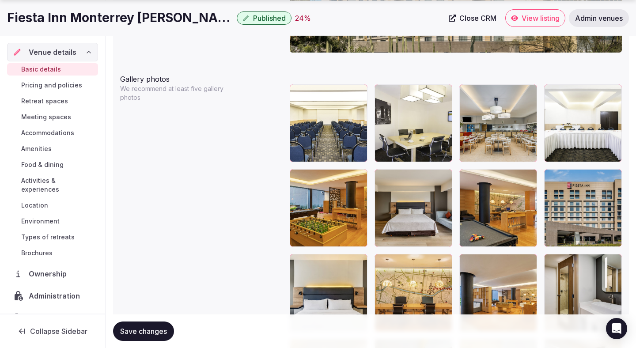
scroll to position [1029, 0]
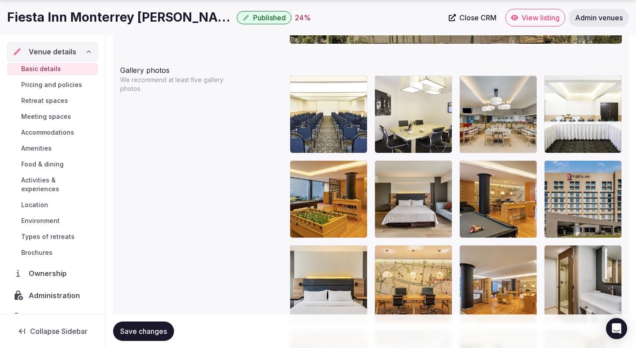
click at [159, 322] on button "Save changes" at bounding box center [143, 330] width 61 height 19
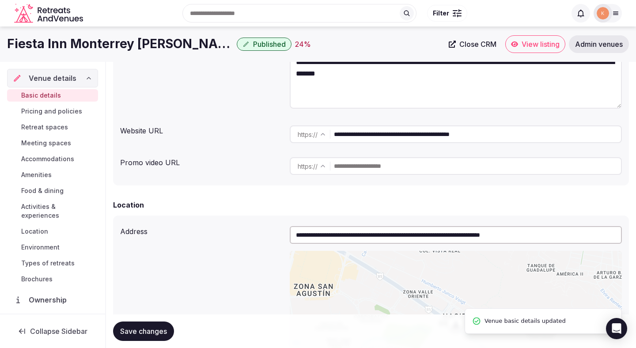
scroll to position [0, 0]
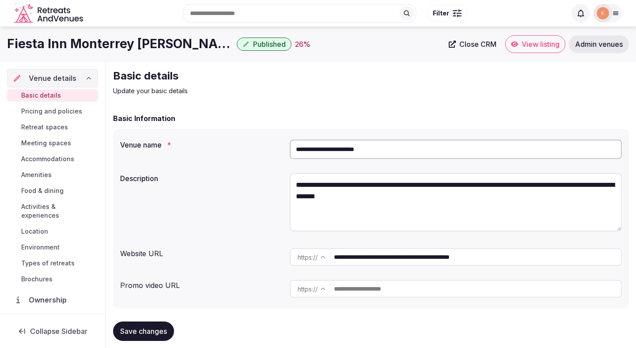
click at [526, 46] on span "View listing" at bounding box center [540, 44] width 38 height 9
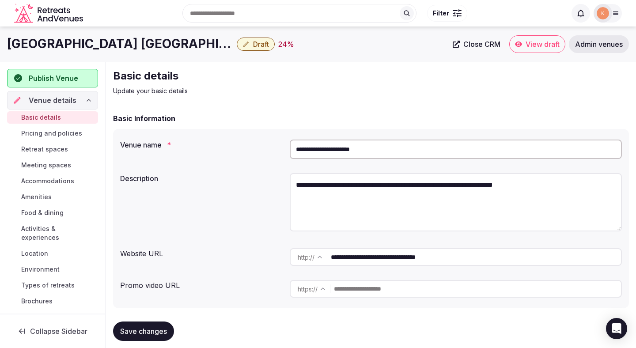
click at [342, 142] on input "**********" at bounding box center [456, 149] width 332 height 19
click at [588, 44] on span "Admin venues" at bounding box center [599, 44] width 48 height 9
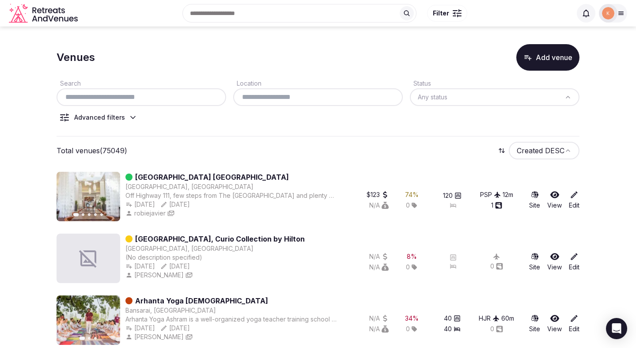
click at [186, 98] on input "text" at bounding box center [141, 97] width 162 height 11
paste input "**********"
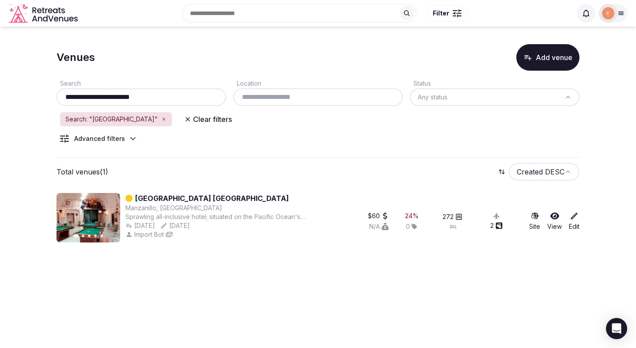
type input "**********"
